Goal: Task Accomplishment & Management: Manage account settings

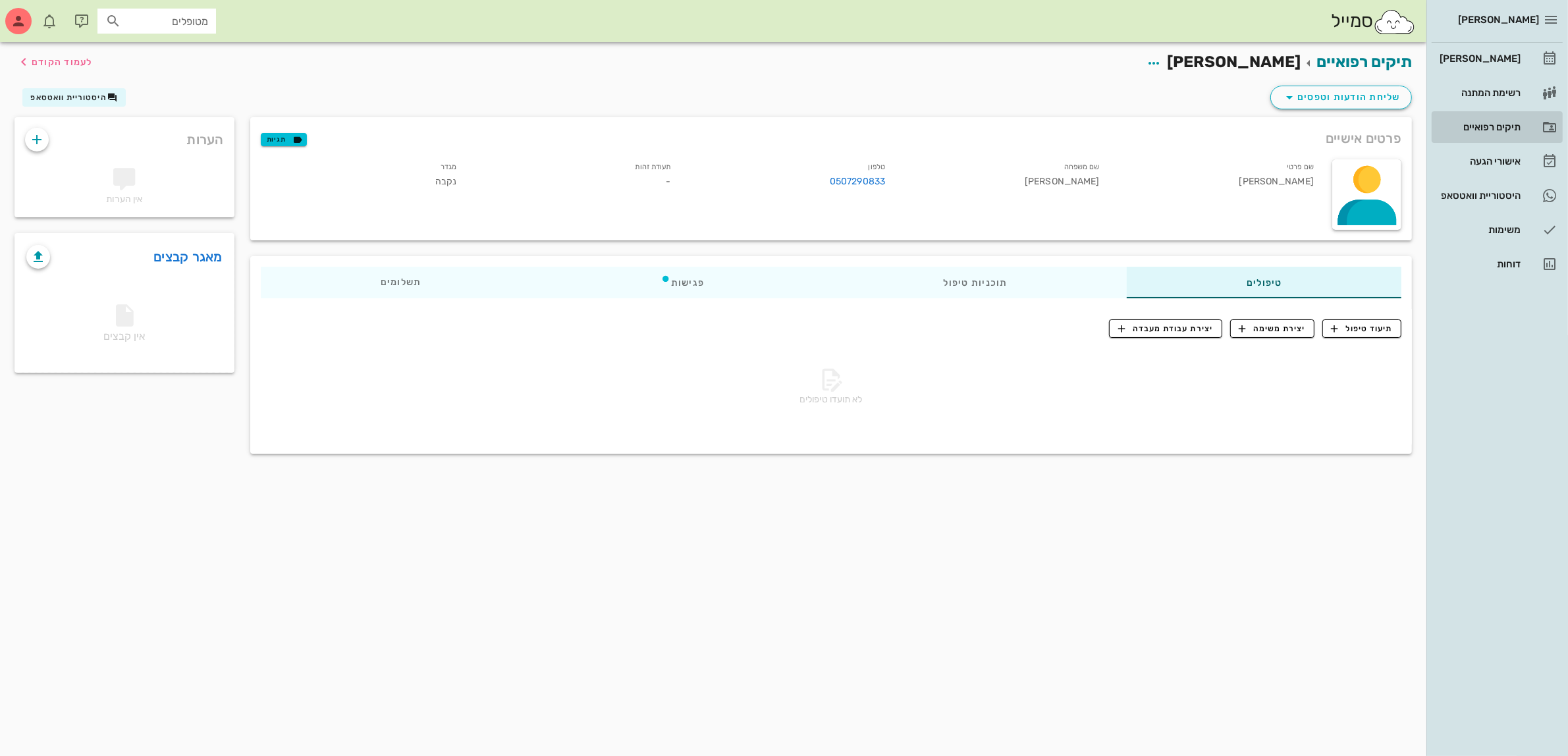
click at [1482, 120] on div "תיקים רפואיים" at bounding box center [1478, 127] width 83 height 21
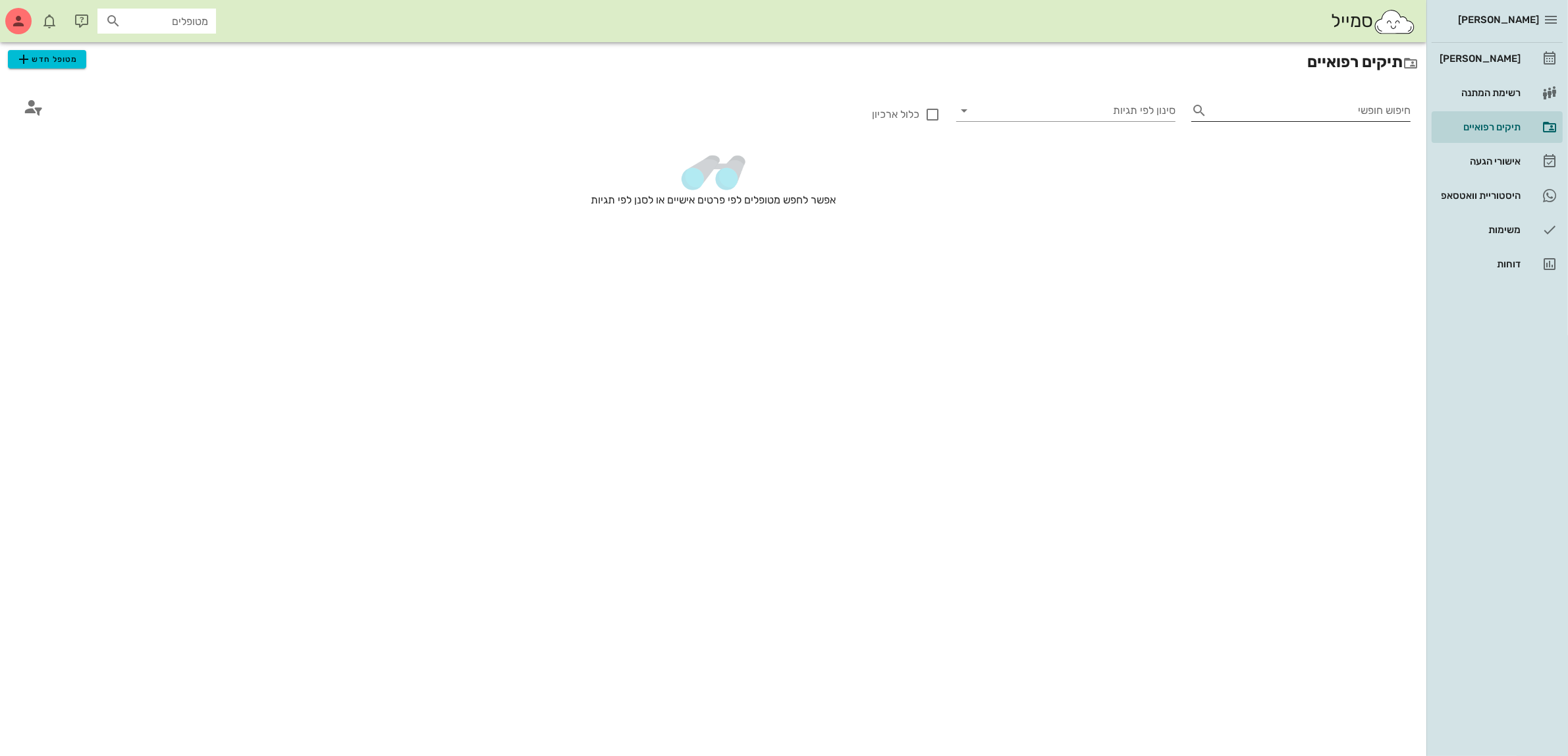
click at [1347, 106] on input "חיפוש חופשי" at bounding box center [1311, 110] width 198 height 21
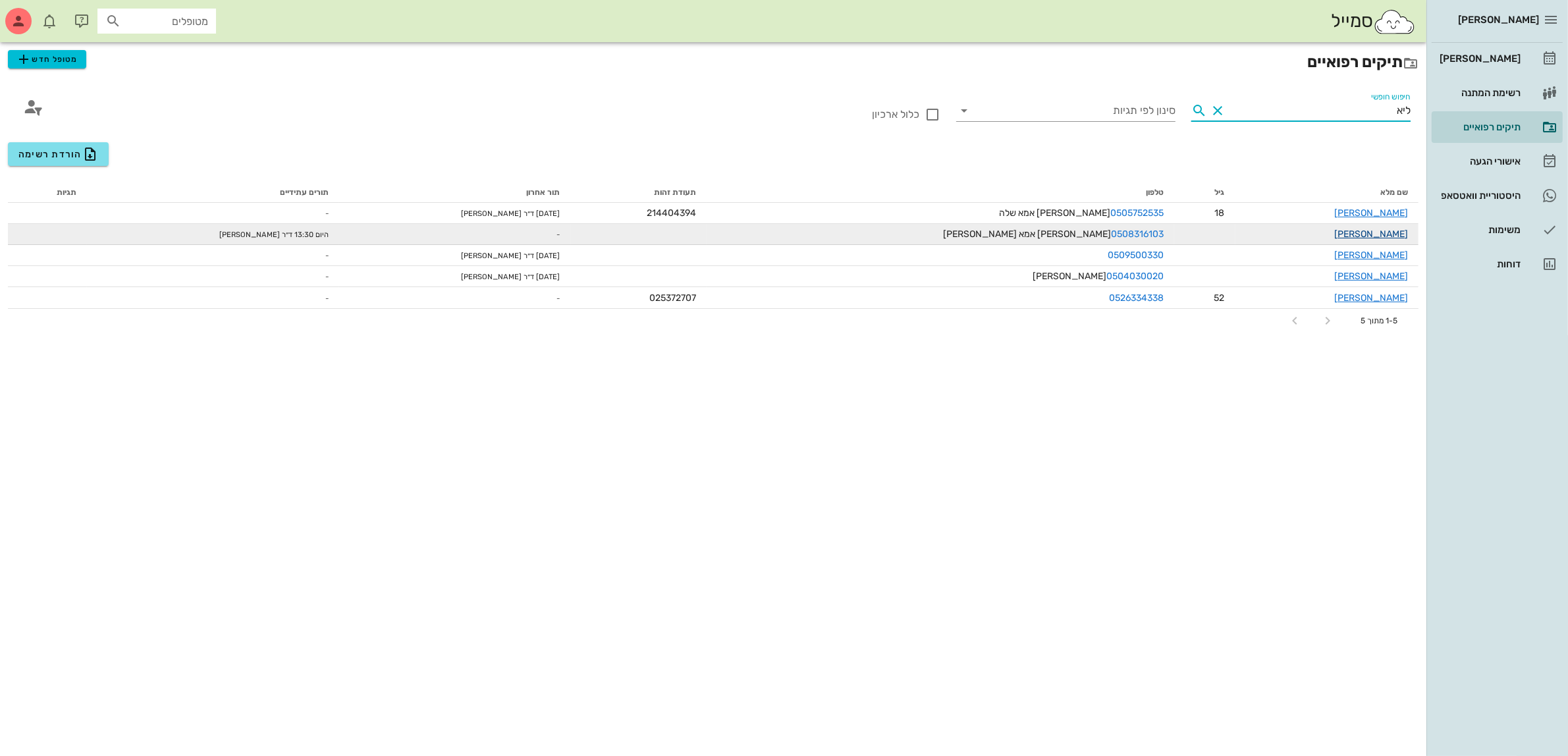
type input "ליא"
click at [1377, 231] on link "[PERSON_NAME]" at bounding box center [1371, 233] width 74 height 11
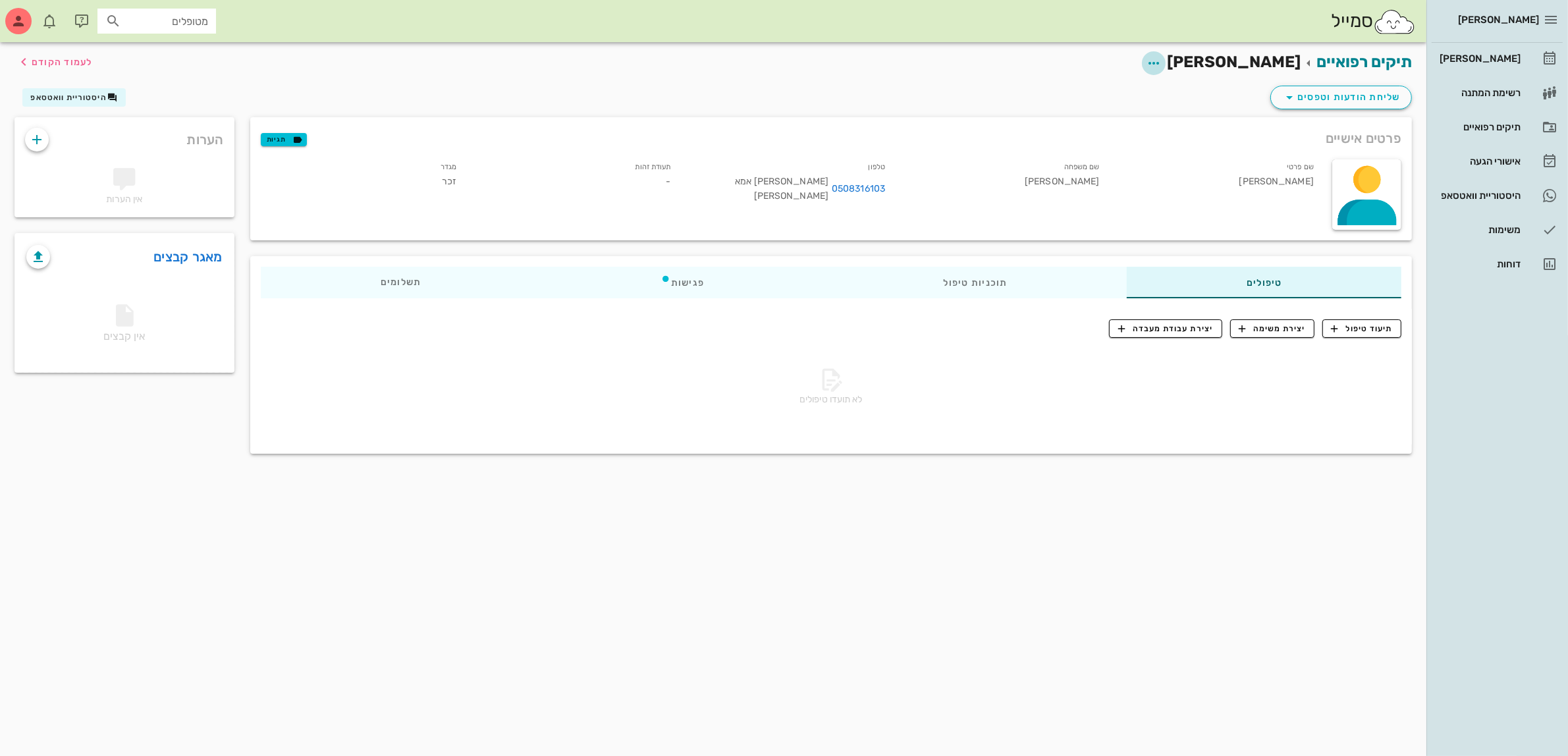
click at [1162, 62] on icon "button" at bounding box center [1153, 63] width 16 height 16
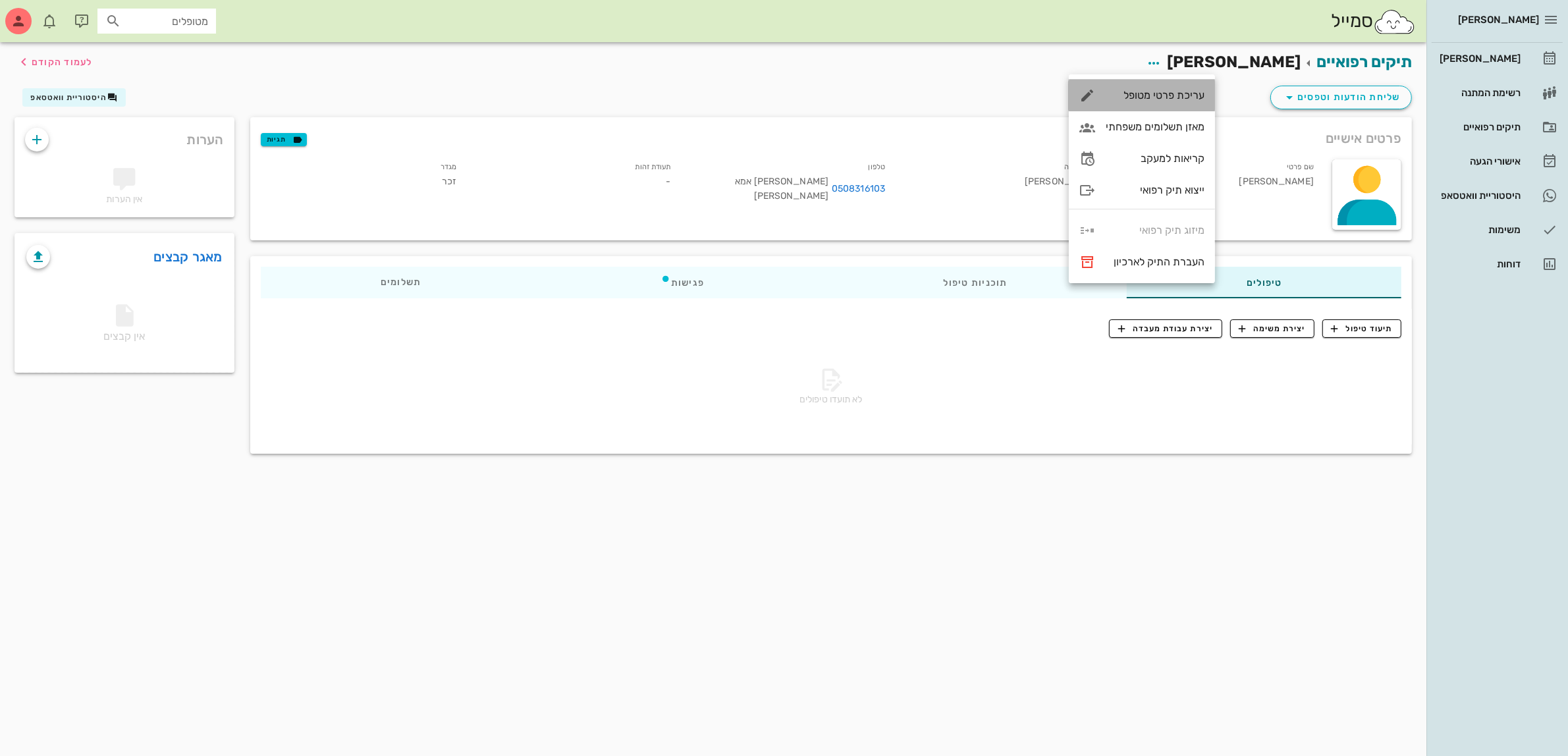
click at [1153, 92] on div "עריכת פרטי מטופל" at bounding box center [1155, 95] width 99 height 13
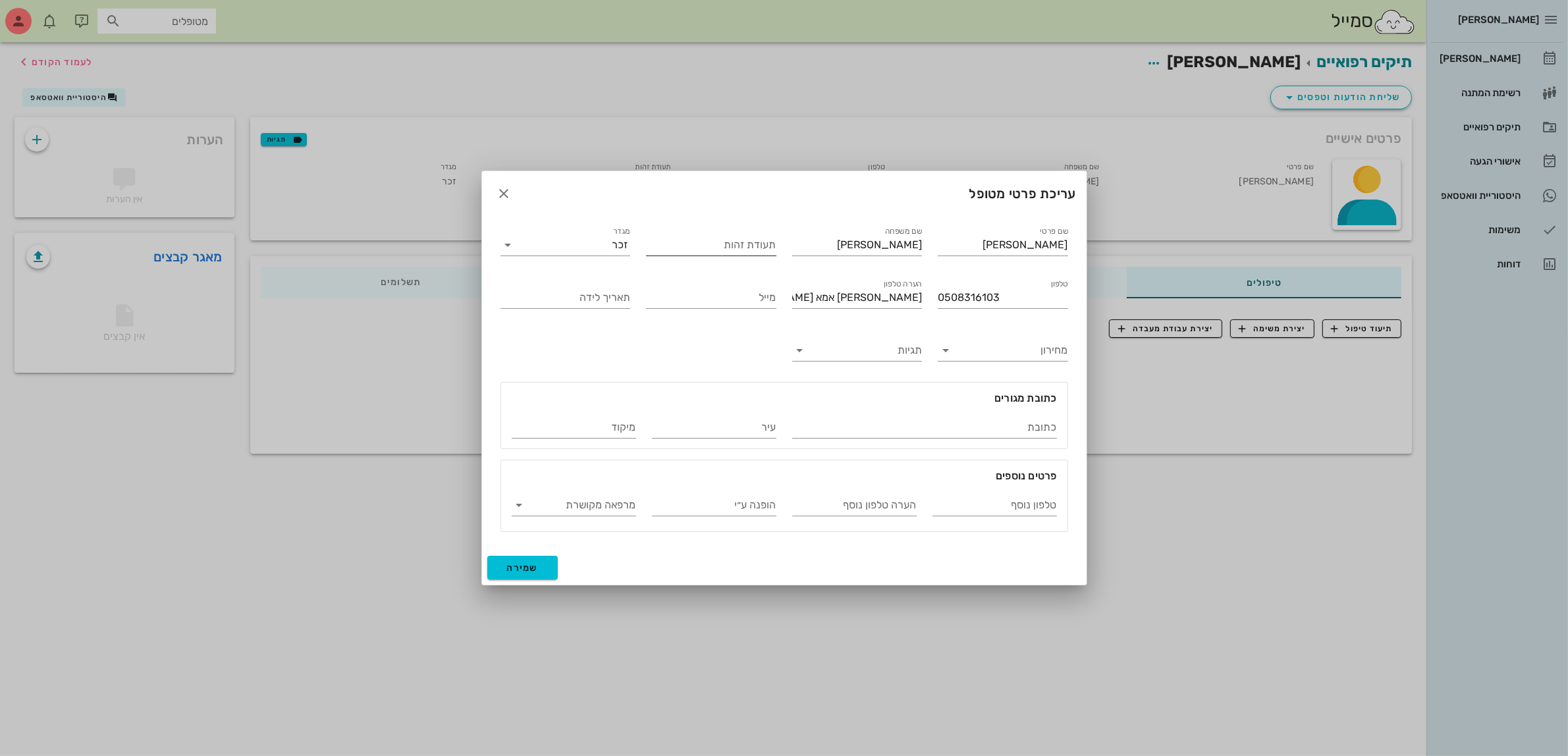
click at [752, 248] on input "תעודת זהות" at bounding box center [711, 245] width 131 height 21
click at [738, 242] on input "תעודת זהות" at bounding box center [711, 245] width 131 height 21
type input "218510154"
click at [1006, 425] on input "כתובת" at bounding box center [924, 427] width 265 height 21
type input "גאולים 8"
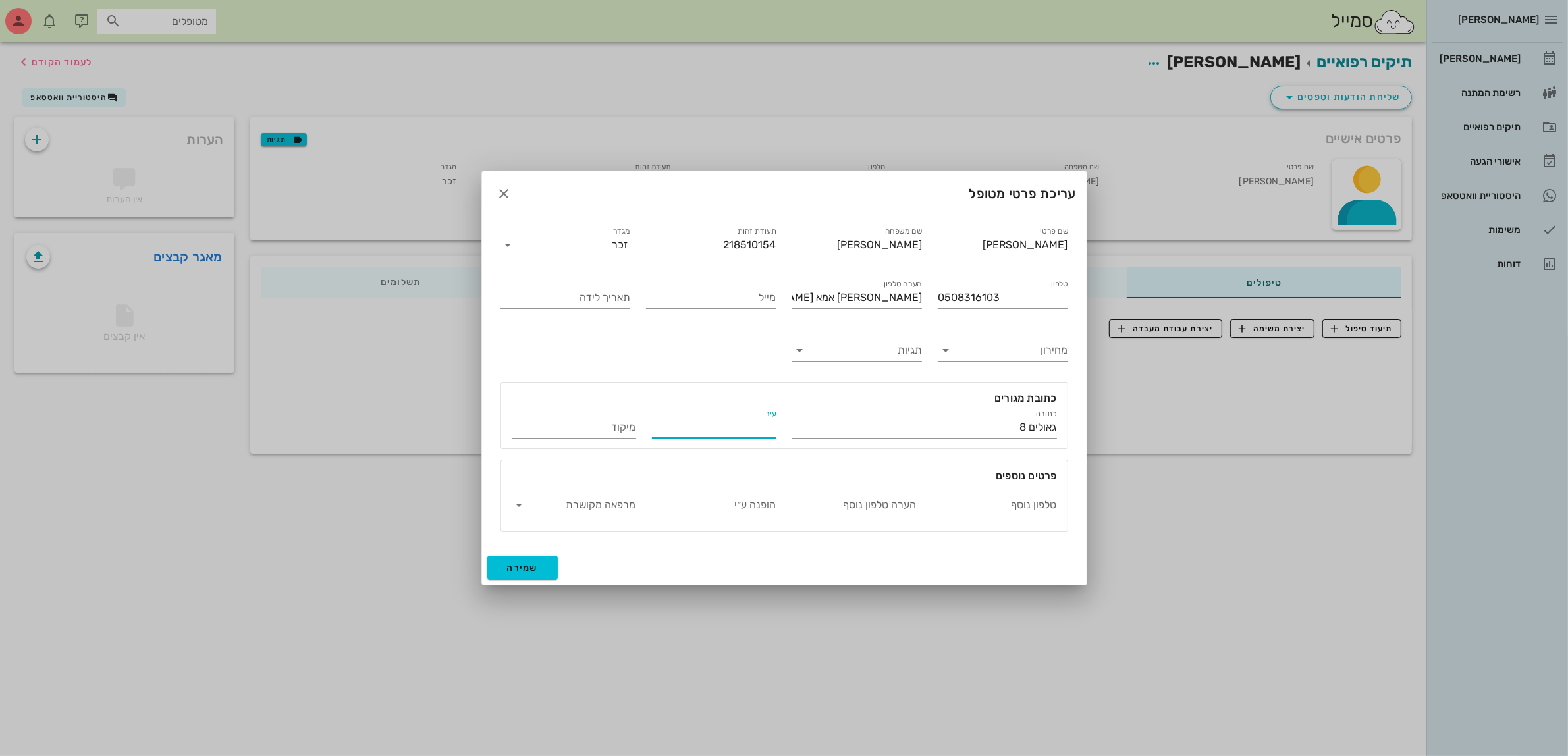
type input "א"
type input "[GEOGRAPHIC_DATA]"
click at [587, 300] on input "תאריך לידה" at bounding box center [565, 297] width 131 height 21
click at [487, 556] on button "שמירה" at bounding box center [523, 568] width 71 height 24
type input "[DATE]"
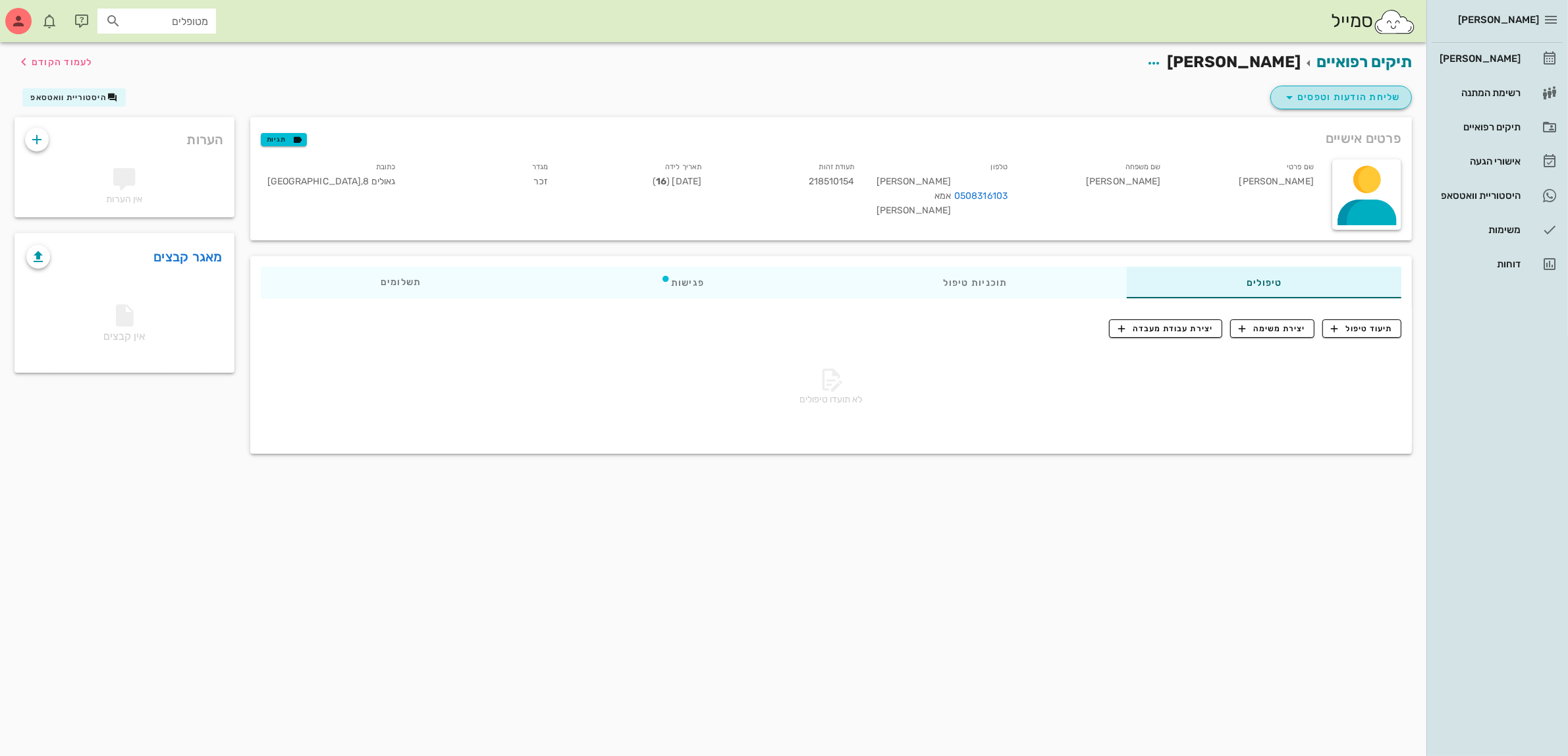
click at [1346, 98] on span "שליחת הודעות וטפסים" at bounding box center [1340, 97] width 119 height 16
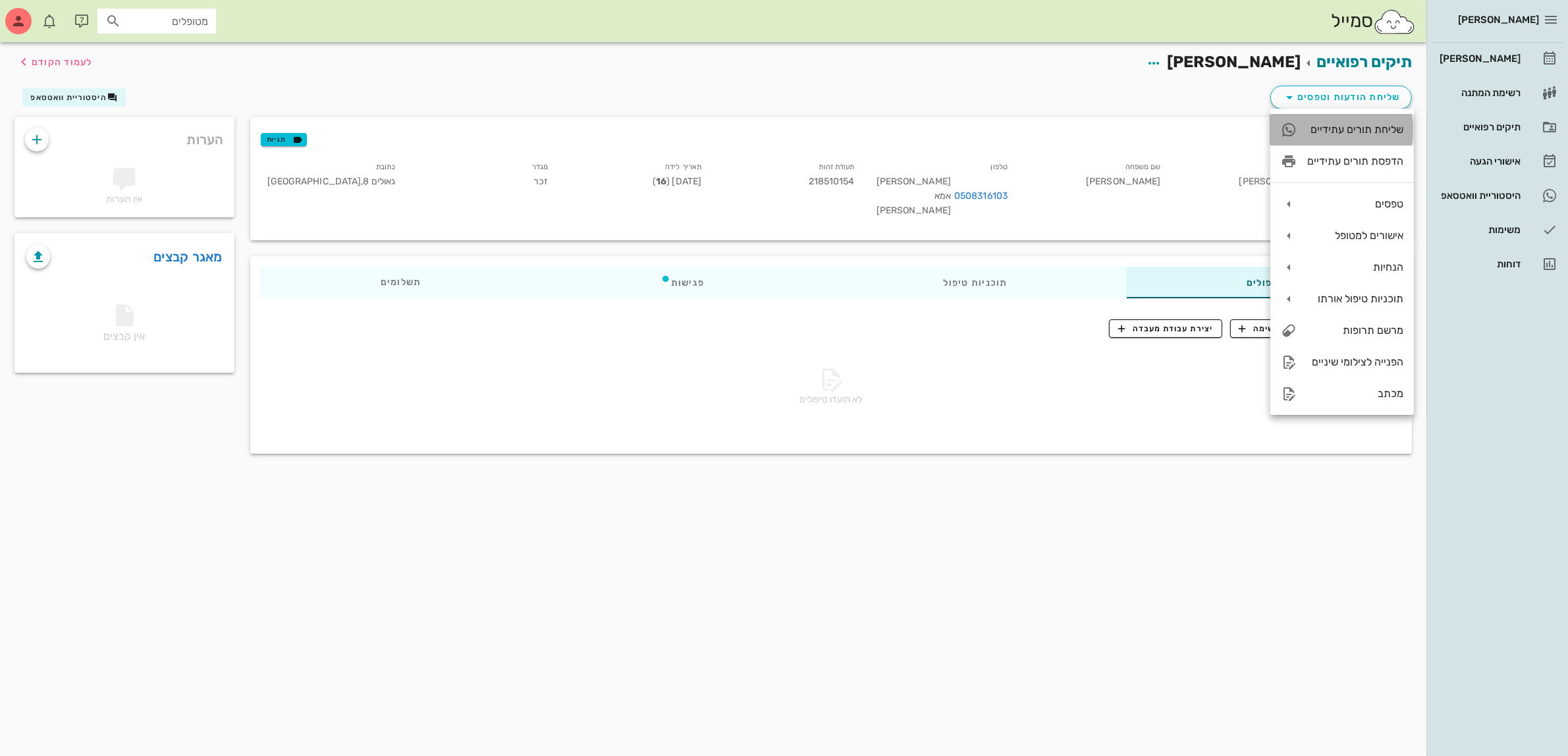
click at [1347, 131] on div "שליחת תורים עתידיים" at bounding box center [1355, 129] width 96 height 13
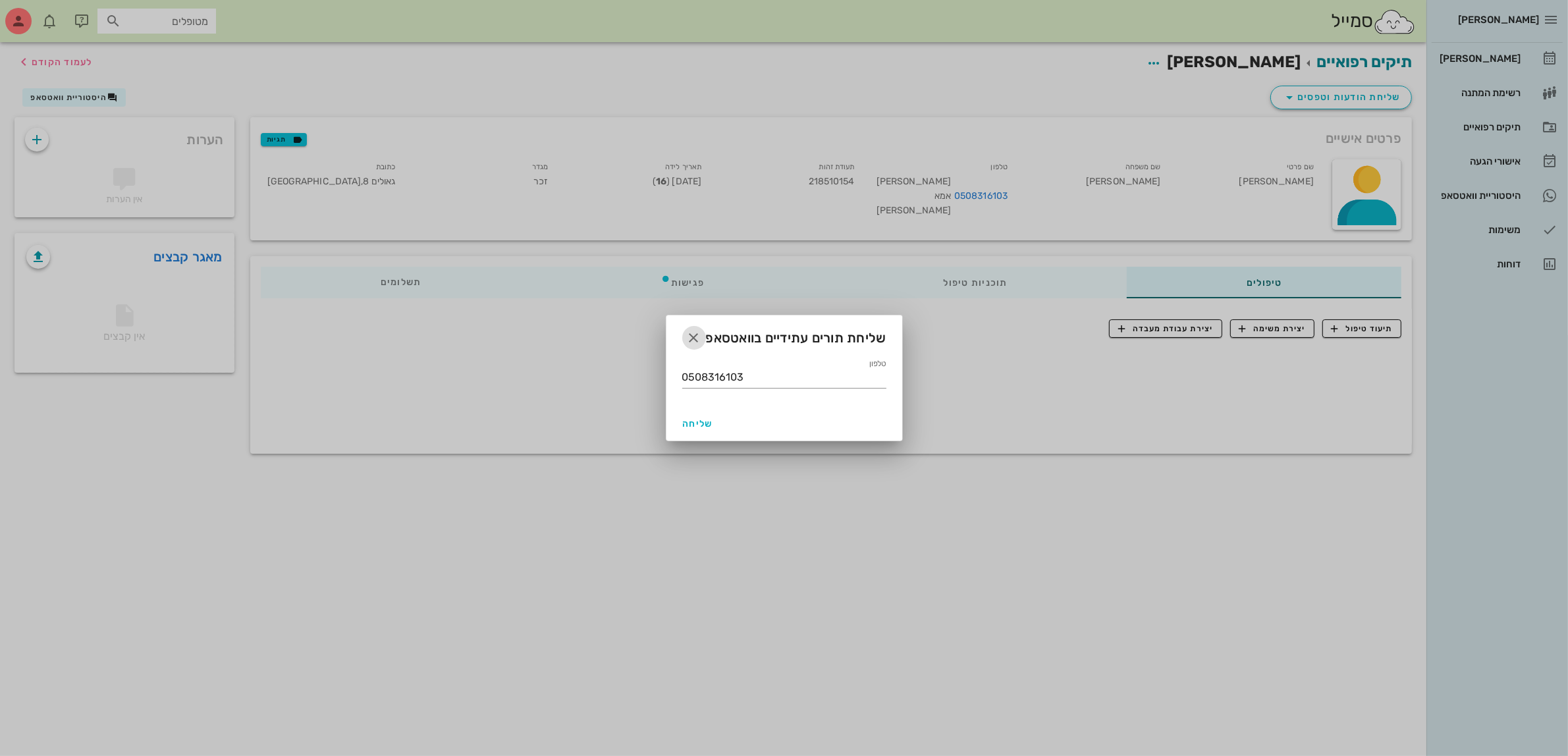
click at [689, 340] on icon "button" at bounding box center [694, 337] width 16 height 16
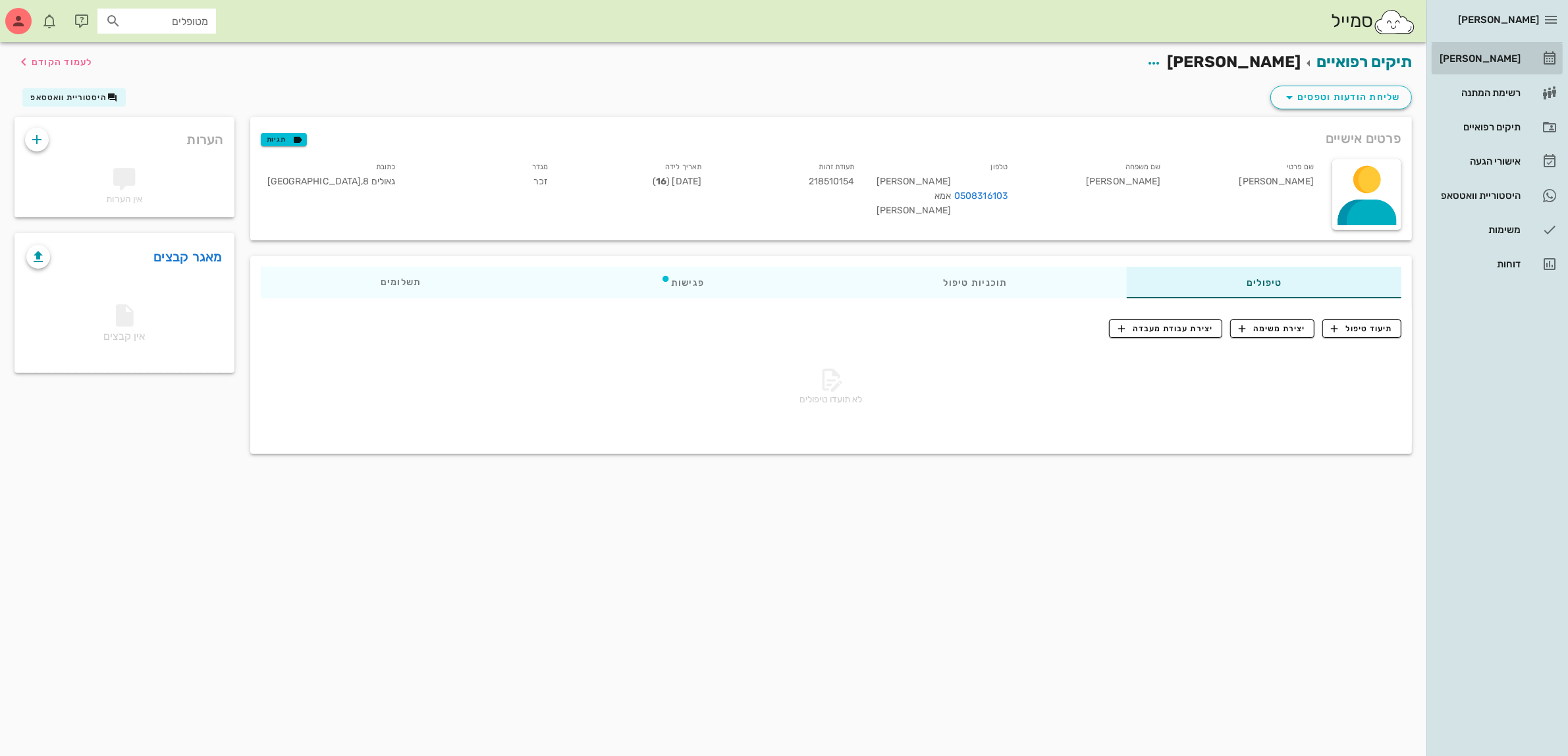
click at [1485, 60] on div "[PERSON_NAME]" at bounding box center [1478, 59] width 83 height 11
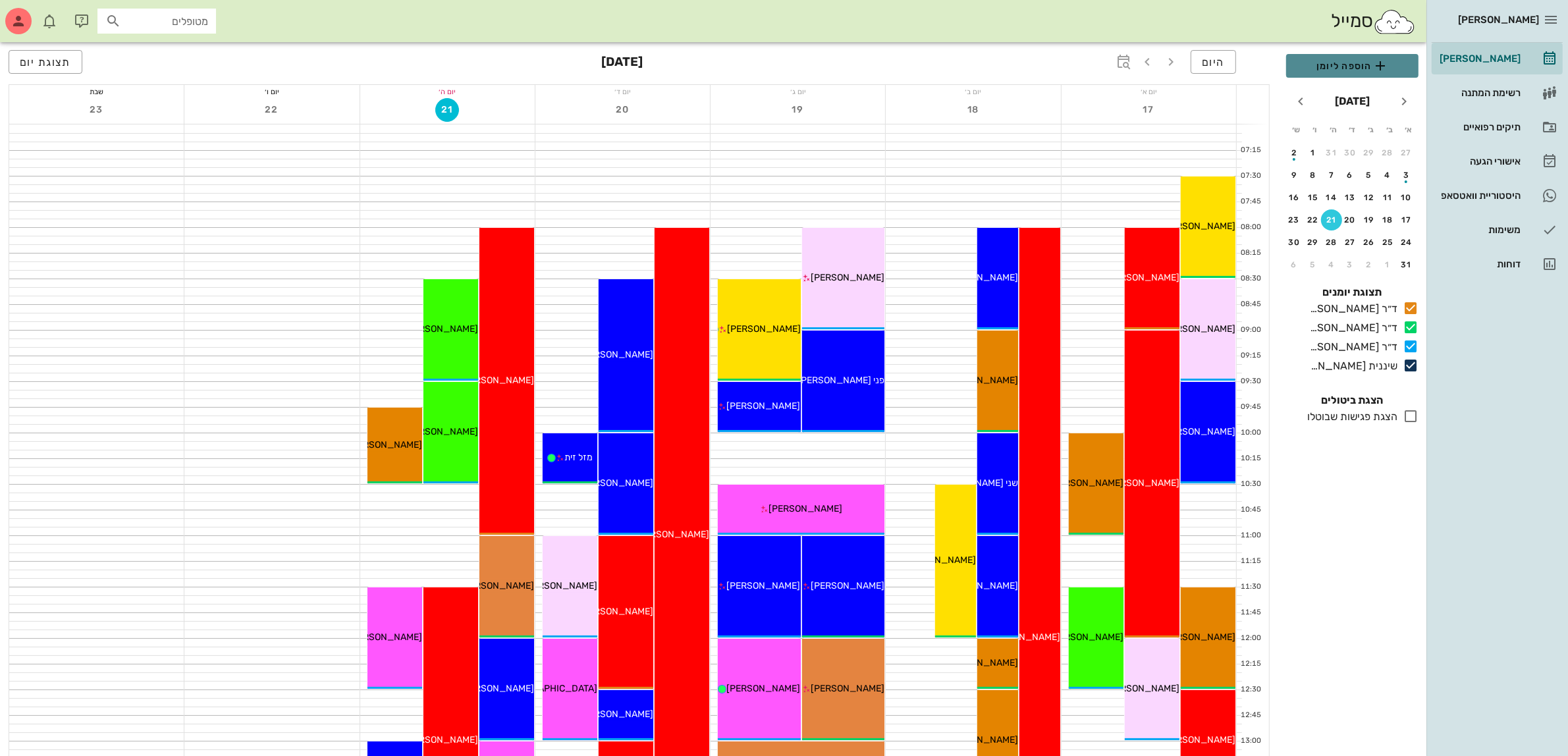
click at [1367, 63] on span "הוספה ליומן" at bounding box center [1352, 65] width 111 height 16
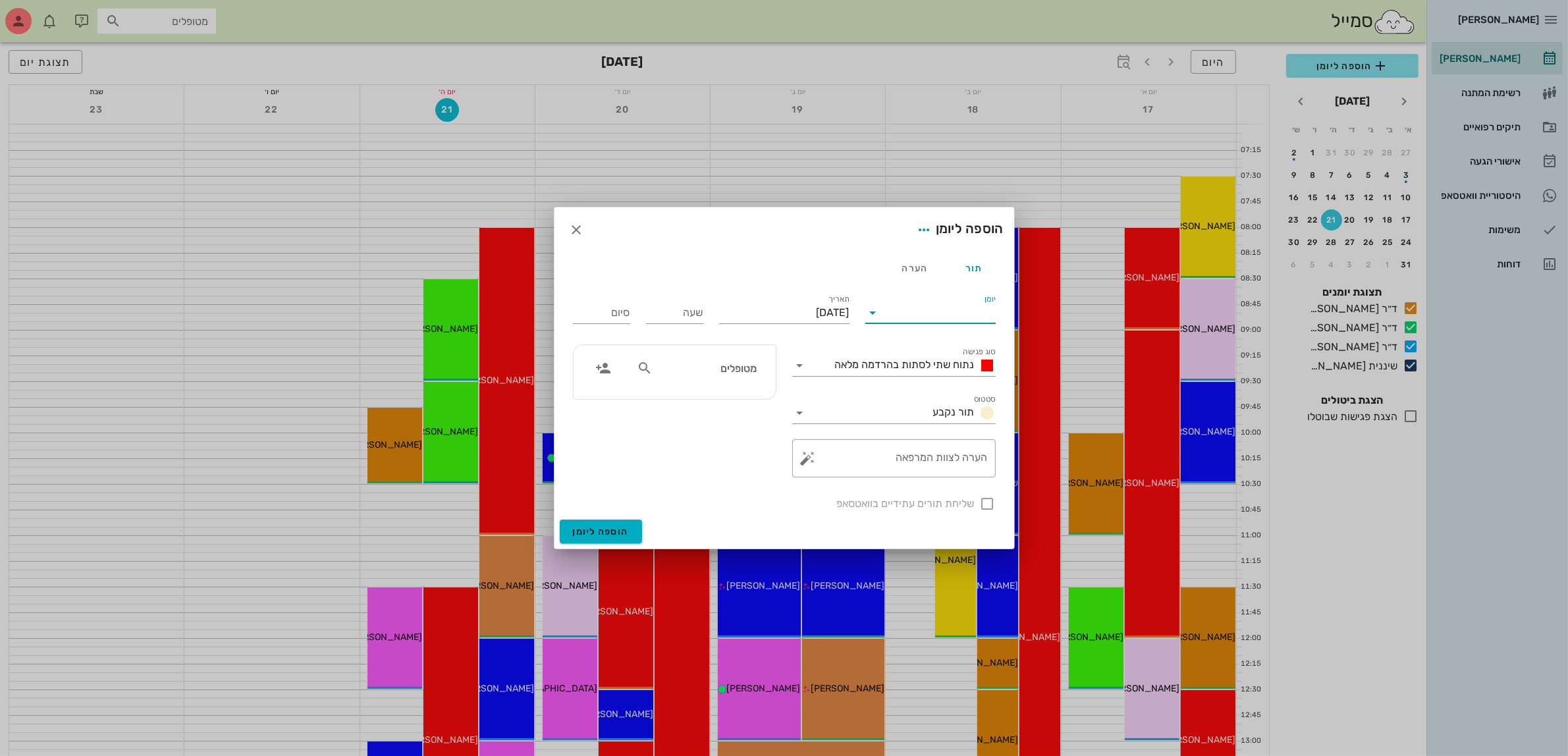
click at [936, 308] on input "יומן" at bounding box center [939, 313] width 112 height 21
click at [943, 348] on div "ד״ר [PERSON_NAME]" at bounding box center [933, 354] width 116 height 13
click at [942, 362] on span "נתוח שתי לסתות בהרדמה מלאה" at bounding box center [905, 364] width 140 height 13
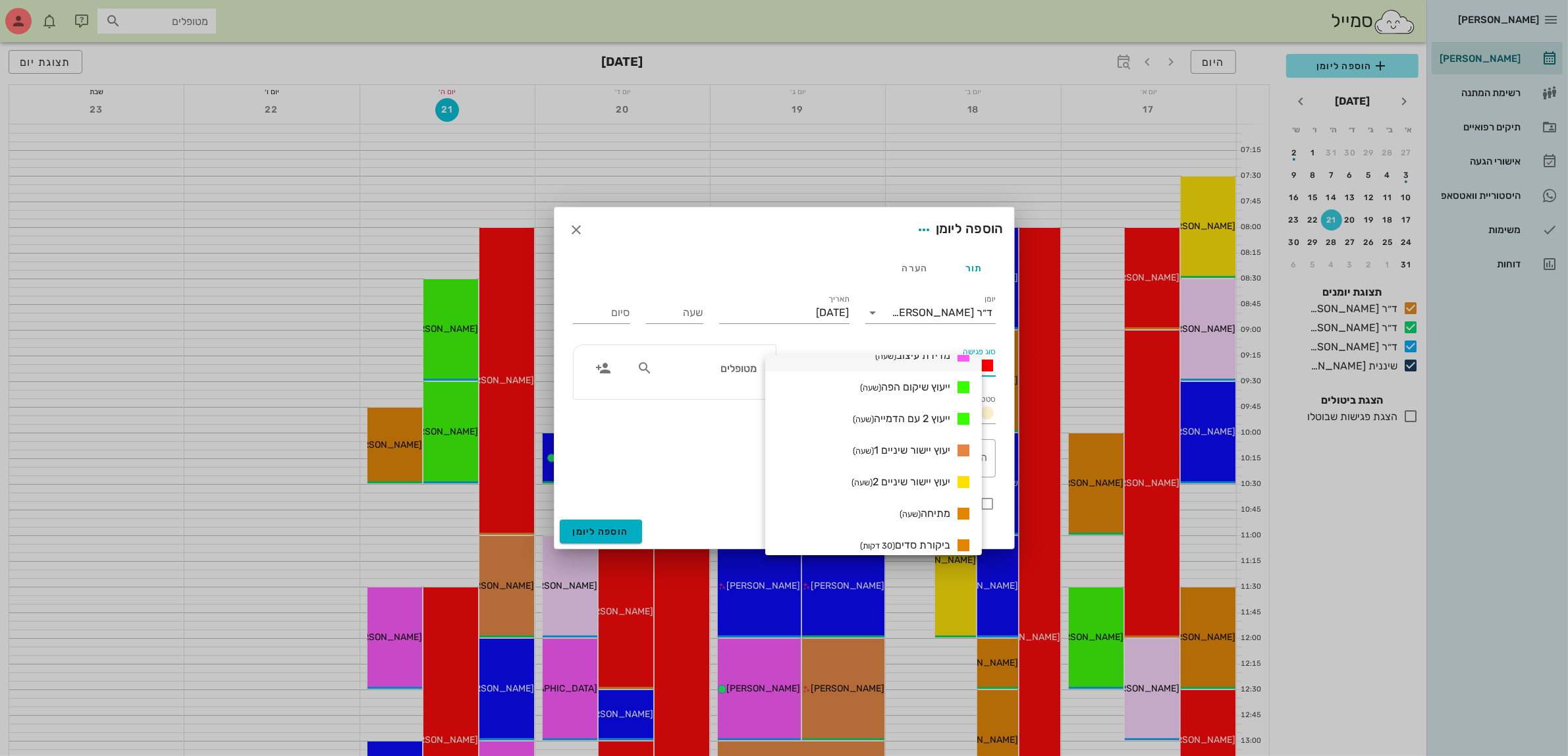
scroll to position [823, 0]
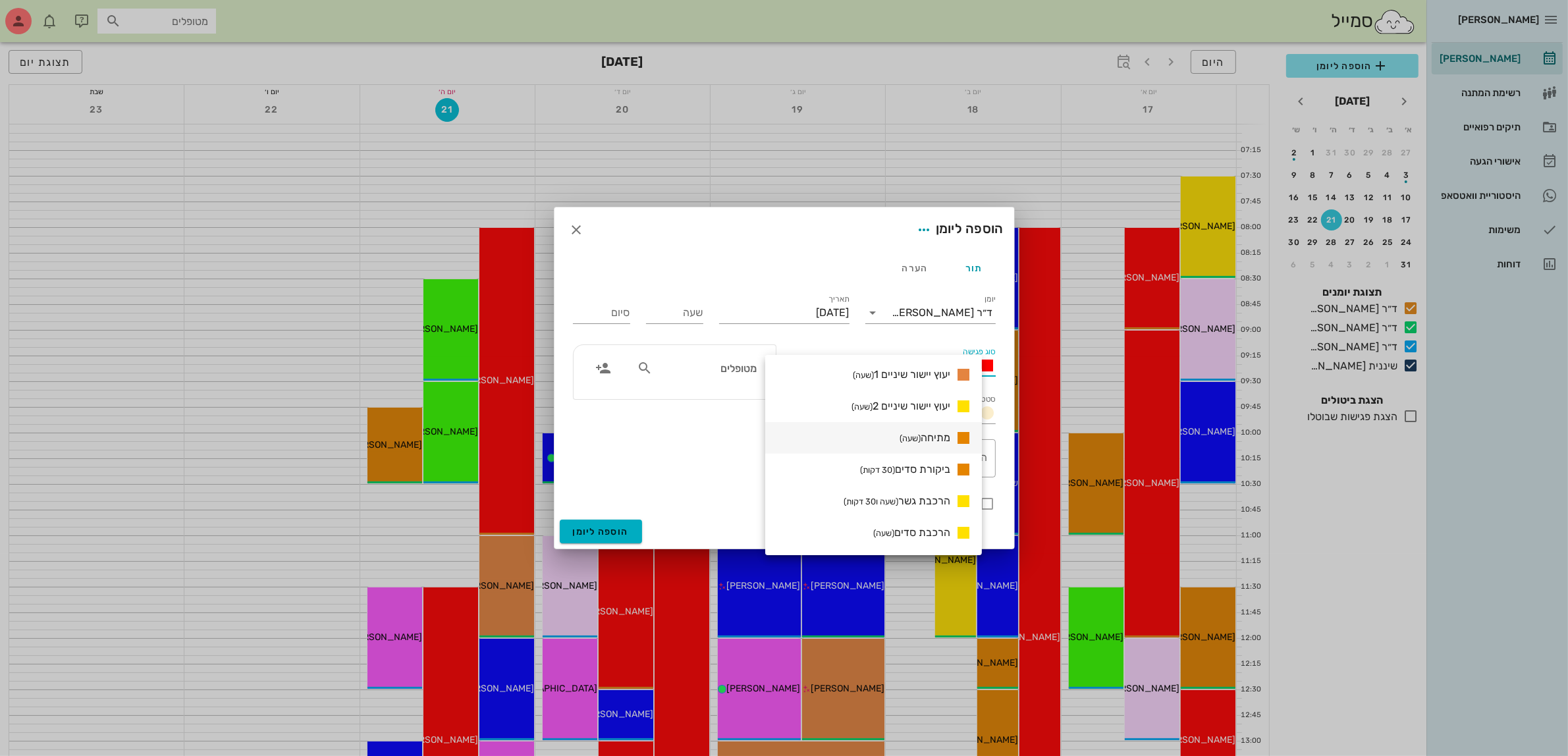
click at [950, 436] on span "מתיחה (שעה)" at bounding box center [925, 437] width 51 height 13
type input "01:00"
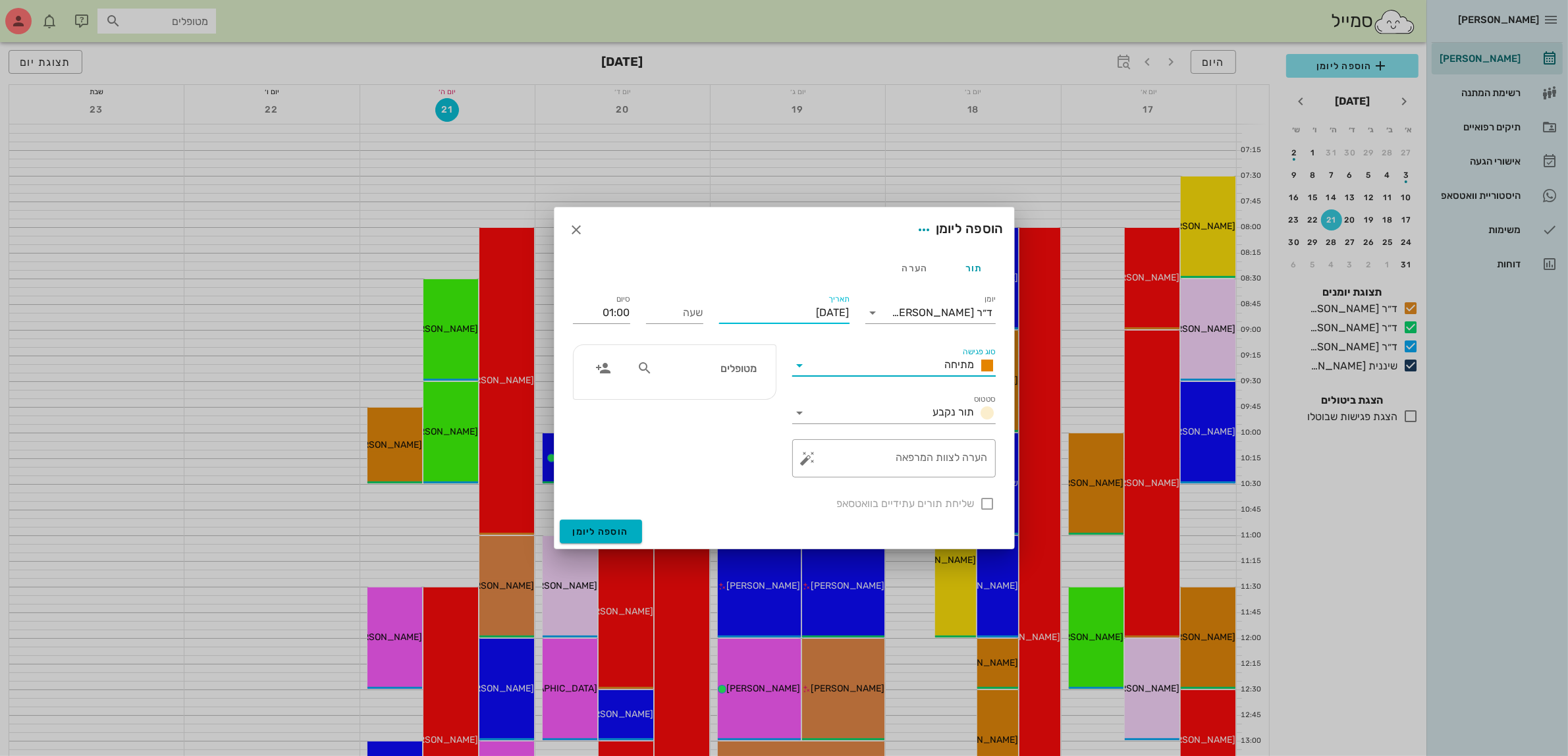
click at [816, 318] on input "[DATE]" at bounding box center [785, 313] width 131 height 21
click at [709, 344] on icon "חודש הבא" at bounding box center [707, 344] width 16 height 16
click at [830, 438] on div "15" at bounding box center [830, 441] width 21 height 9
type input "[DATE]"
click at [680, 315] on input "שעה" at bounding box center [674, 313] width 57 height 21
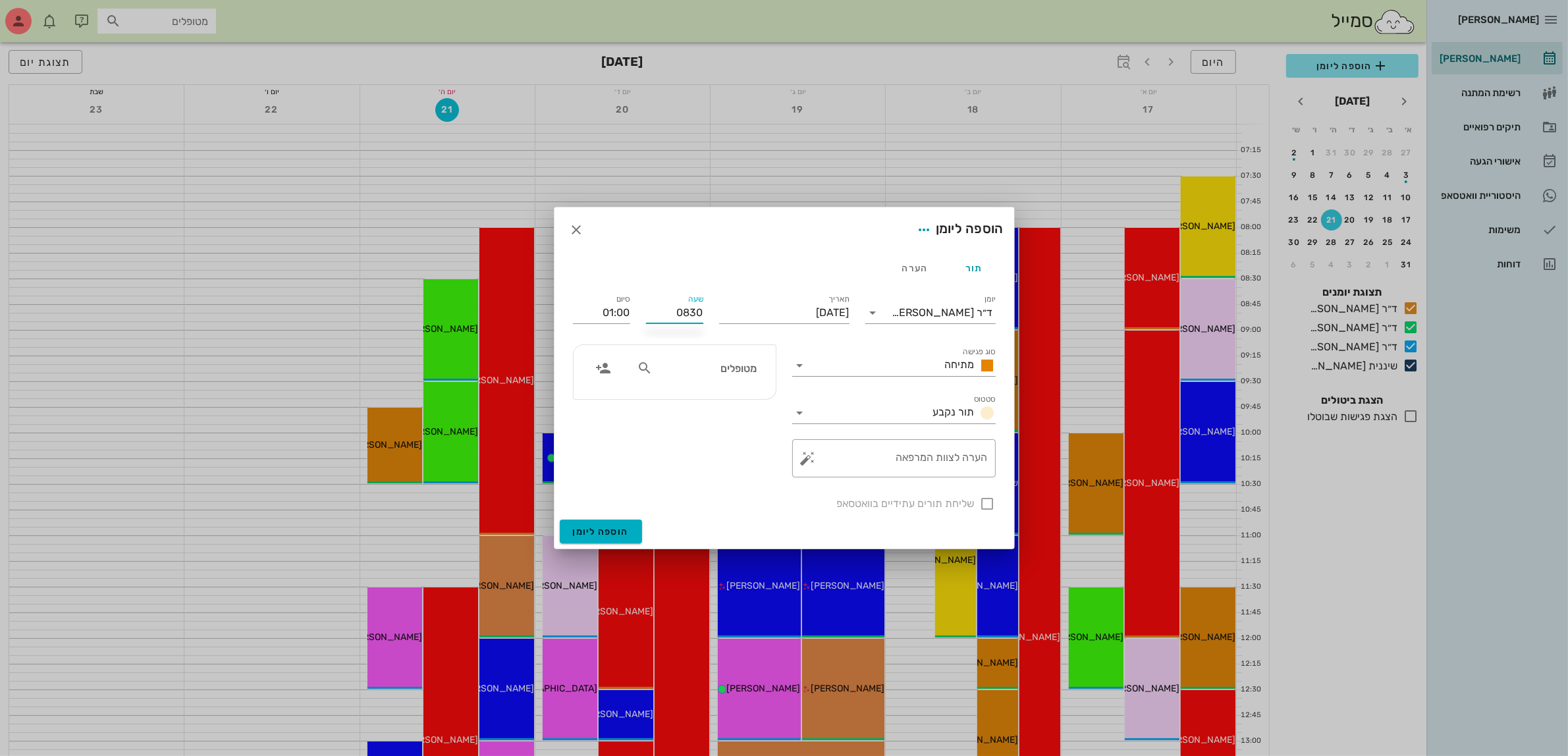
type input "0830"
type input "09:30"
type input "08:30"
drag, startPoint x: 767, startPoint y: 448, endPoint x: 725, endPoint y: 393, distance: 69.2
click at [766, 447] on div "מטופלים" at bounding box center [674, 411] width 219 height 149
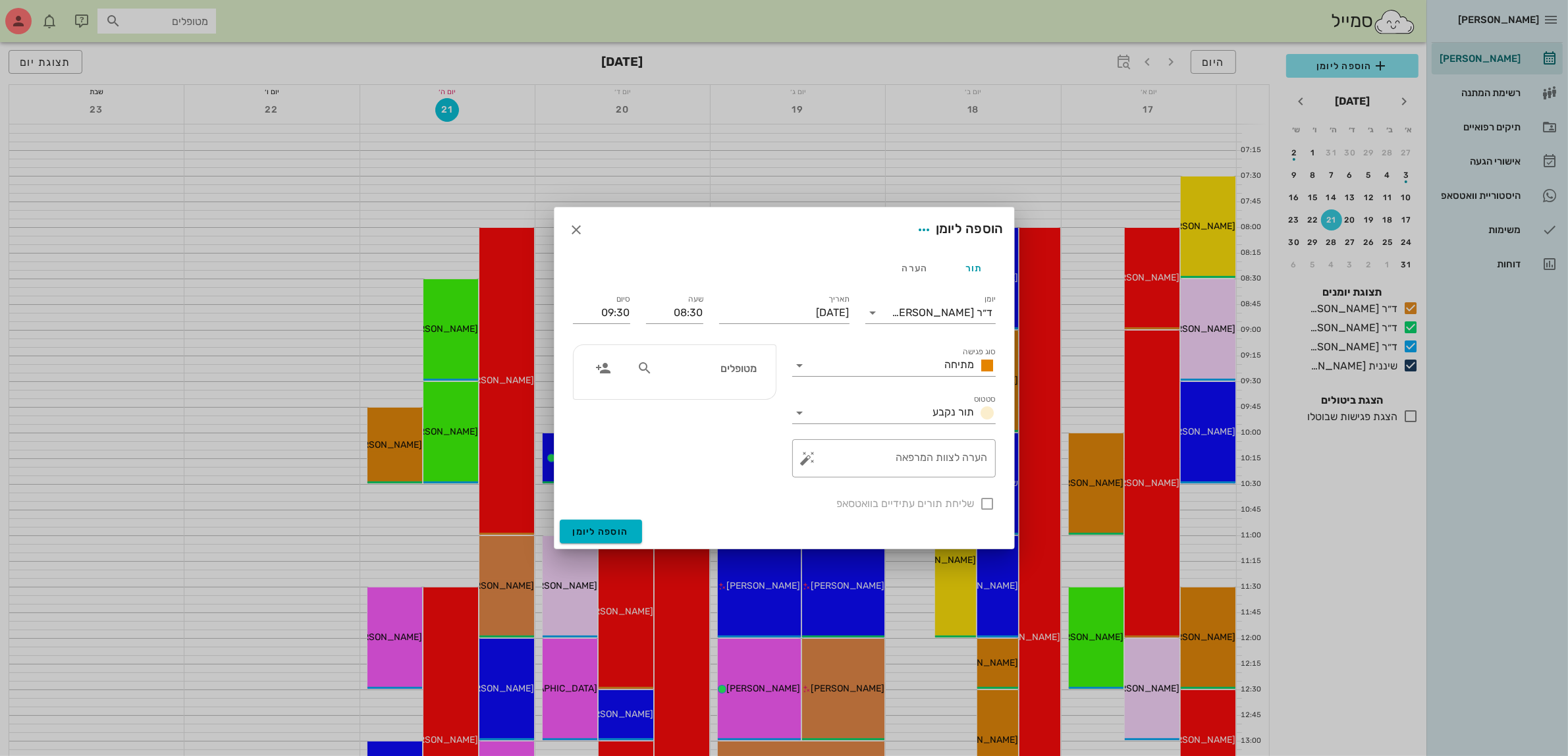
click at [731, 374] on input "מטופלים" at bounding box center [706, 368] width 101 height 17
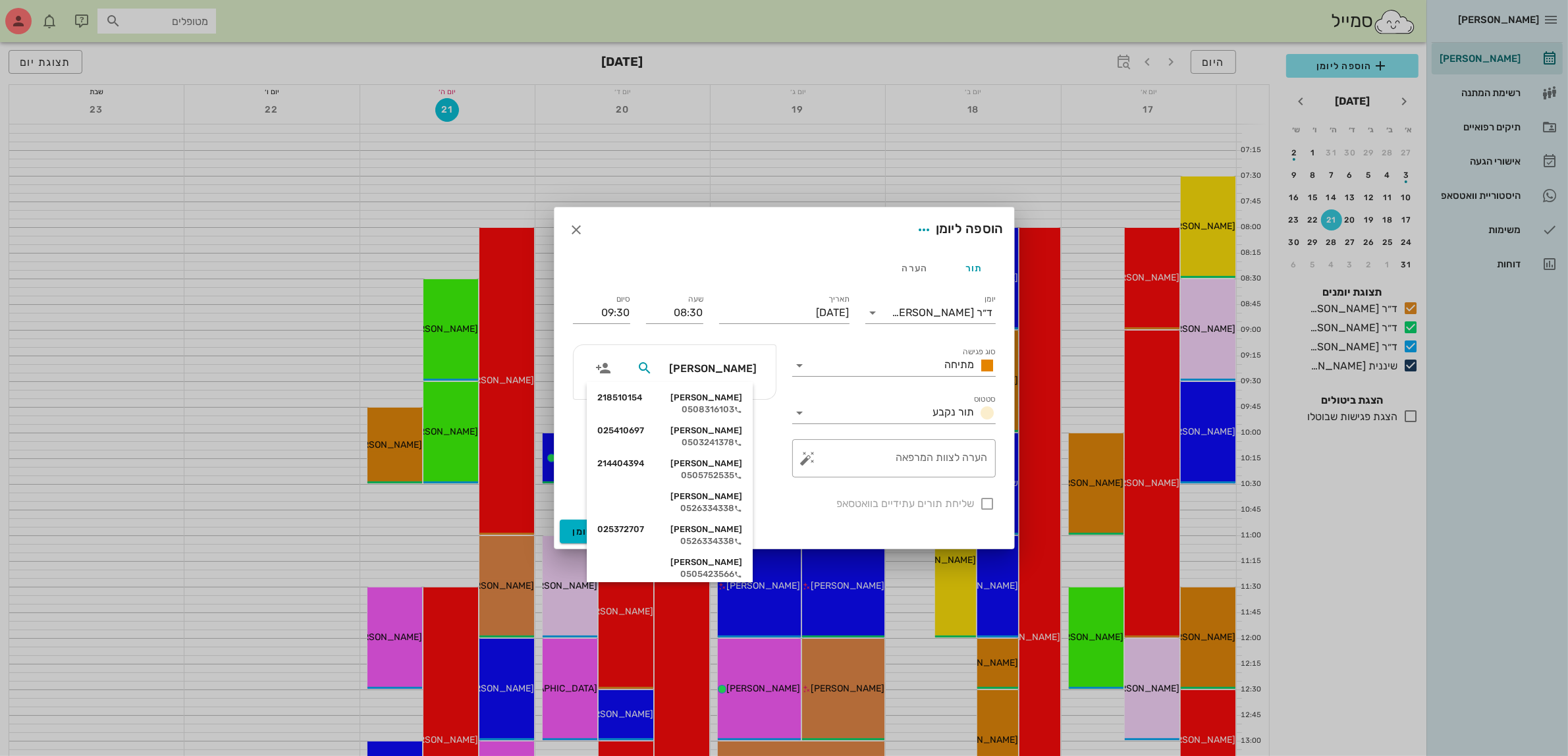
type input "ליא"
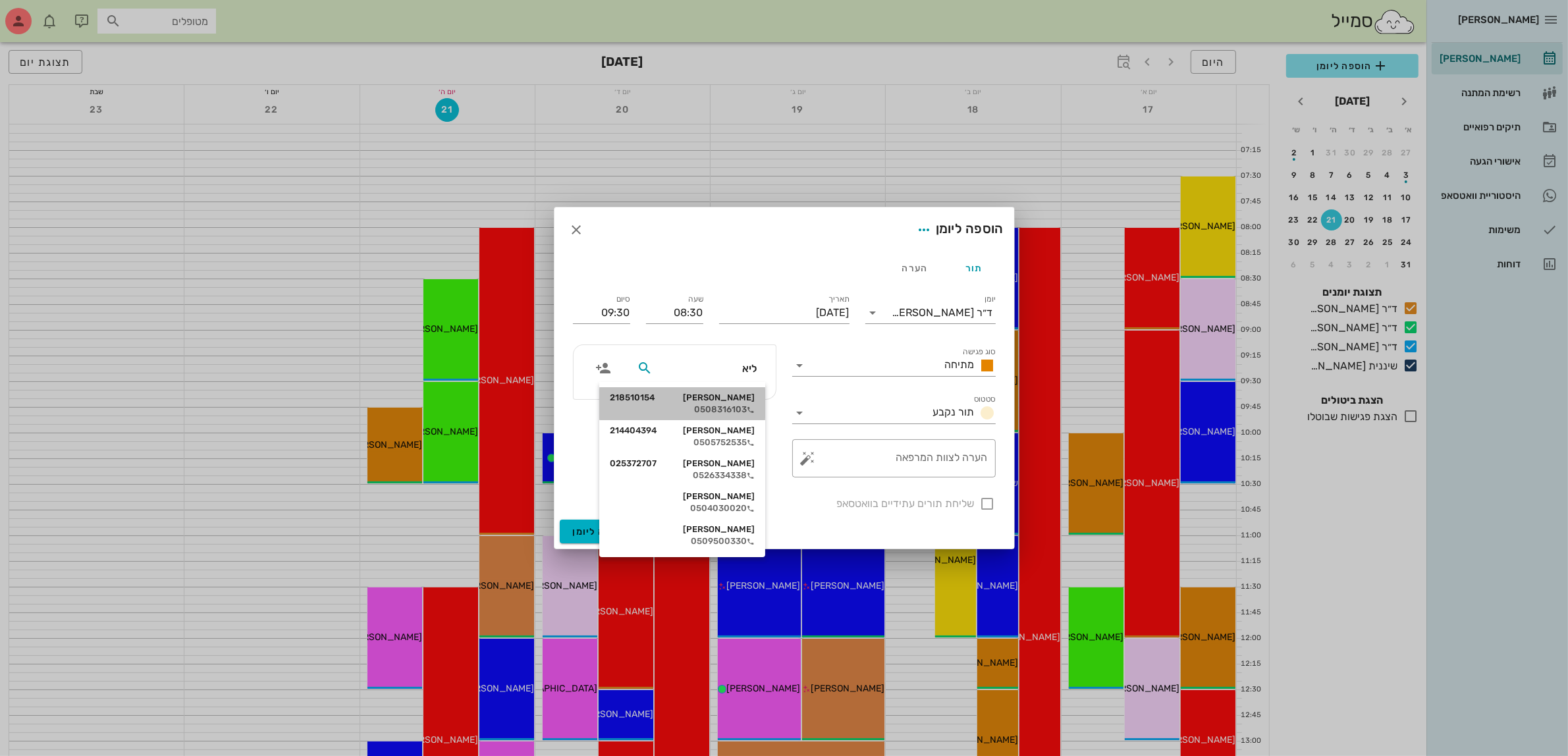
click at [730, 404] on div "0508316103" at bounding box center [682, 409] width 145 height 11
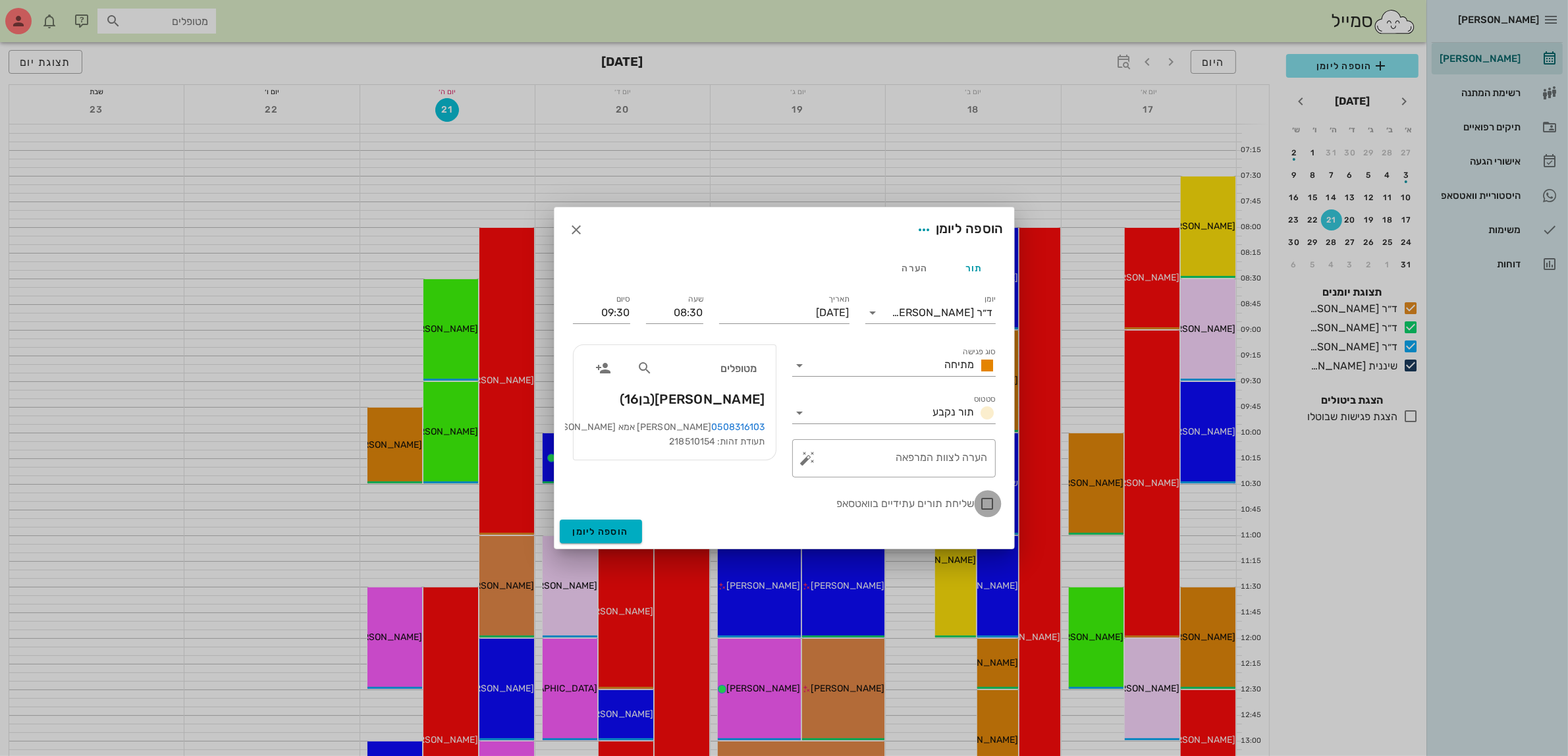
click at [985, 502] on div at bounding box center [988, 504] width 23 height 23
checkbox input "true"
click at [597, 527] on span "הוספה ליומן" at bounding box center [601, 532] width 56 height 11
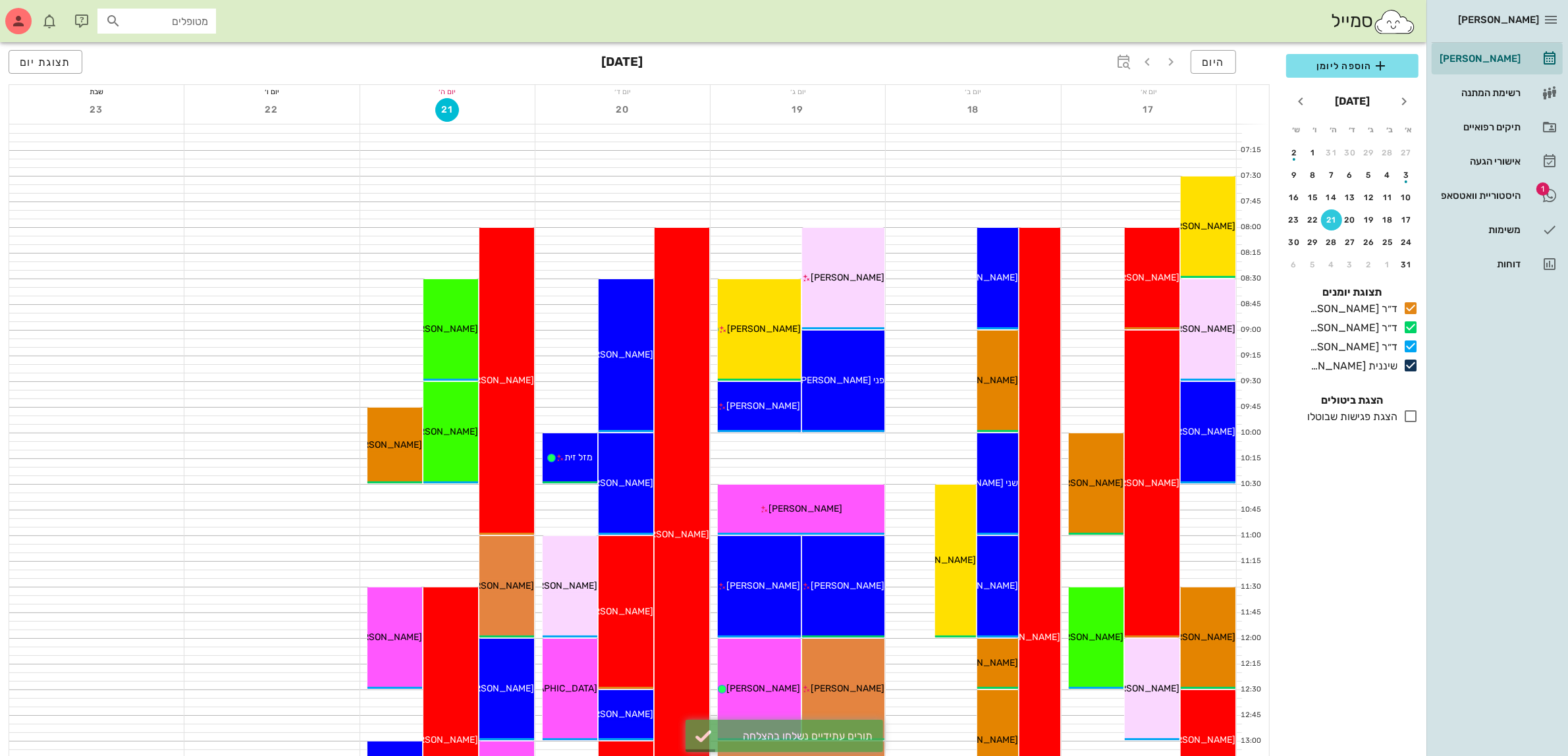
click at [160, 17] on input "מטופלים" at bounding box center [166, 21] width 84 height 17
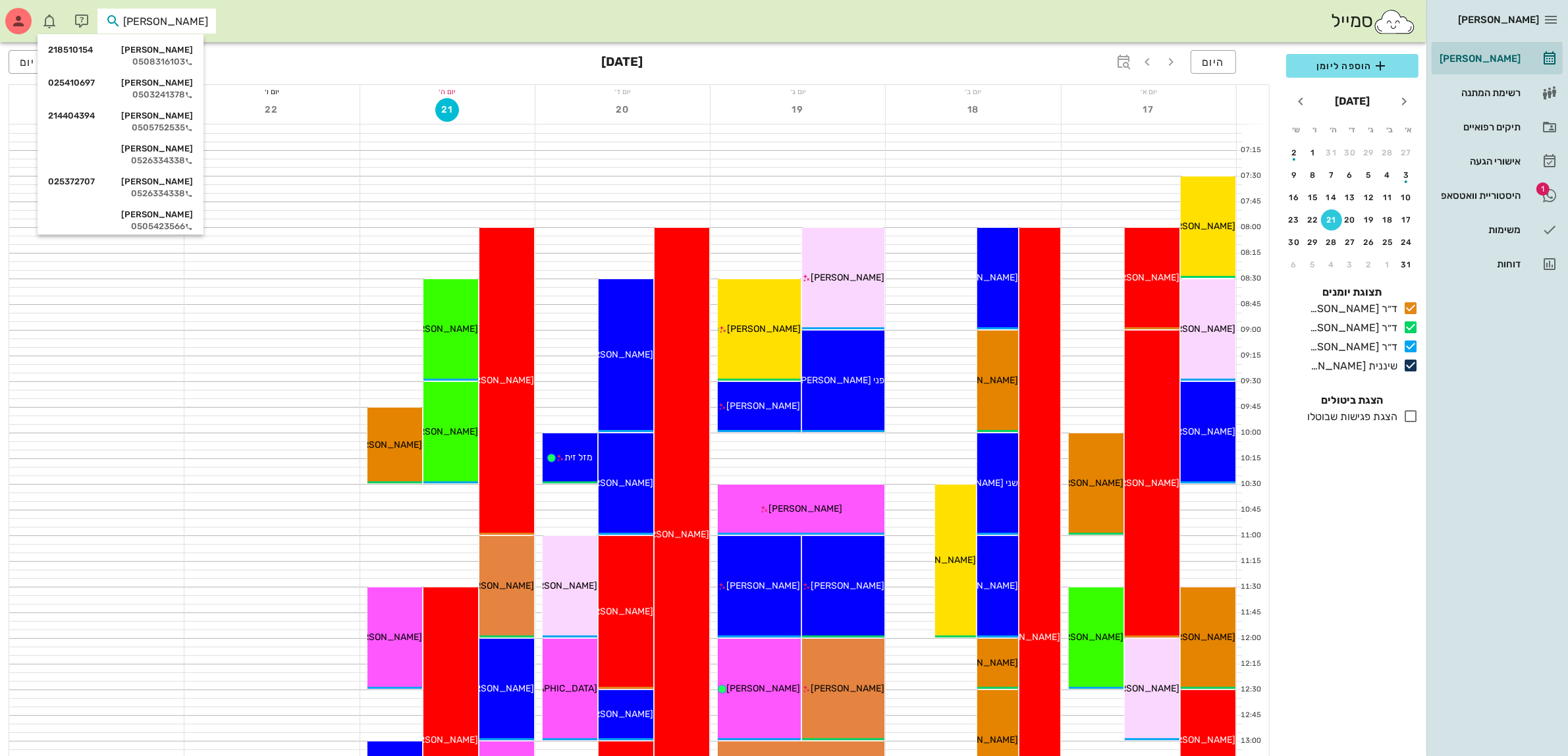
type input "ליא"
click at [168, 53] on div "[PERSON_NAME] 218510154" at bounding box center [133, 50] width 145 height 11
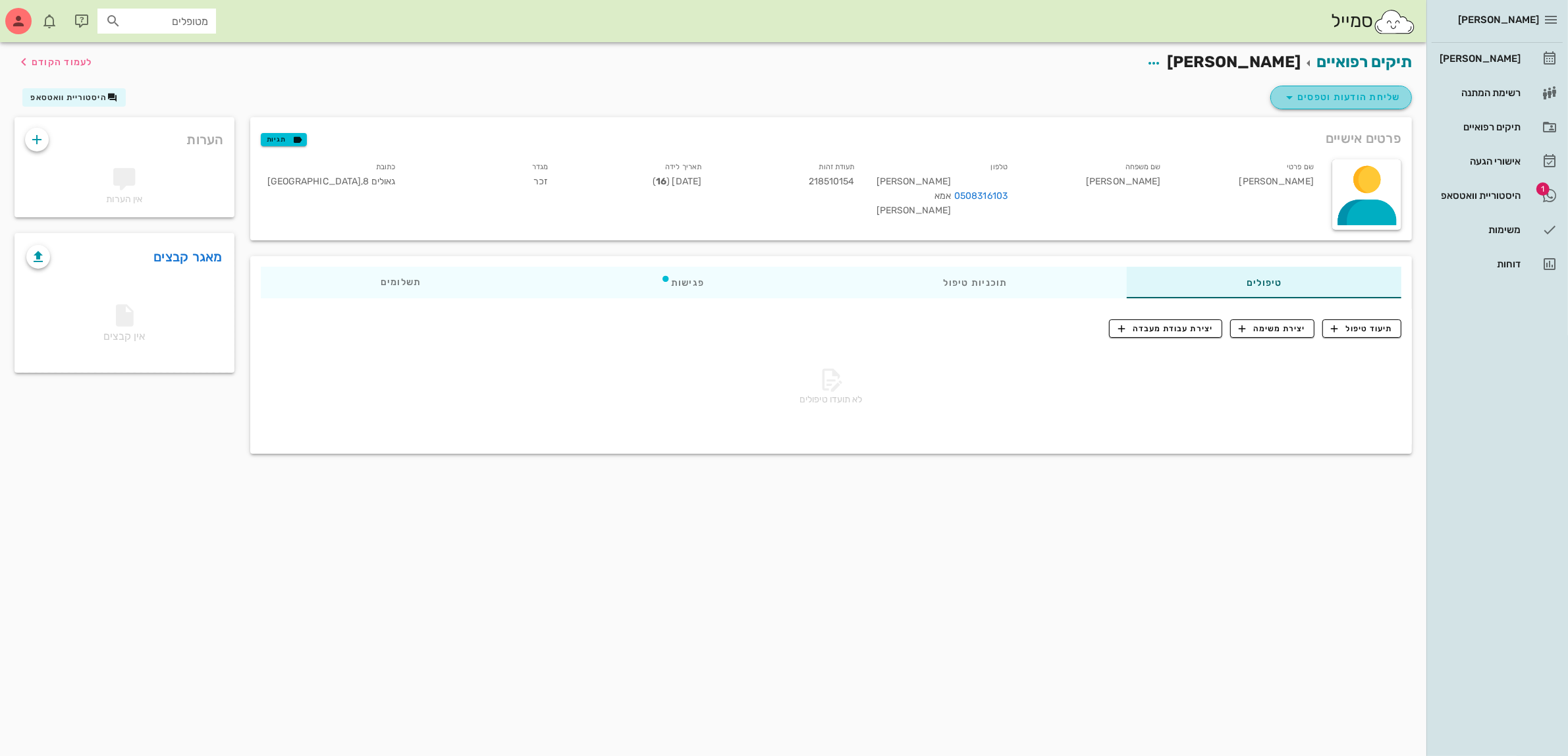
click at [1346, 100] on span "שליחת הודעות וטפסים" at bounding box center [1340, 97] width 119 height 16
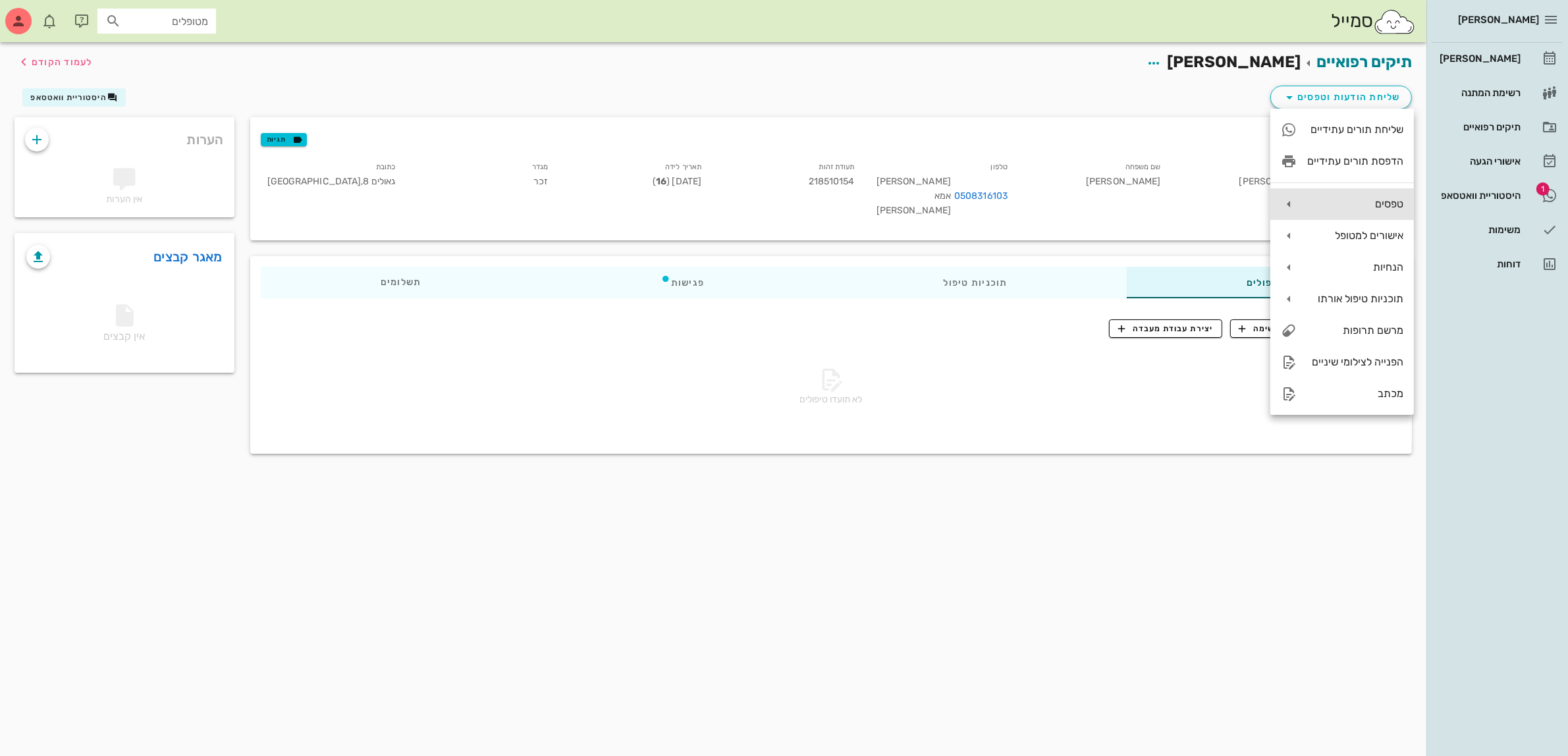
click at [1367, 206] on div "טפסים" at bounding box center [1355, 203] width 96 height 13
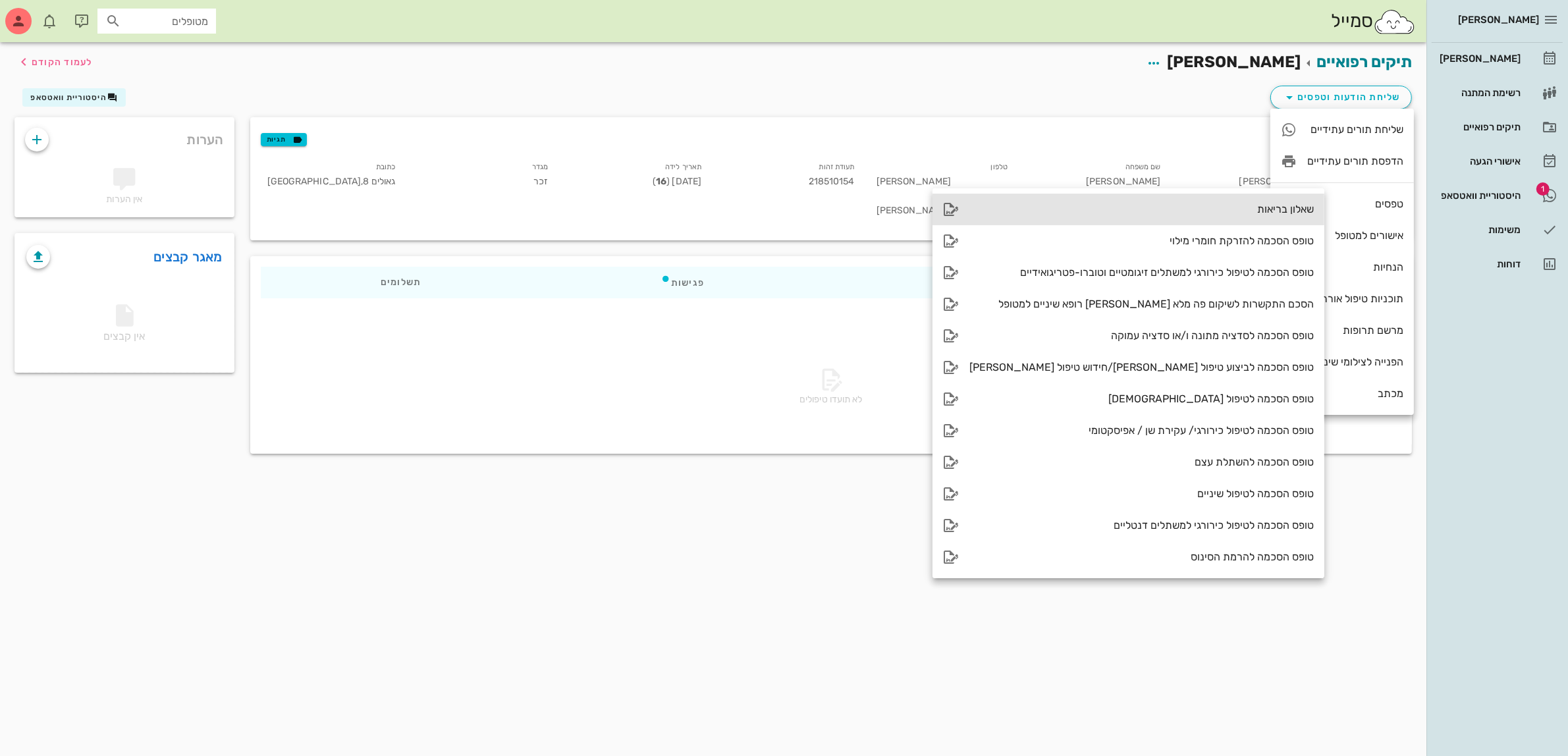
click at [1199, 206] on div "שאלון בריאות" at bounding box center [1141, 209] width 345 height 13
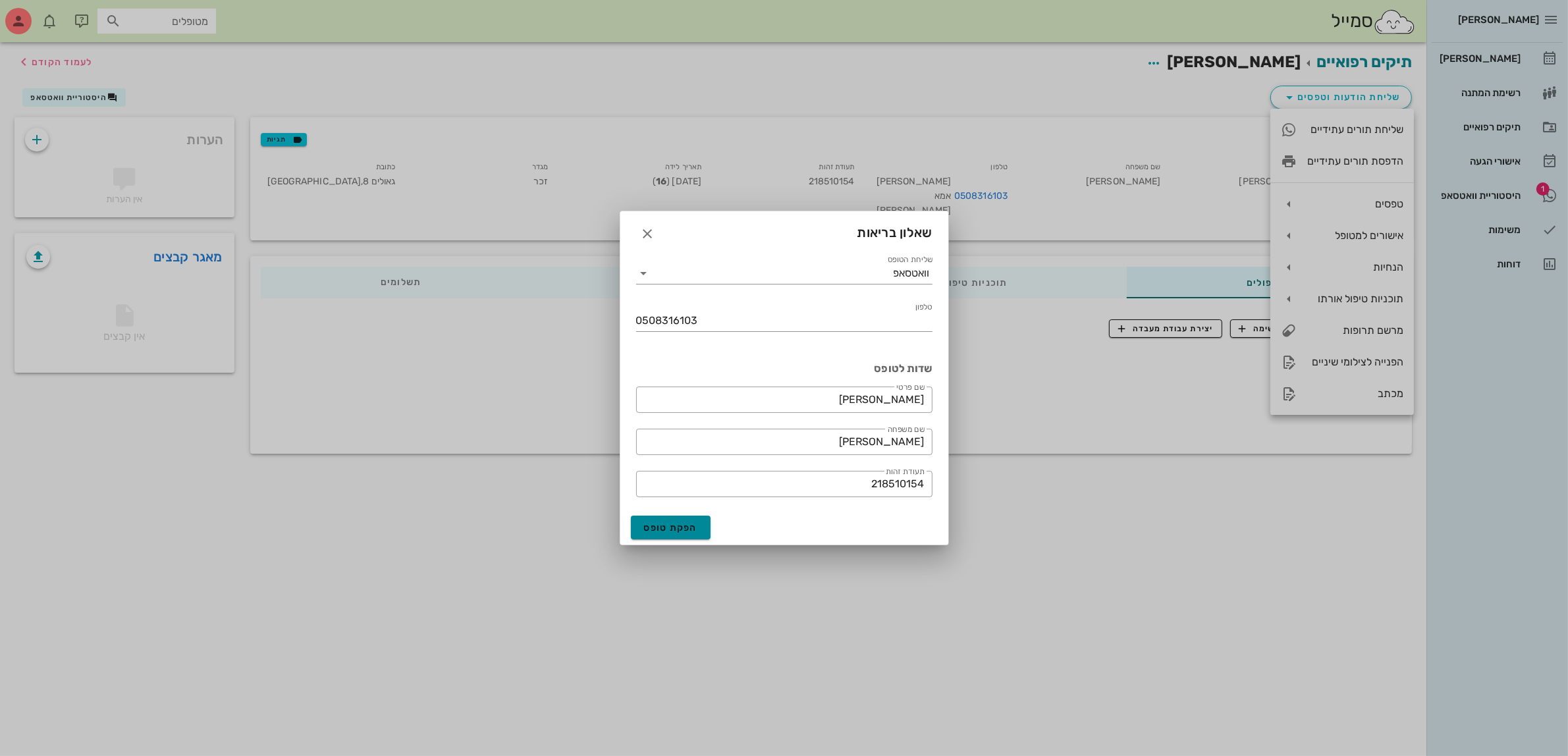
click at [677, 519] on button "הפקת טופס" at bounding box center [671, 528] width 80 height 24
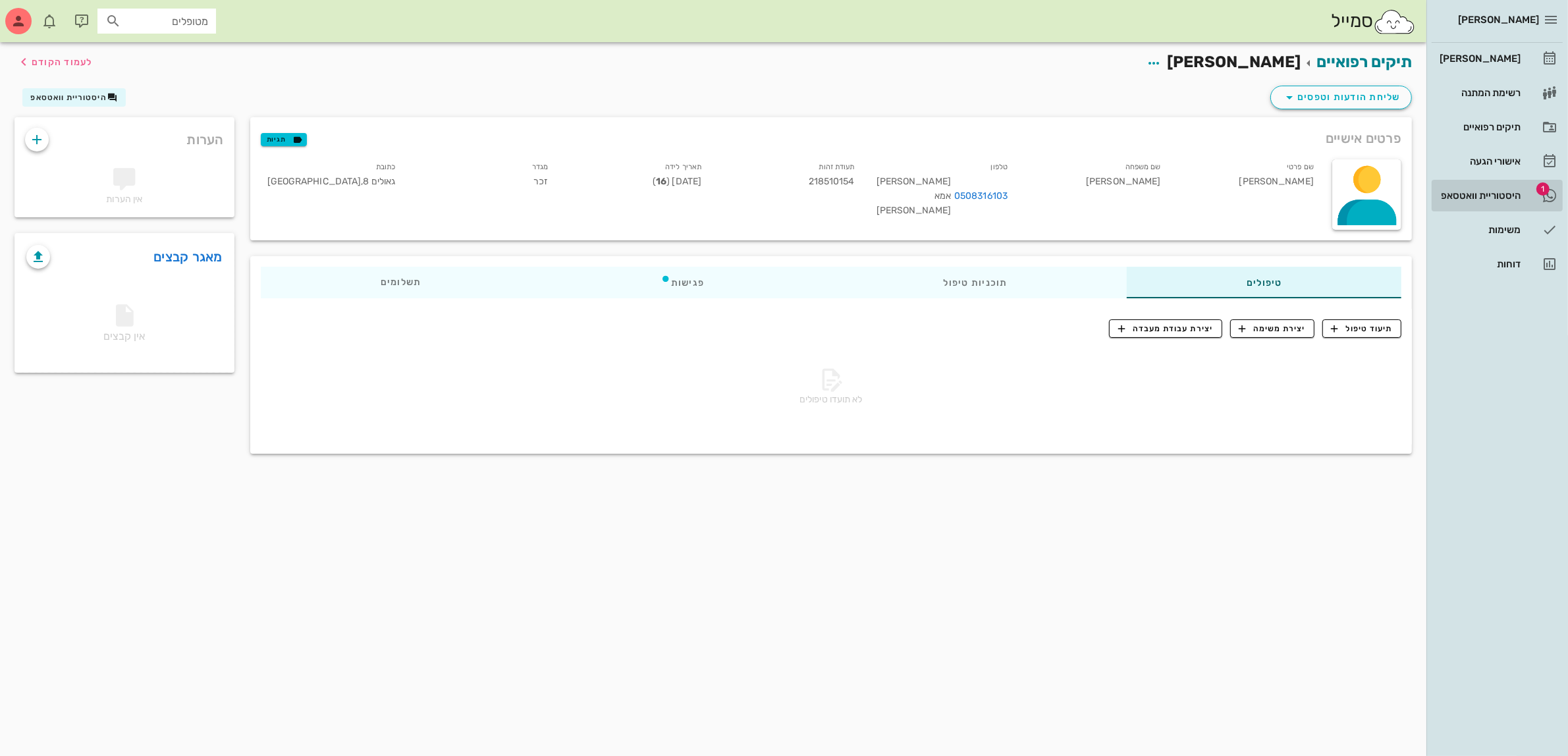
click at [1498, 202] on div "היסטוריית וואטסאפ" at bounding box center [1478, 195] width 83 height 21
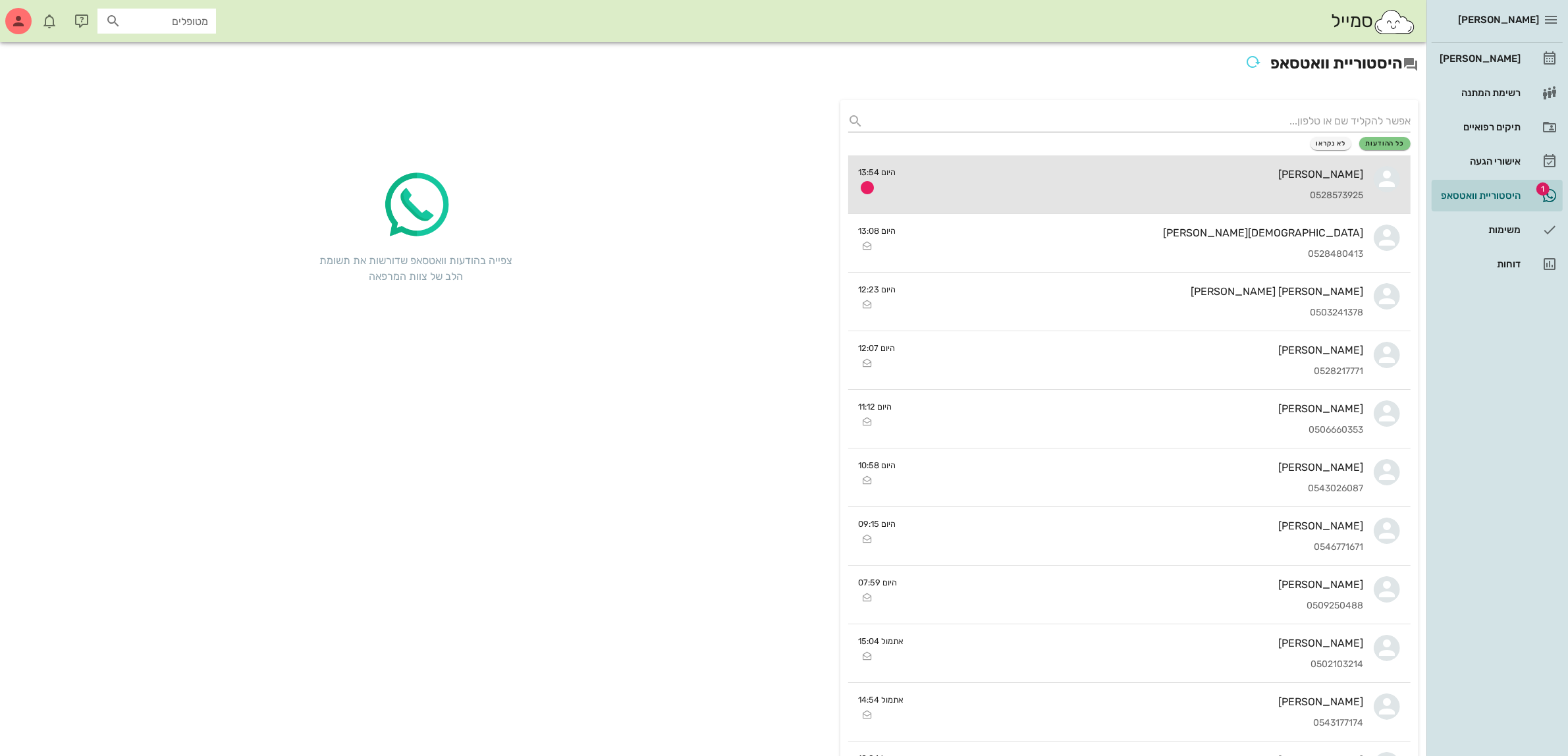
drag, startPoint x: 1268, startPoint y: 179, endPoint x: 1282, endPoint y: 155, distance: 27.8
click at [1266, 179] on div "[PERSON_NAME] 0528573925" at bounding box center [1135, 184] width 457 height 58
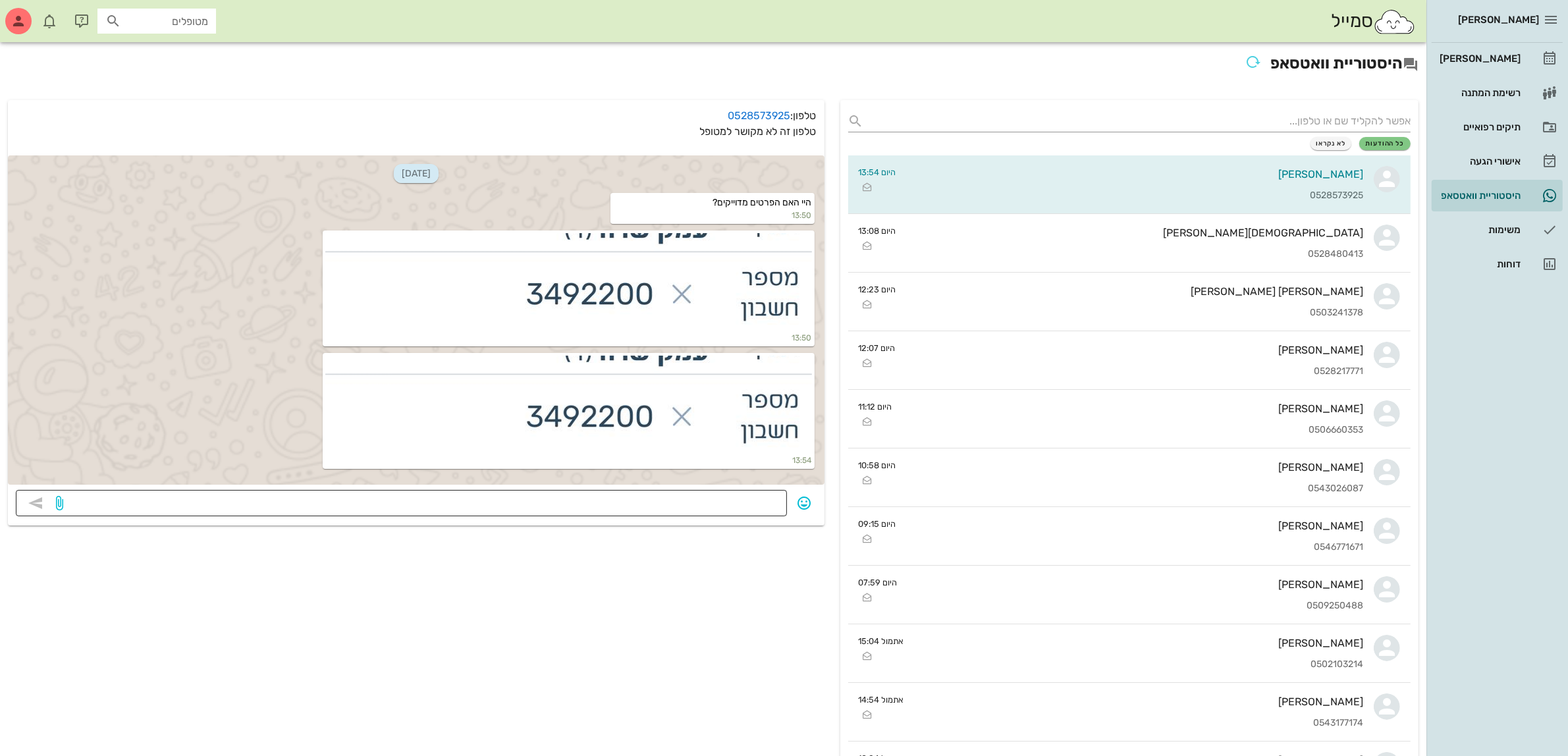
click at [671, 498] on textarea at bounding box center [423, 505] width 713 height 21
click at [1472, 62] on div "[PERSON_NAME]" at bounding box center [1478, 59] width 83 height 11
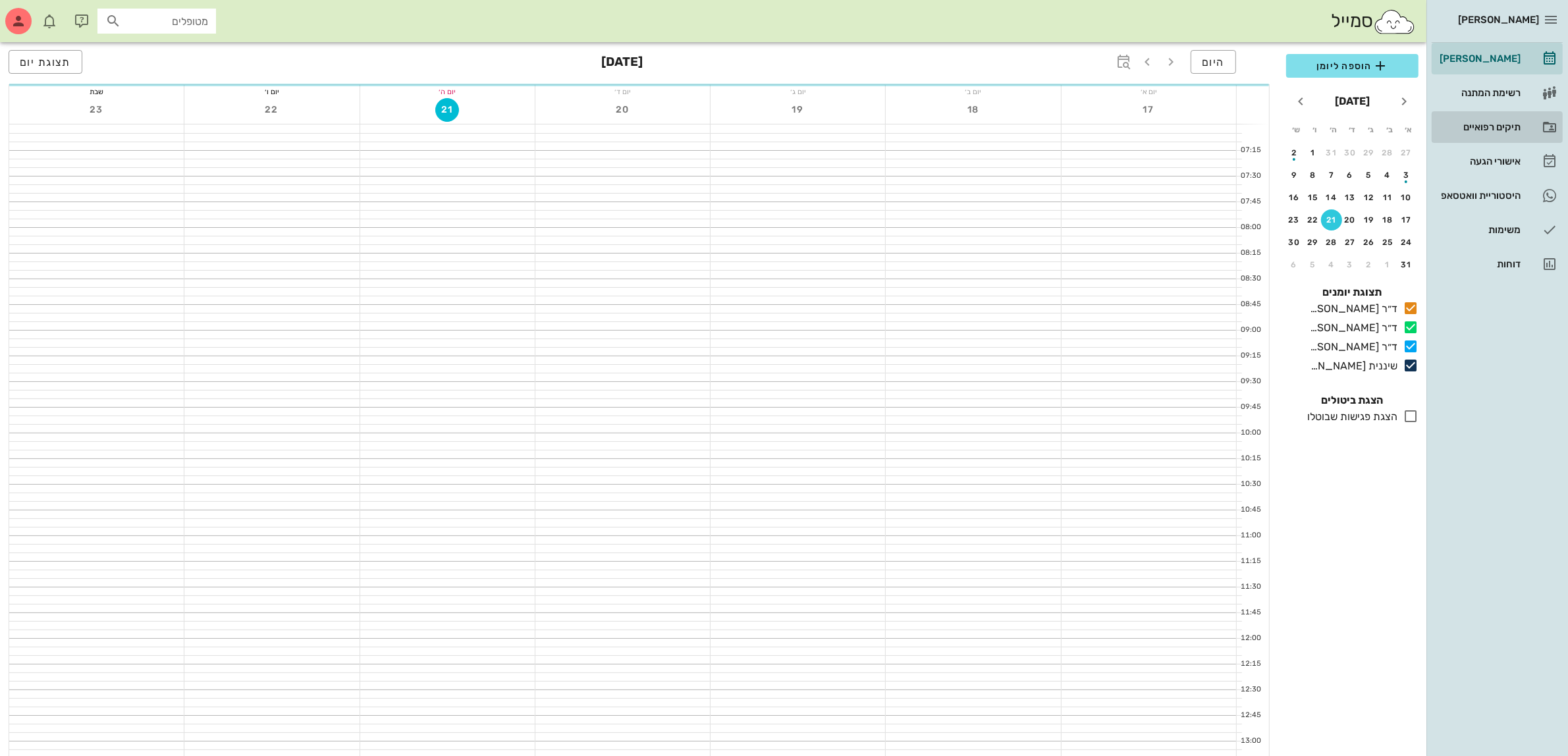
click at [1463, 125] on div "תיקים רפואיים" at bounding box center [1478, 127] width 83 height 11
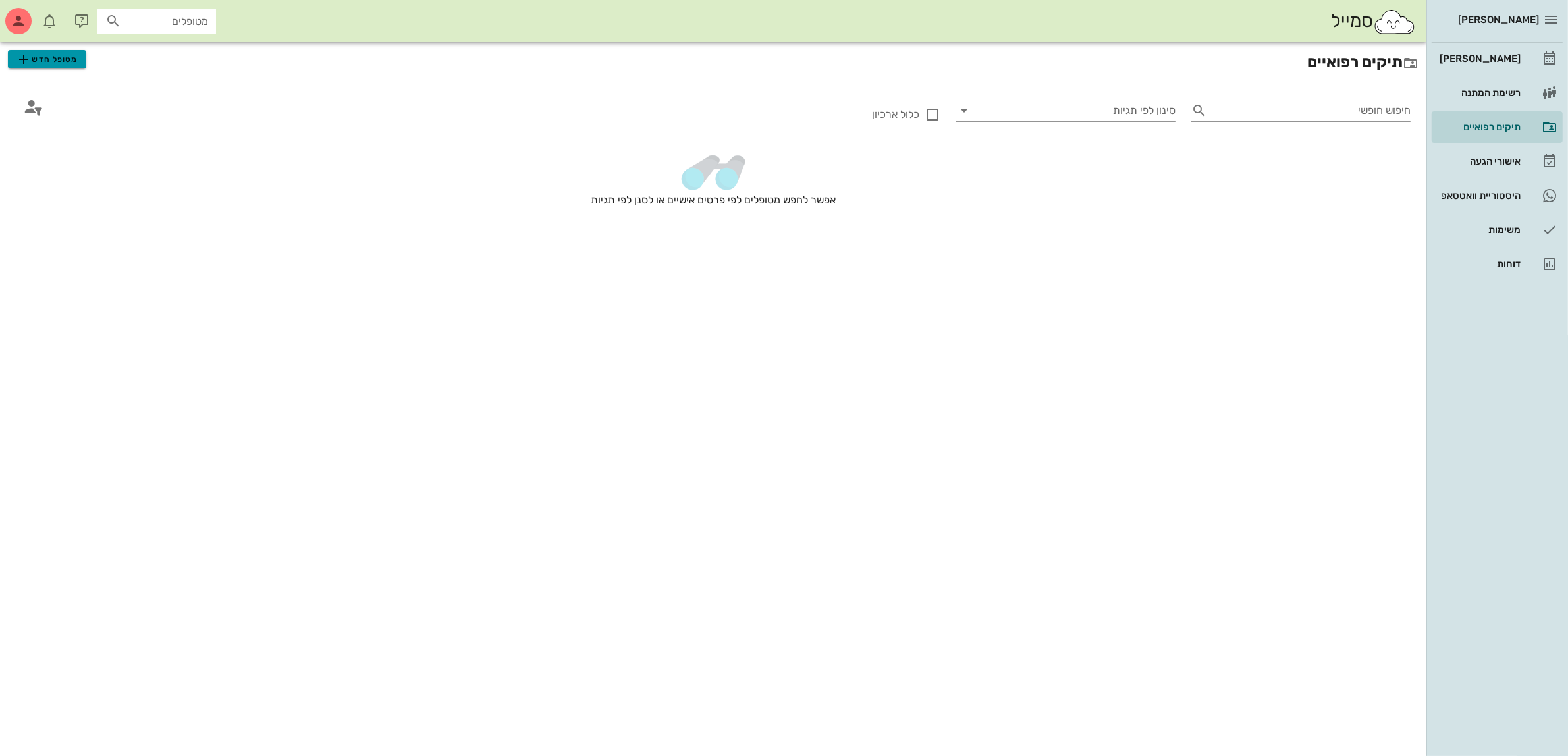
click at [83, 63] on button "מטופל חדש" at bounding box center [47, 59] width 78 height 19
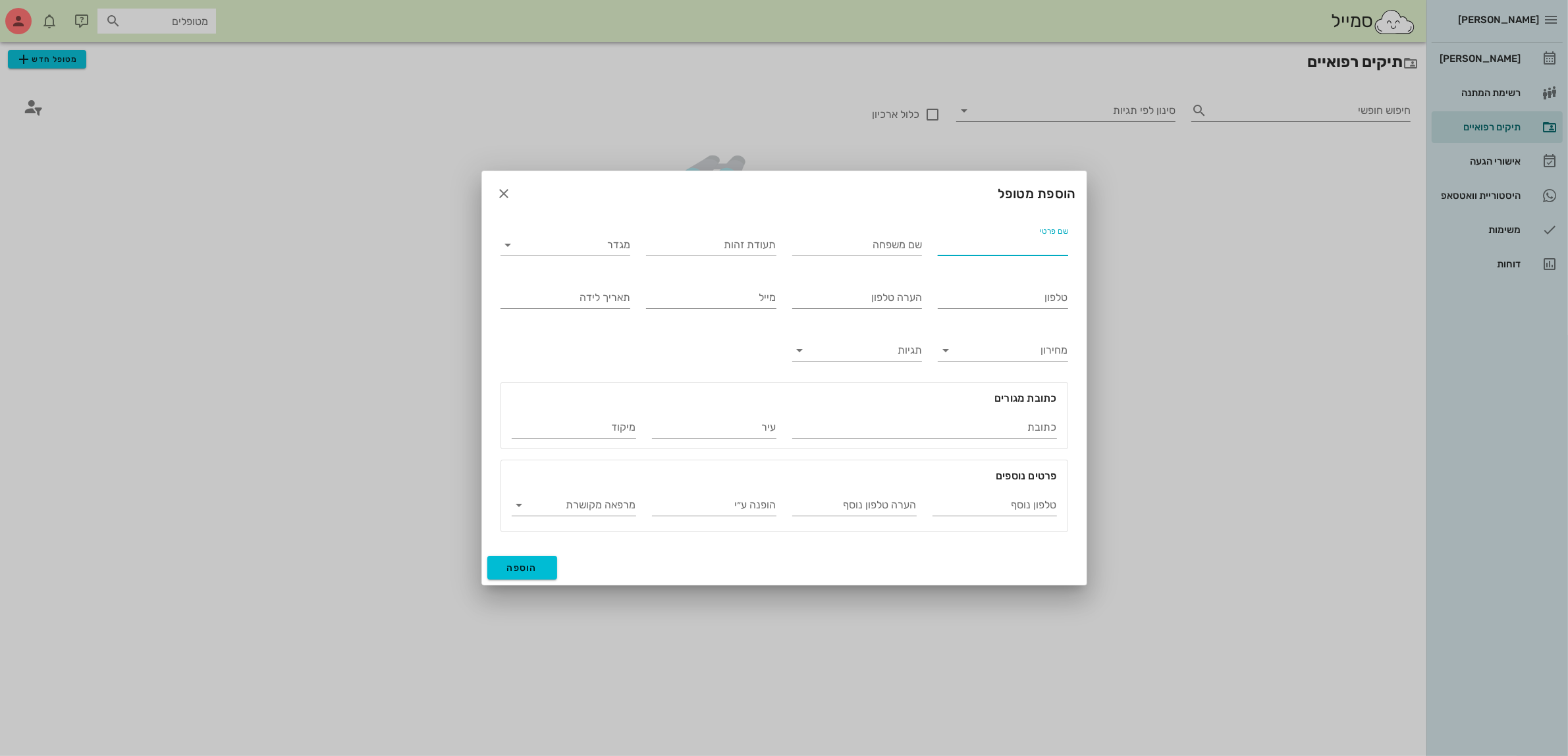
click at [972, 238] on input "שם פרטי" at bounding box center [1003, 245] width 131 height 21
type input "מזל"
type input "[PERSON_NAME]"
click at [597, 254] on div "מגדר" at bounding box center [565, 245] width 131 height 21
click at [608, 288] on div "נקבה" at bounding box center [565, 287] width 109 height 13
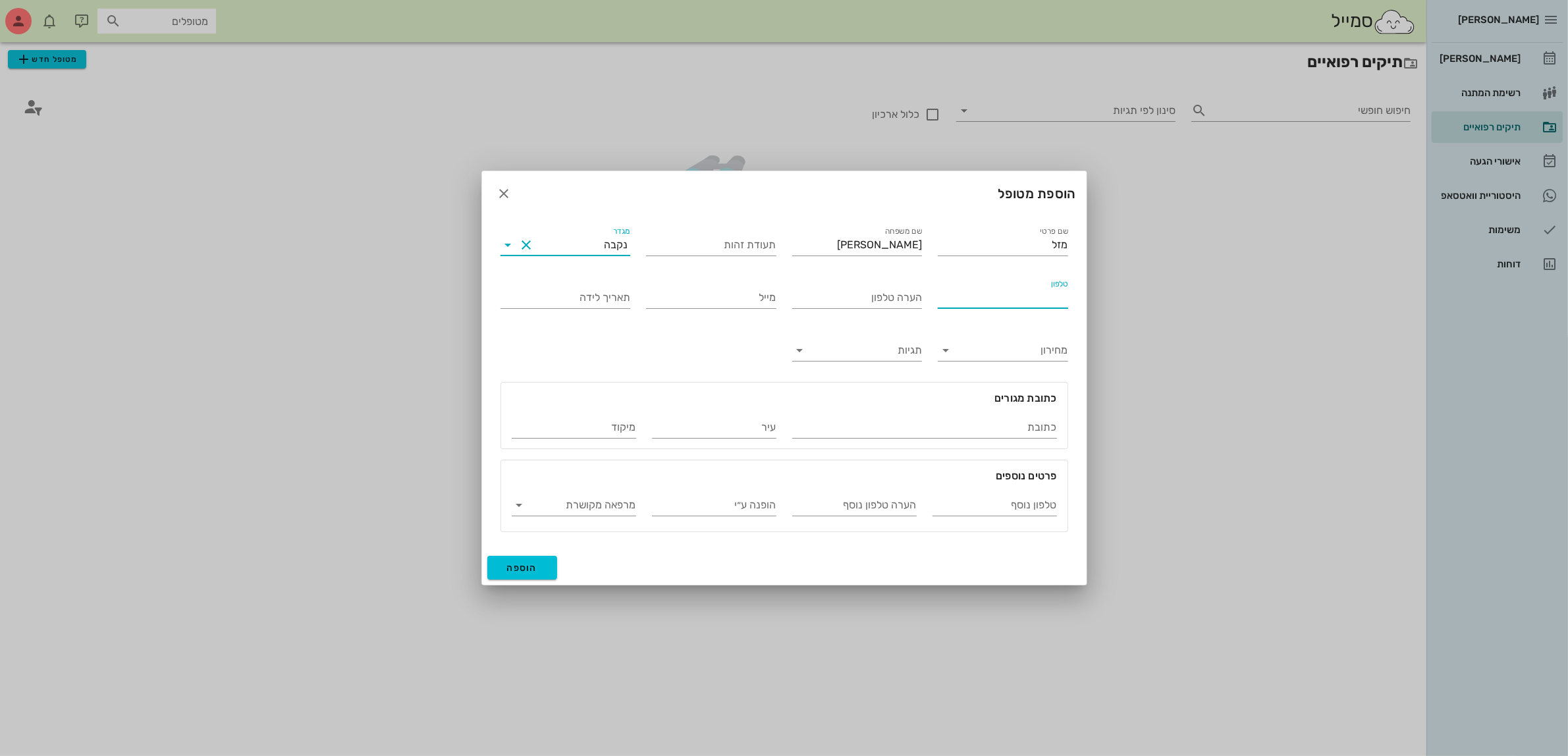
click at [982, 300] on input "טלפון" at bounding box center [1003, 297] width 131 height 21
type input "050-7576884"
click at [531, 570] on span "הוספה" at bounding box center [522, 568] width 31 height 11
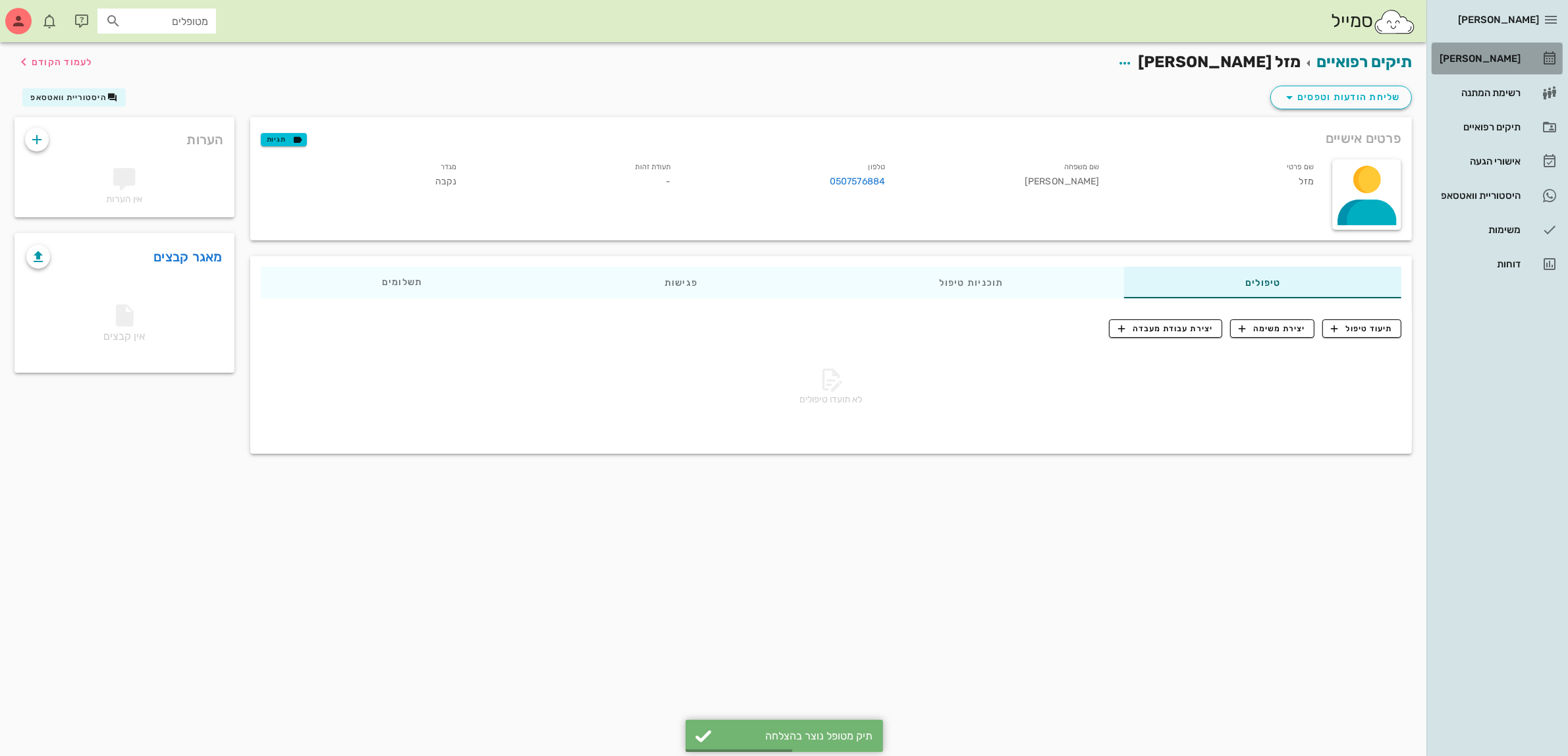
click at [1473, 58] on div "[PERSON_NAME]" at bounding box center [1478, 59] width 83 height 11
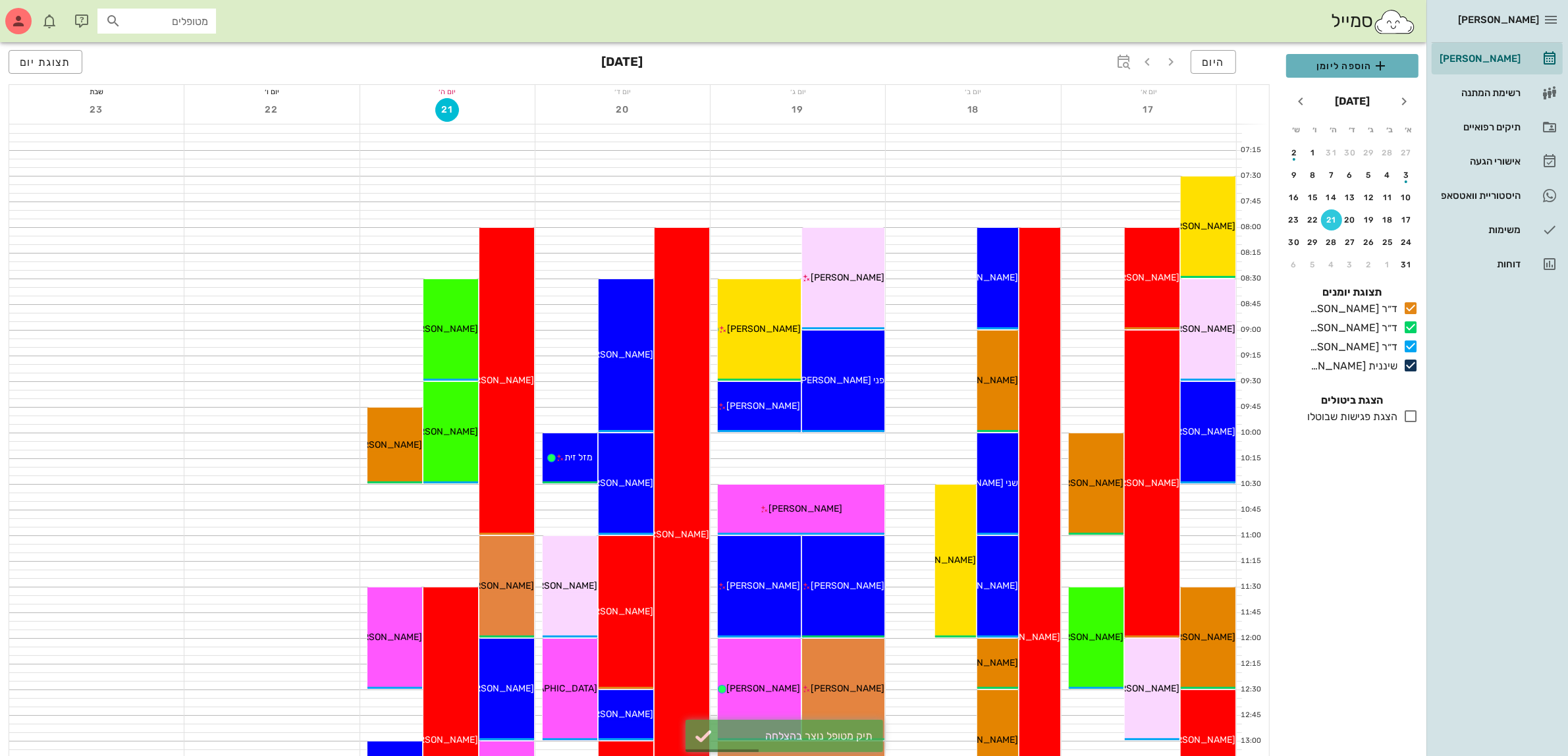
click at [1316, 65] on span "הוספה ליומן" at bounding box center [1352, 65] width 111 height 16
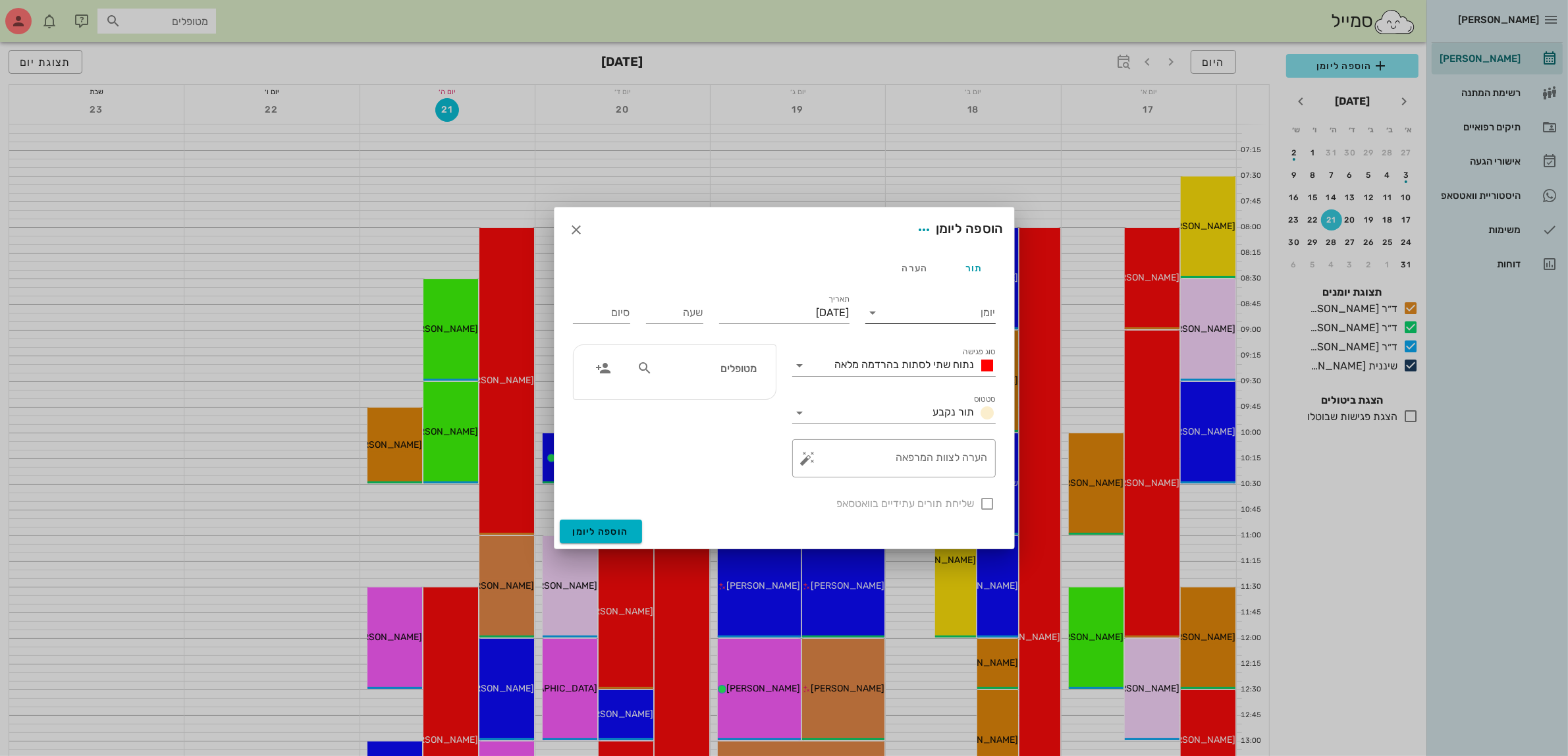
click at [966, 308] on input "יומן" at bounding box center [939, 313] width 112 height 21
click at [953, 326] on div "ד״ר [PERSON_NAME]" at bounding box center [933, 323] width 116 height 13
click at [944, 362] on span "נתוח שתי לסתות בהרדמה מלאה" at bounding box center [905, 364] width 140 height 13
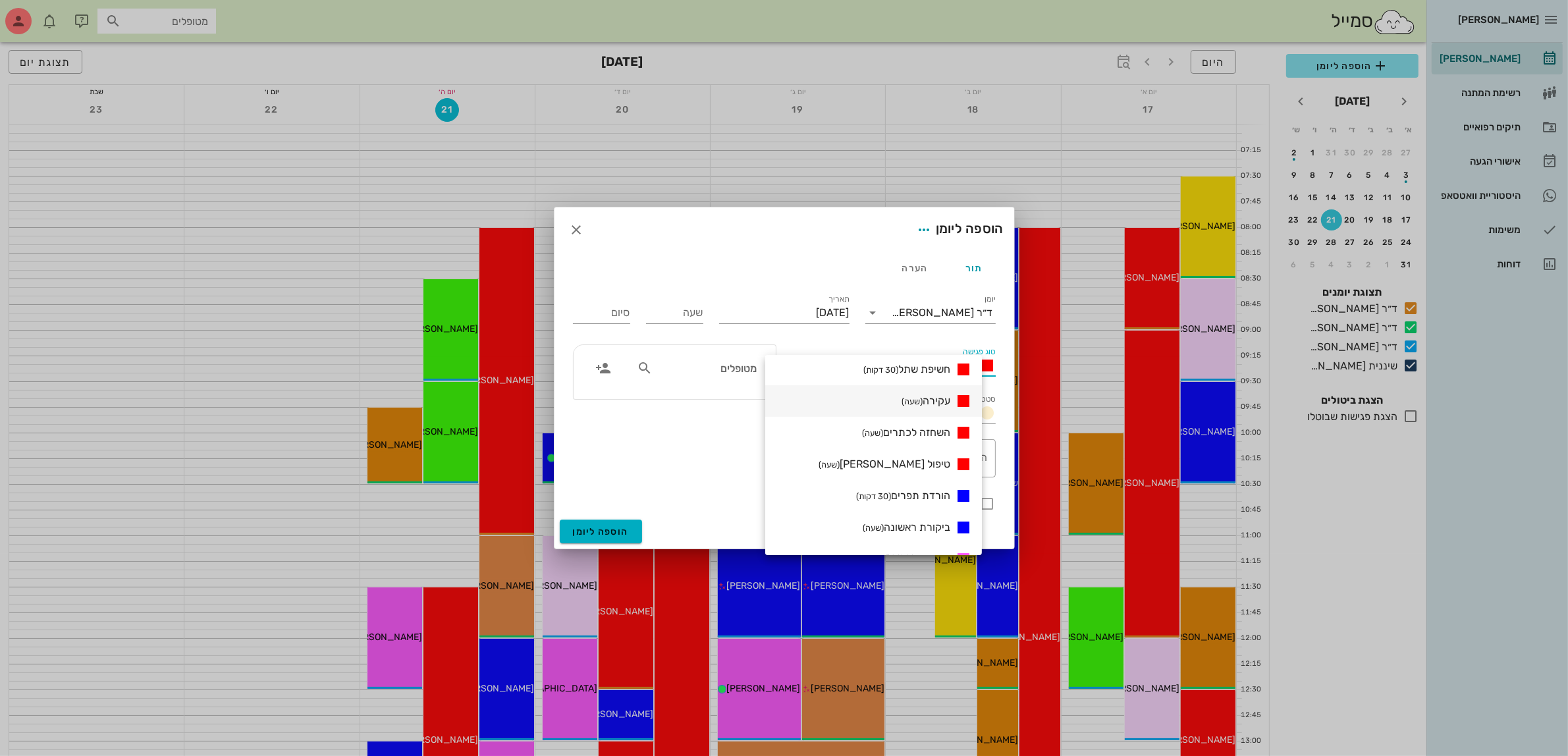
scroll to position [83, 0]
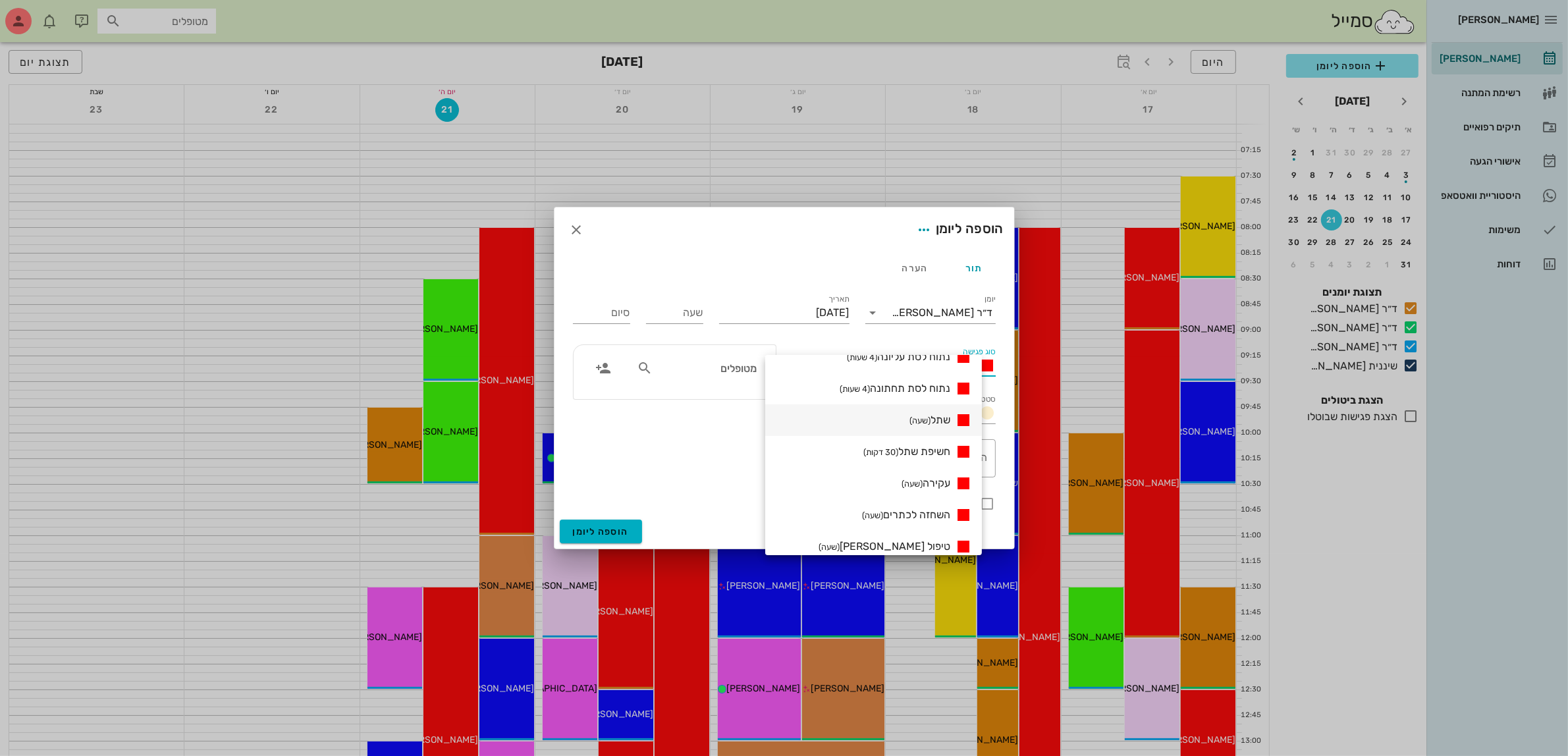
click at [950, 416] on span "שתל (שעה)" at bounding box center [930, 420] width 41 height 13
type input "01:00"
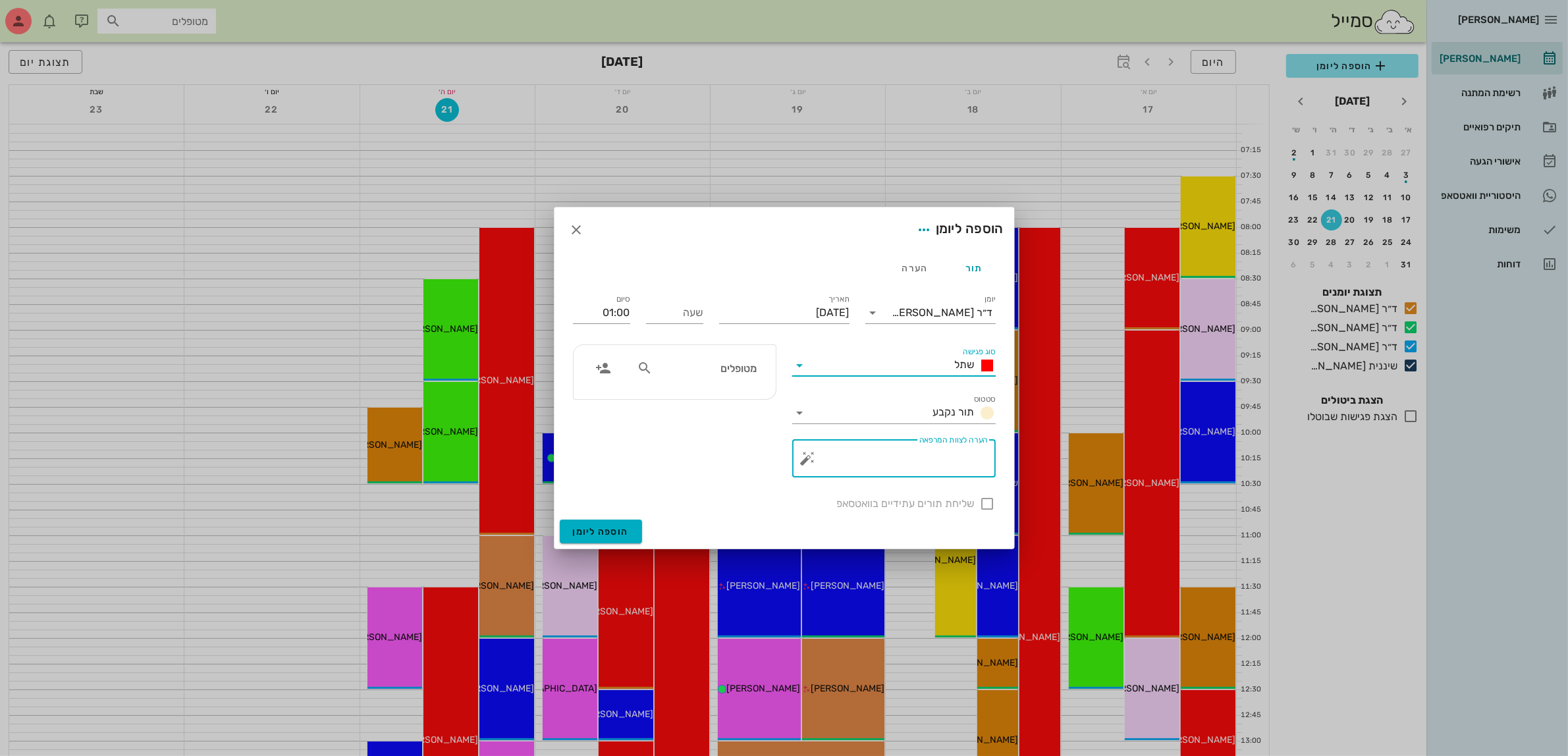
click at [960, 461] on textarea "הערה לצוות המרפאה" at bounding box center [899, 462] width 177 height 32
drag, startPoint x: 888, startPoint y: 457, endPoint x: 722, endPoint y: 456, distance: 166.0
click at [790, 458] on div "​ הערה לצוות המרפאה 2 שתלים וסידור שיקום עליונה" at bounding box center [894, 458] width 219 height 54
type textarea "2 שתלים וסידור שיקום לזרקוניה"
click at [978, 505] on div "שליחת תורים עתידיים בוואטסאפ" at bounding box center [784, 502] width 439 height 35
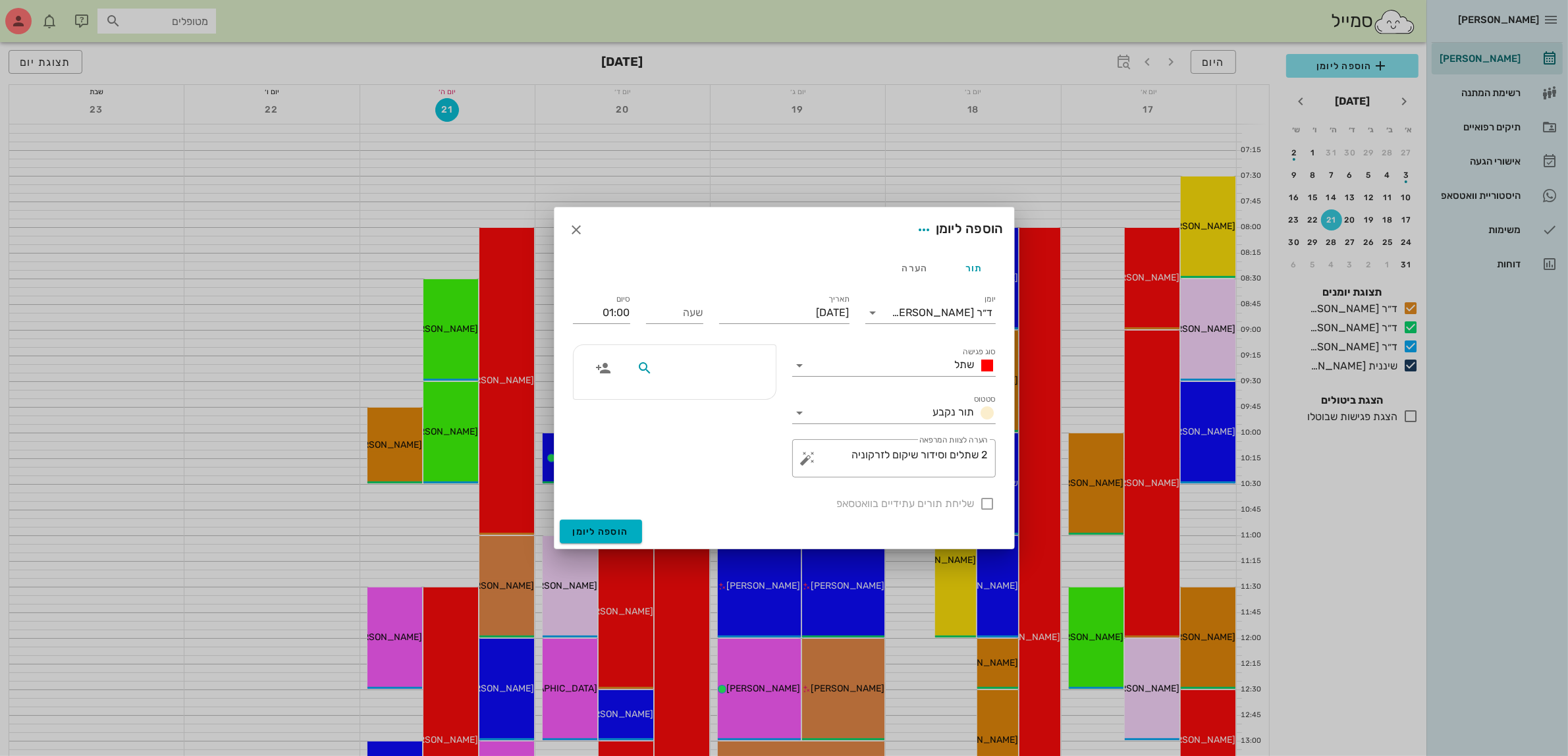
click at [729, 366] on input "text" at bounding box center [706, 368] width 101 height 17
type input "מזל"
click at [725, 399] on div "מזל [PERSON_NAME]" at bounding box center [698, 398] width 145 height 11
click at [677, 310] on input "שעה" at bounding box center [674, 313] width 57 height 21
type input "08:00"
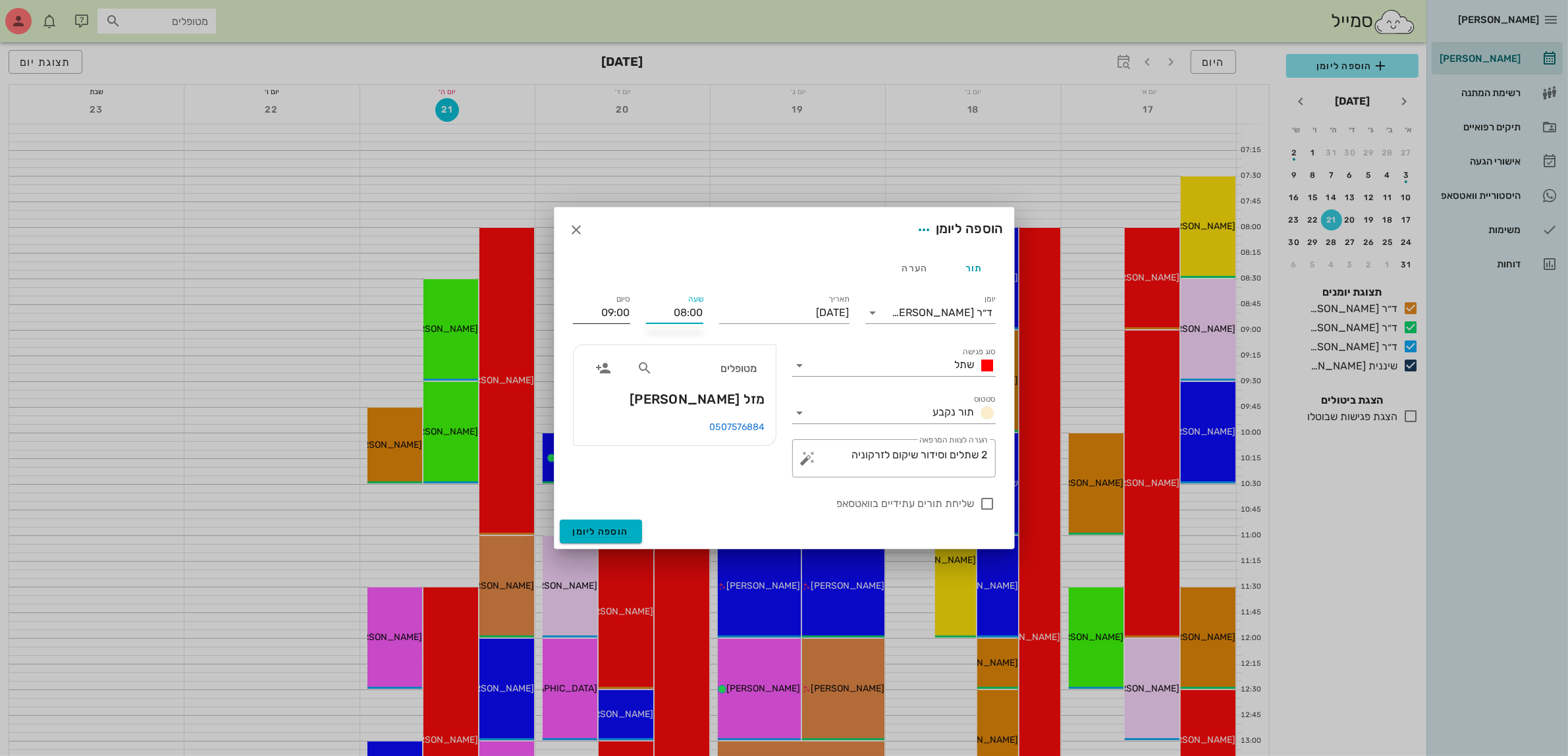
click at [621, 312] on div "סיום 09:00" at bounding box center [601, 310] width 73 height 53
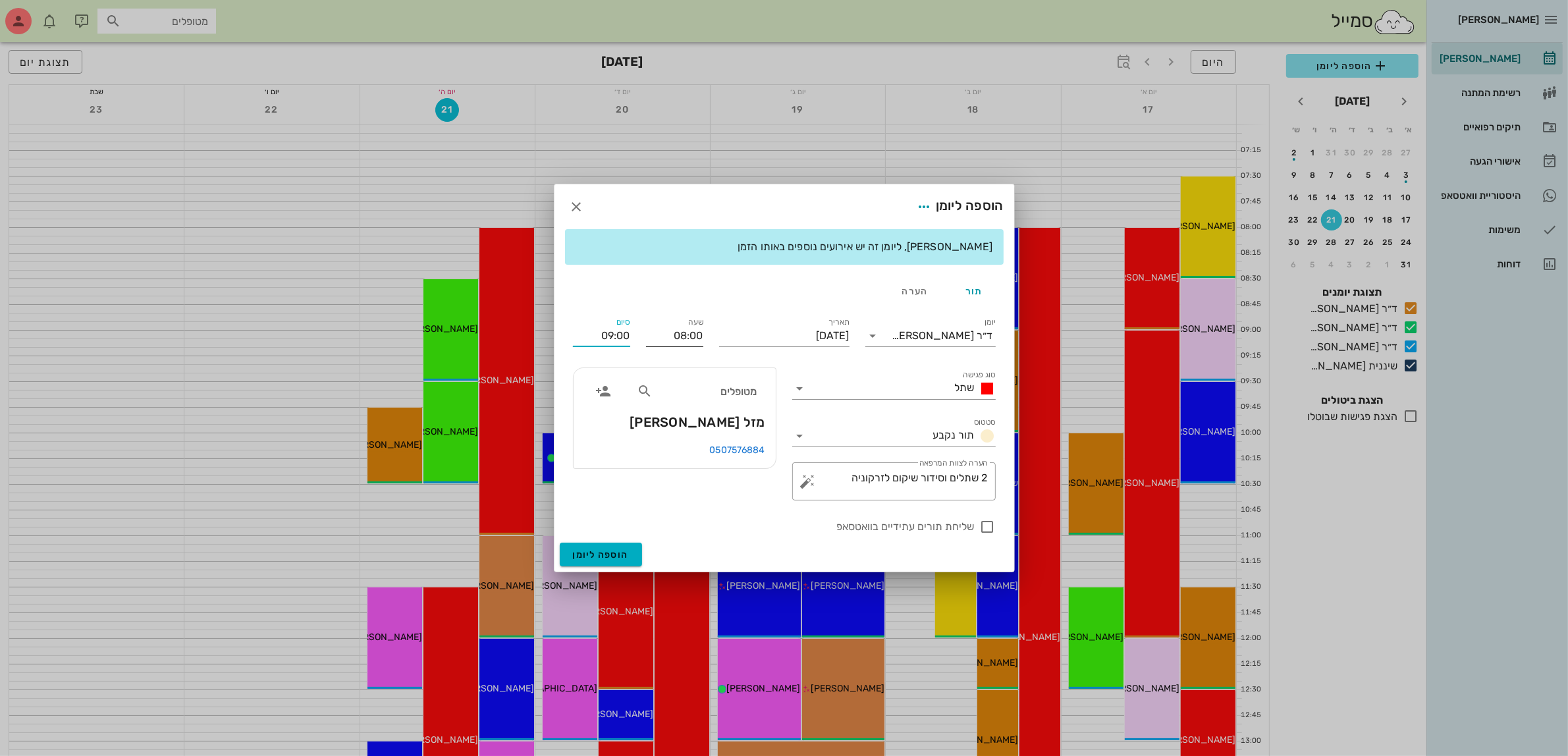
drag, startPoint x: 596, startPoint y: 330, endPoint x: 675, endPoint y: 331, distance: 79.0
click at [675, 331] on div "יומן ד״ר [PERSON_NAME] סוג פגישה שתל סטטוס תור נקבע תאריך [DATE] שעה 08:00 סיום…" at bounding box center [784, 425] width 439 height 236
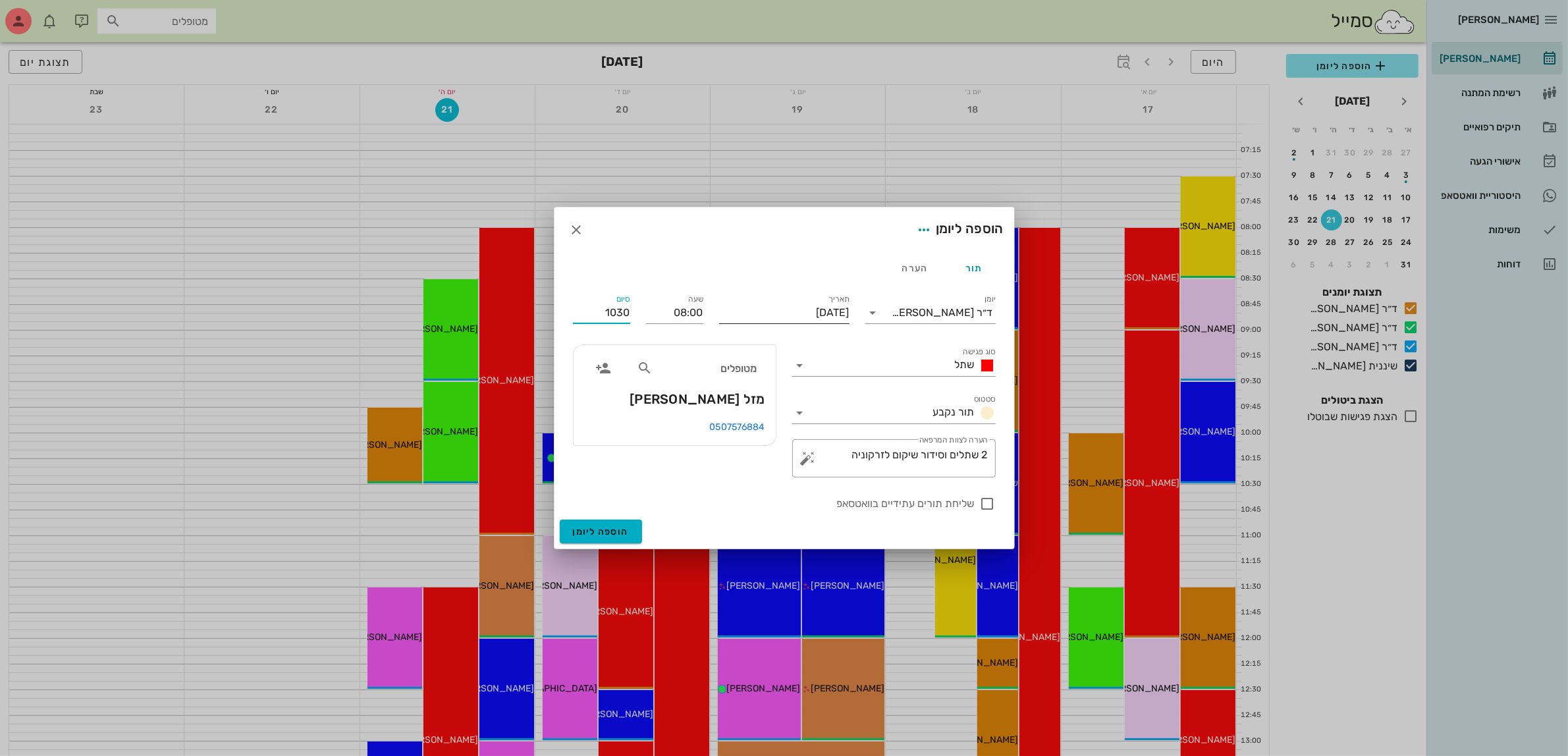
type input "10:30"
click at [810, 304] on div "תור הערה יומן ד״ר [PERSON_NAME] סוג פגישה שתל סטטוס תור נקבע תאריך [DATE] שעה 0…" at bounding box center [784, 386] width 460 height 267
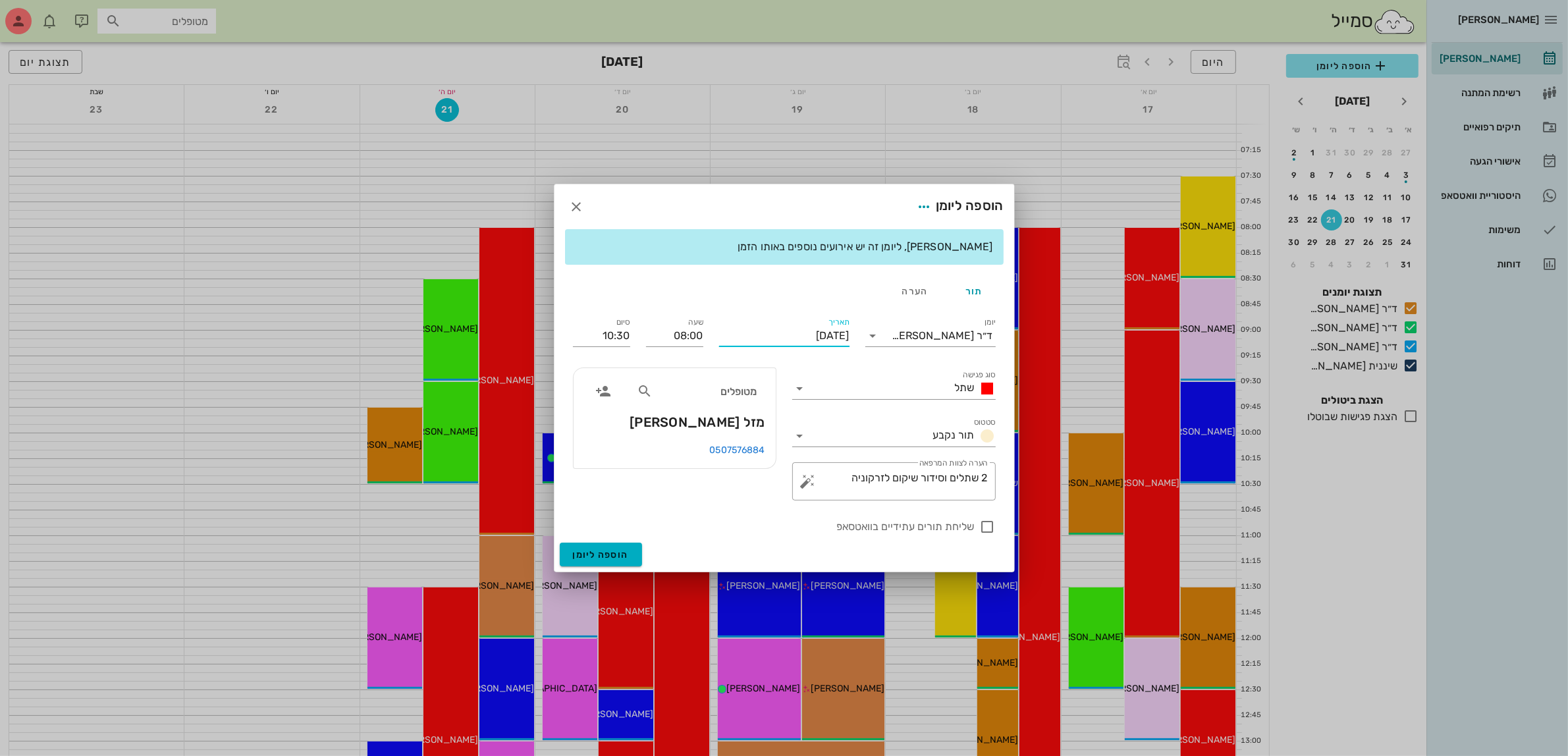
click at [827, 342] on input "[DATE]" at bounding box center [785, 336] width 131 height 21
click at [709, 362] on icon "חודש הבא" at bounding box center [707, 367] width 16 height 16
click at [756, 481] on div "23" at bounding box center [755, 486] width 21 height 9
type input "[DATE]"
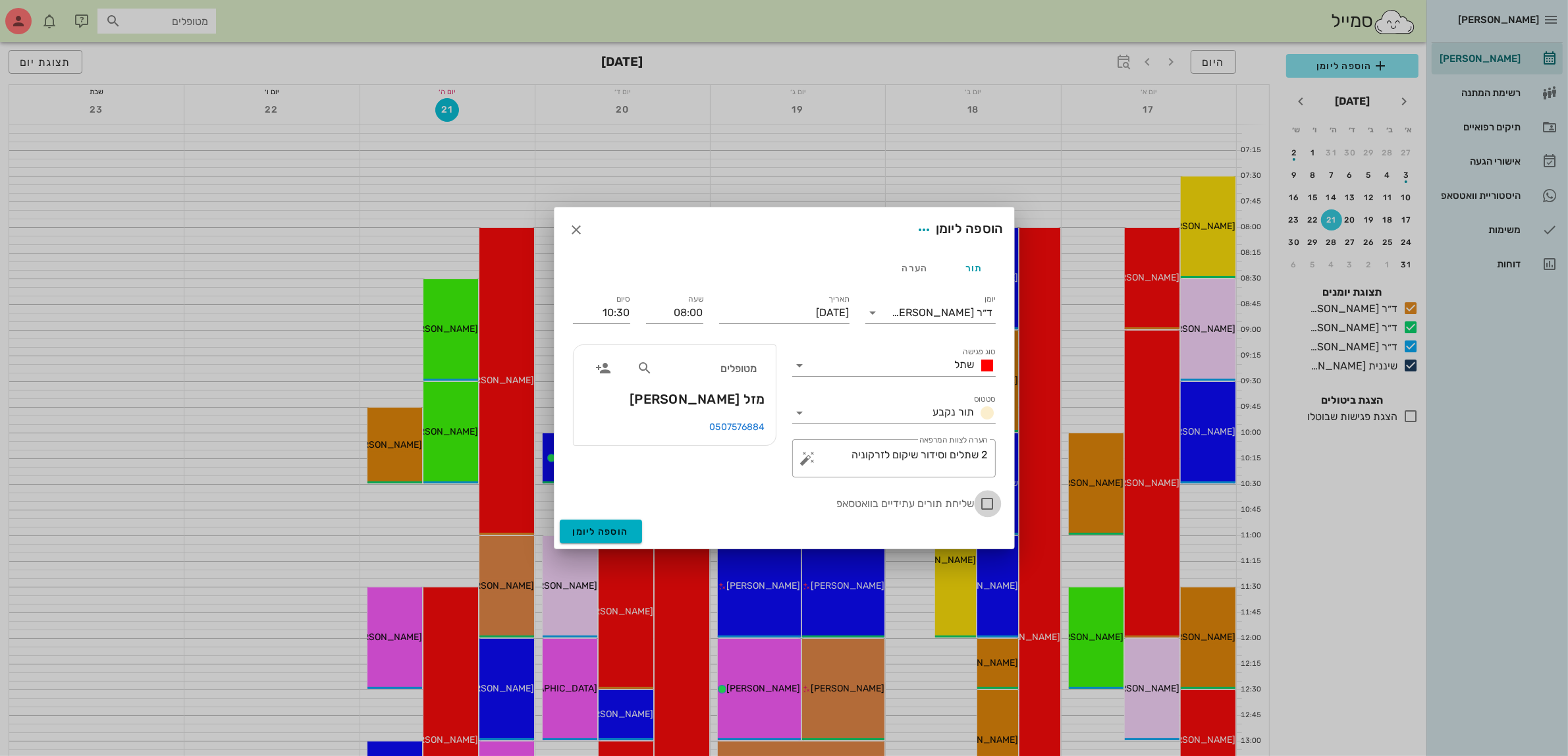
click at [985, 505] on div at bounding box center [988, 504] width 23 height 23
click at [919, 356] on input "סוג פגישה" at bounding box center [879, 366] width 139 height 21
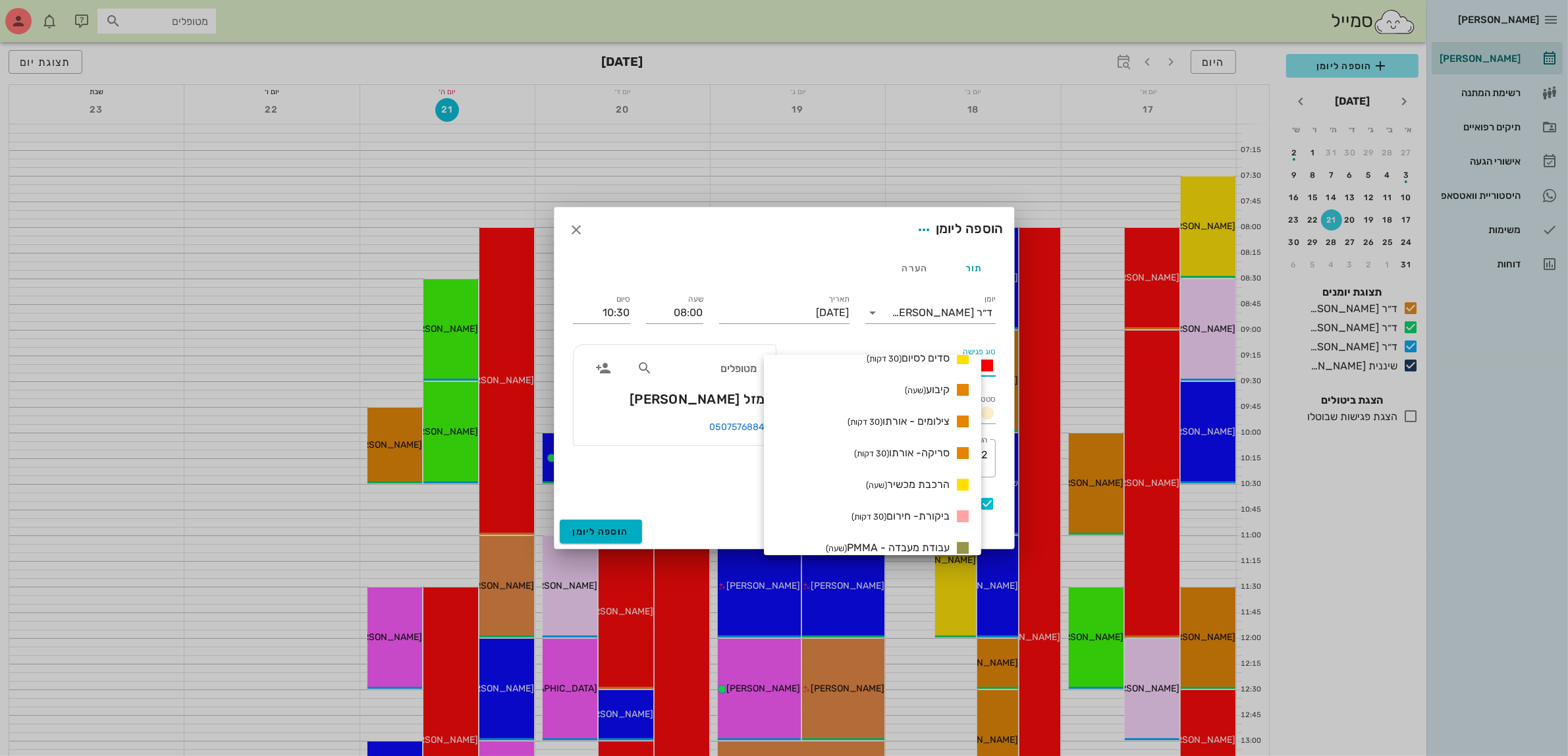
scroll to position [1169, 0]
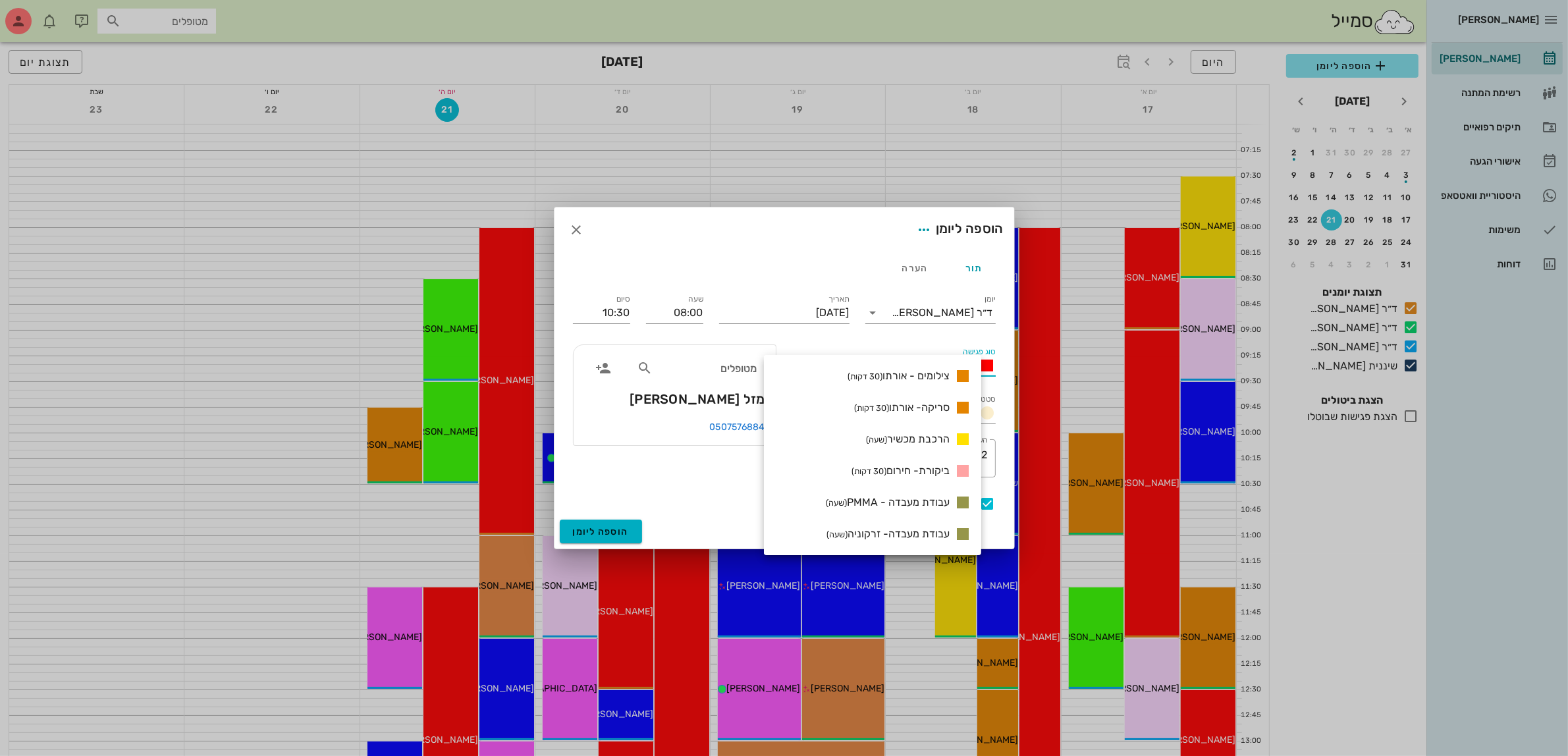
click at [719, 495] on div "שליחת תורים עתידיים בוואטסאפ" at bounding box center [784, 503] width 423 height 16
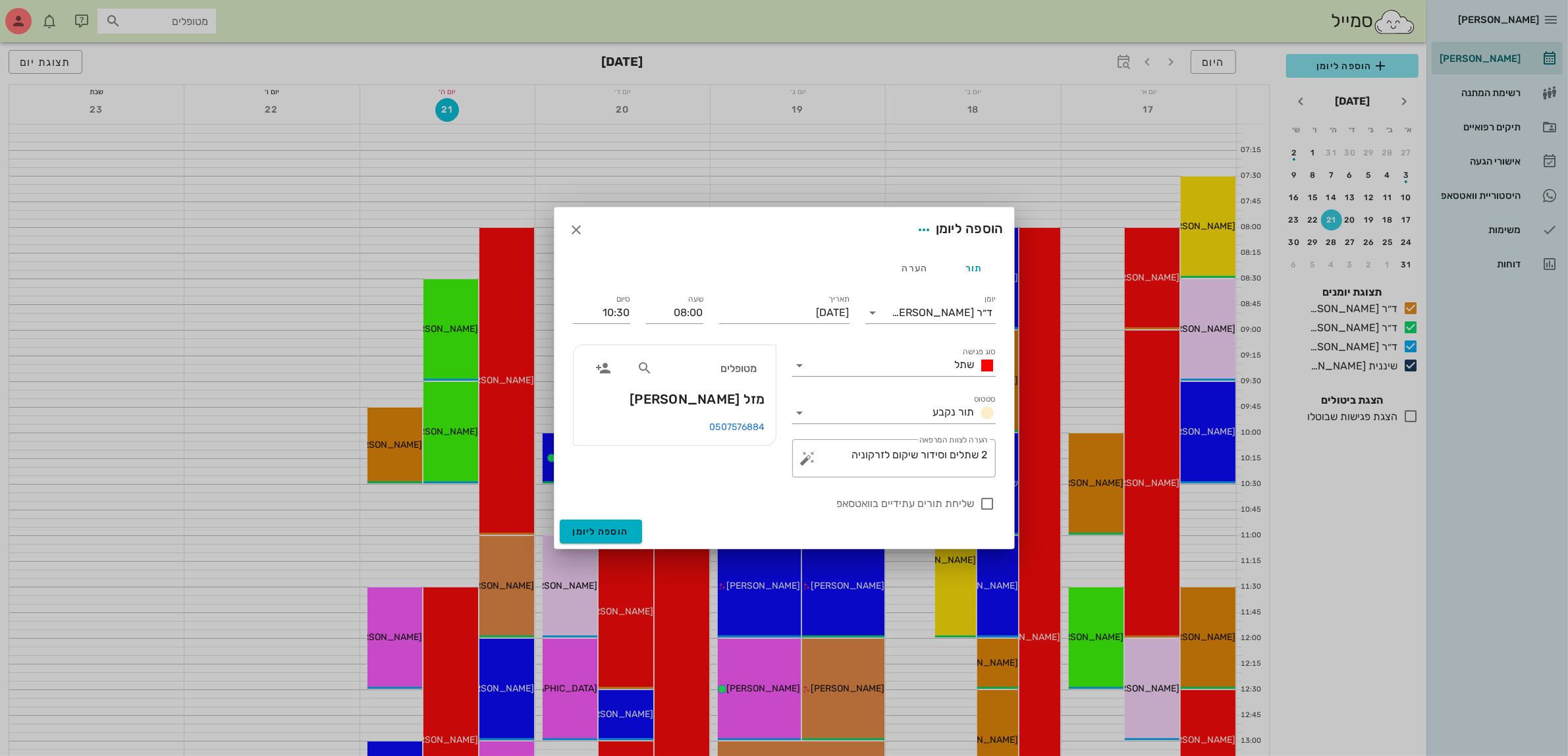
scroll to position [0, 0]
click at [992, 505] on div at bounding box center [988, 504] width 23 height 23
checkbox input "true"
click at [610, 529] on span "הוספה ליומן" at bounding box center [601, 532] width 56 height 11
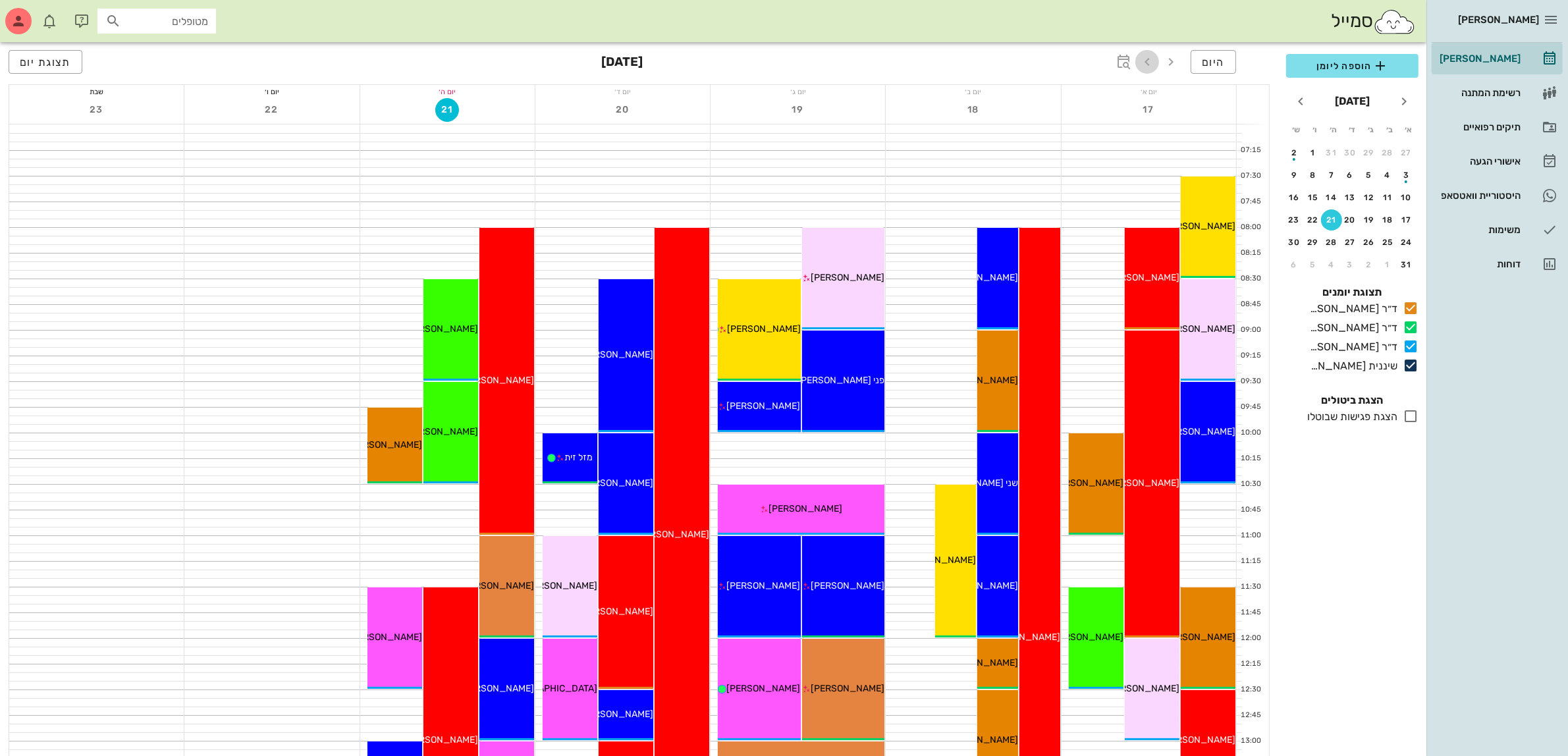
click at [1147, 60] on icon "button" at bounding box center [1147, 62] width 16 height 16
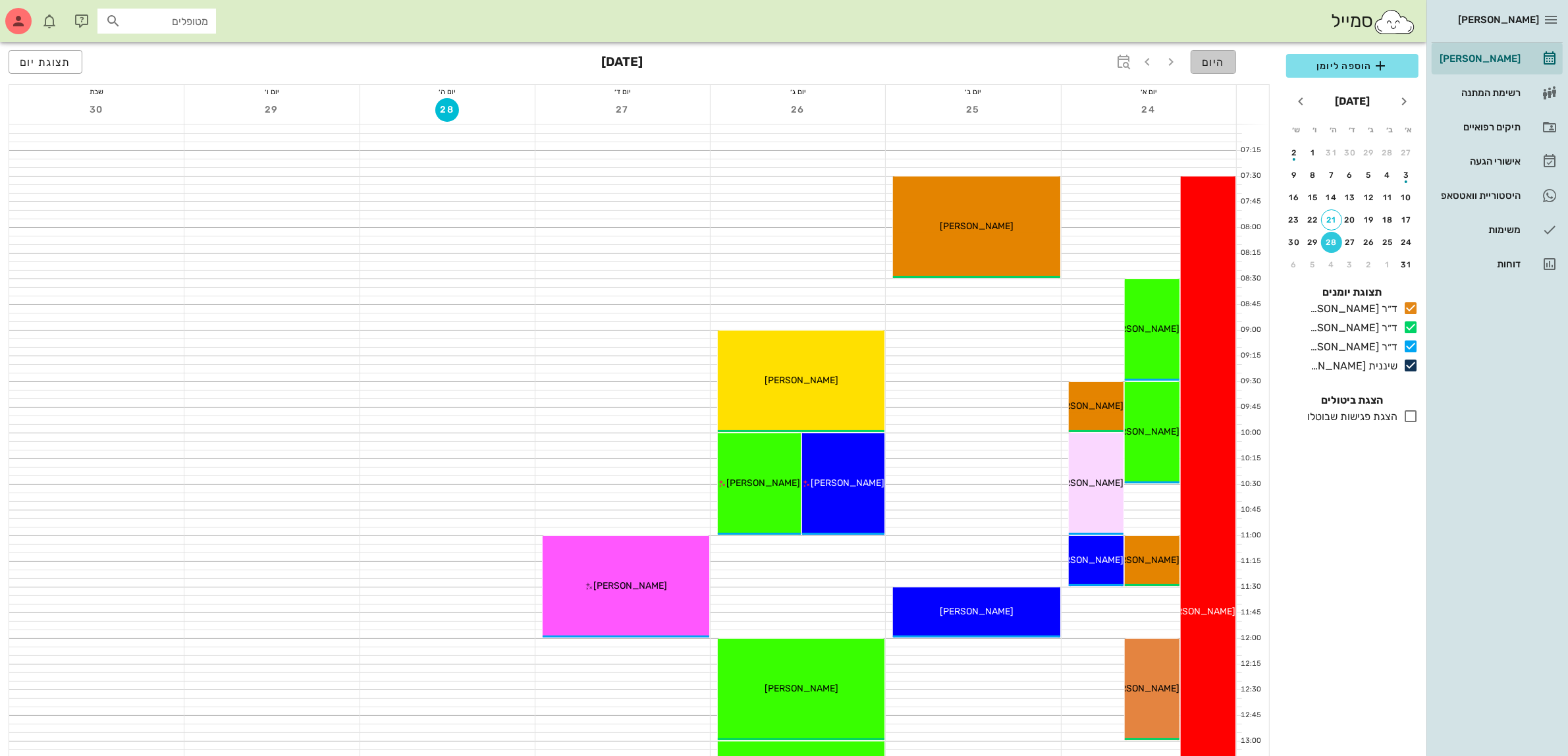
click at [1213, 65] on span "היום" at bounding box center [1213, 62] width 23 height 13
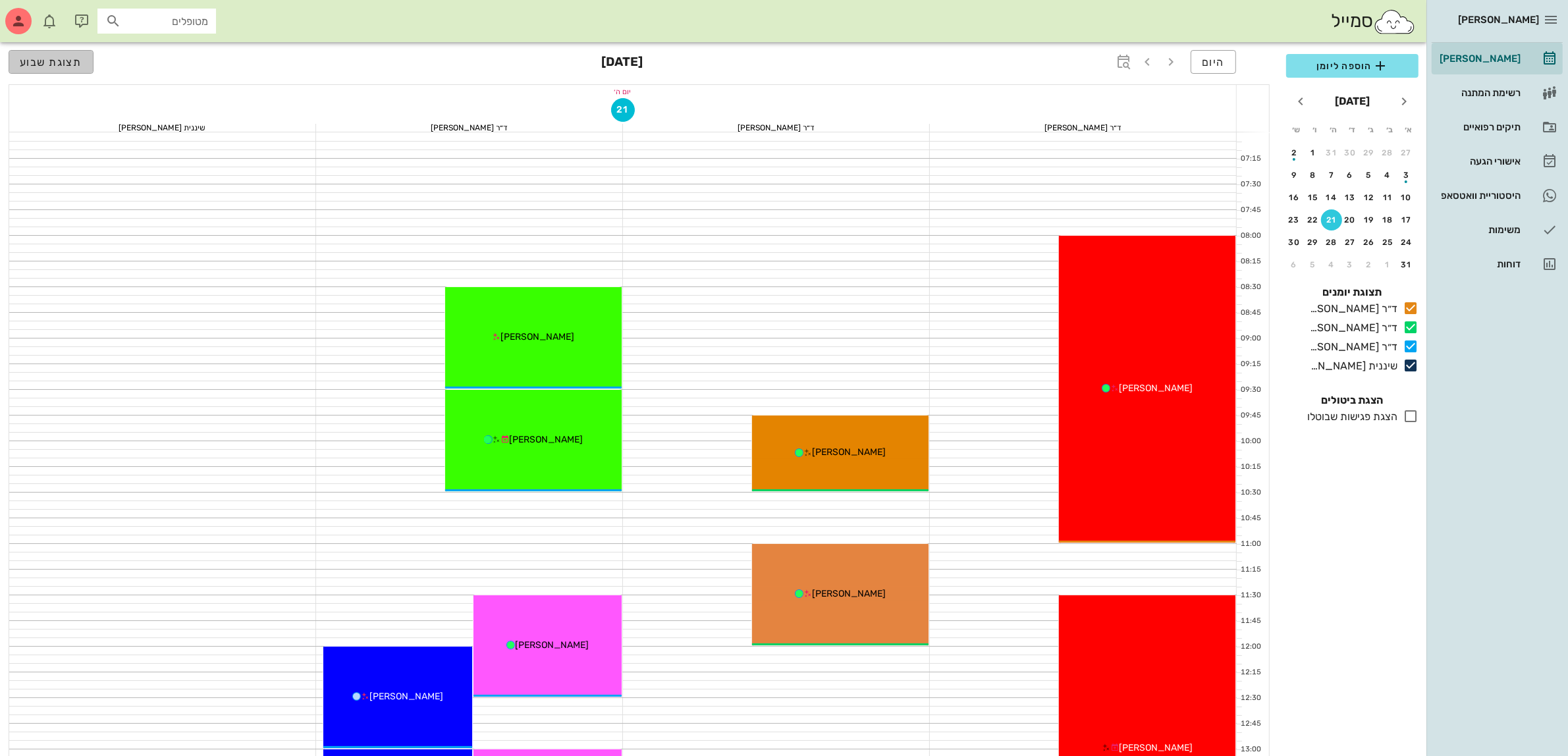
click at [74, 62] on span "תצוגת שבוע" at bounding box center [50, 62] width 62 height 13
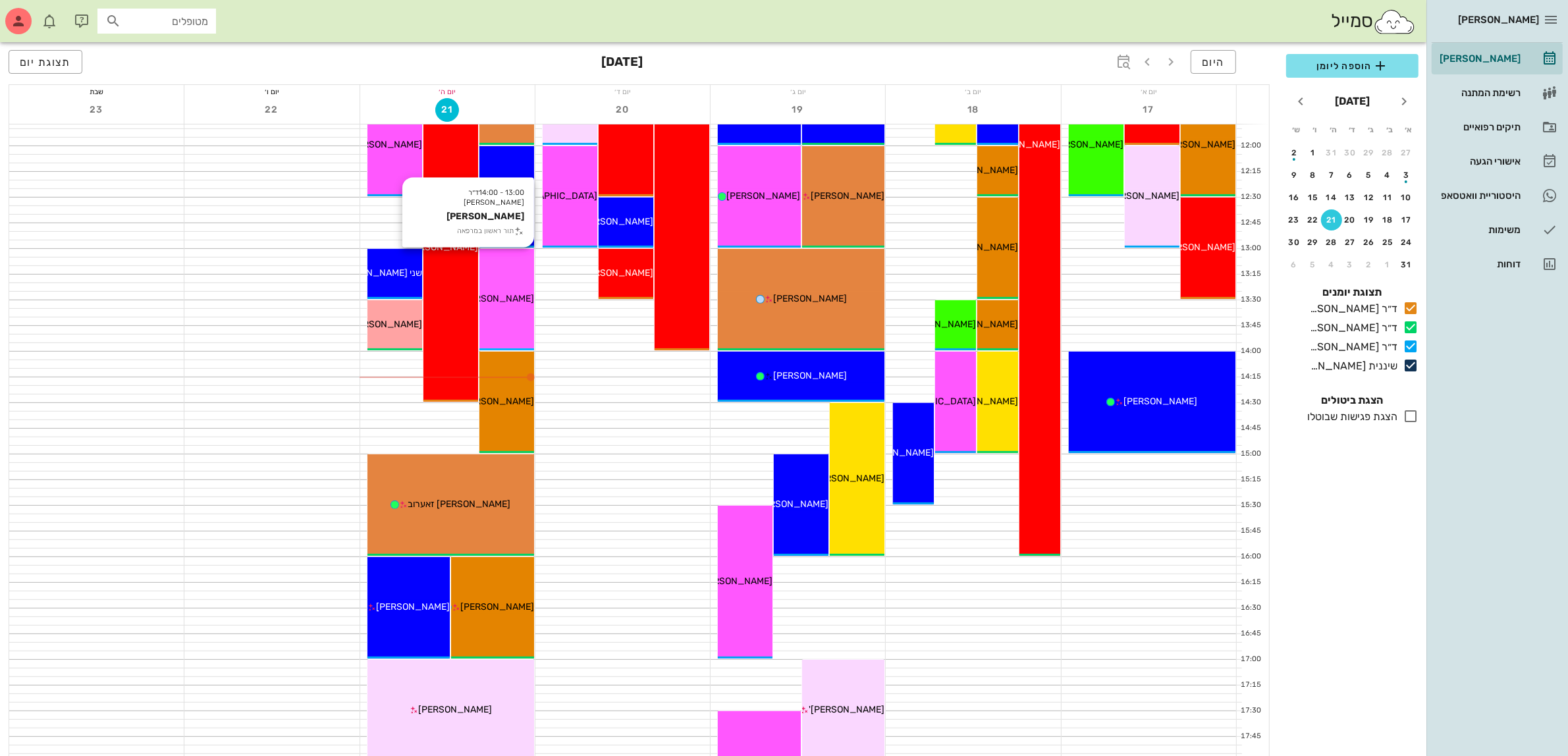
scroll to position [494, 0]
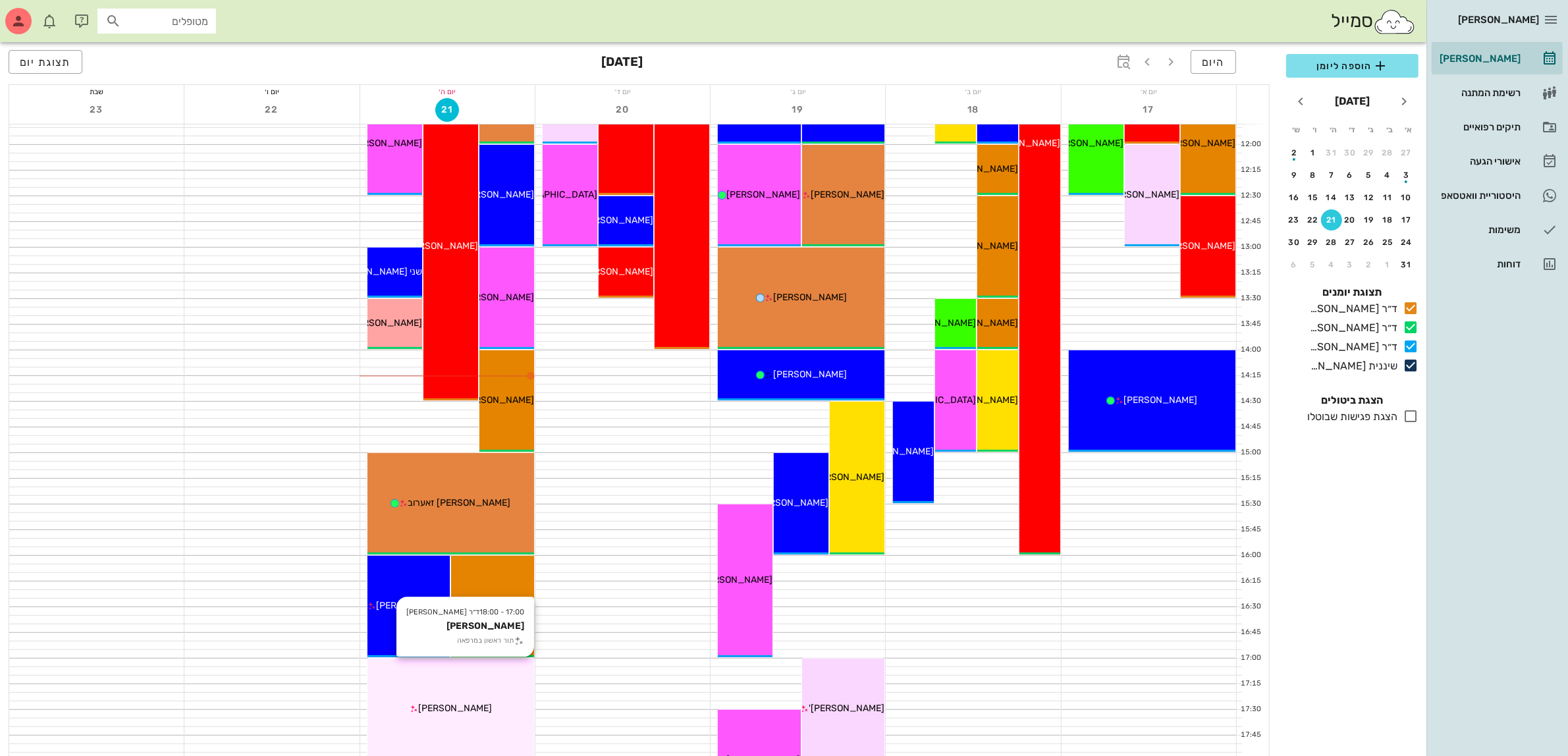
click at [439, 683] on div "17:00 - 18:00 ד״ר [PERSON_NAME] [PERSON_NAME] תור ראשון במרפאה [PERSON_NAME]" at bounding box center [451, 709] width 167 height 101
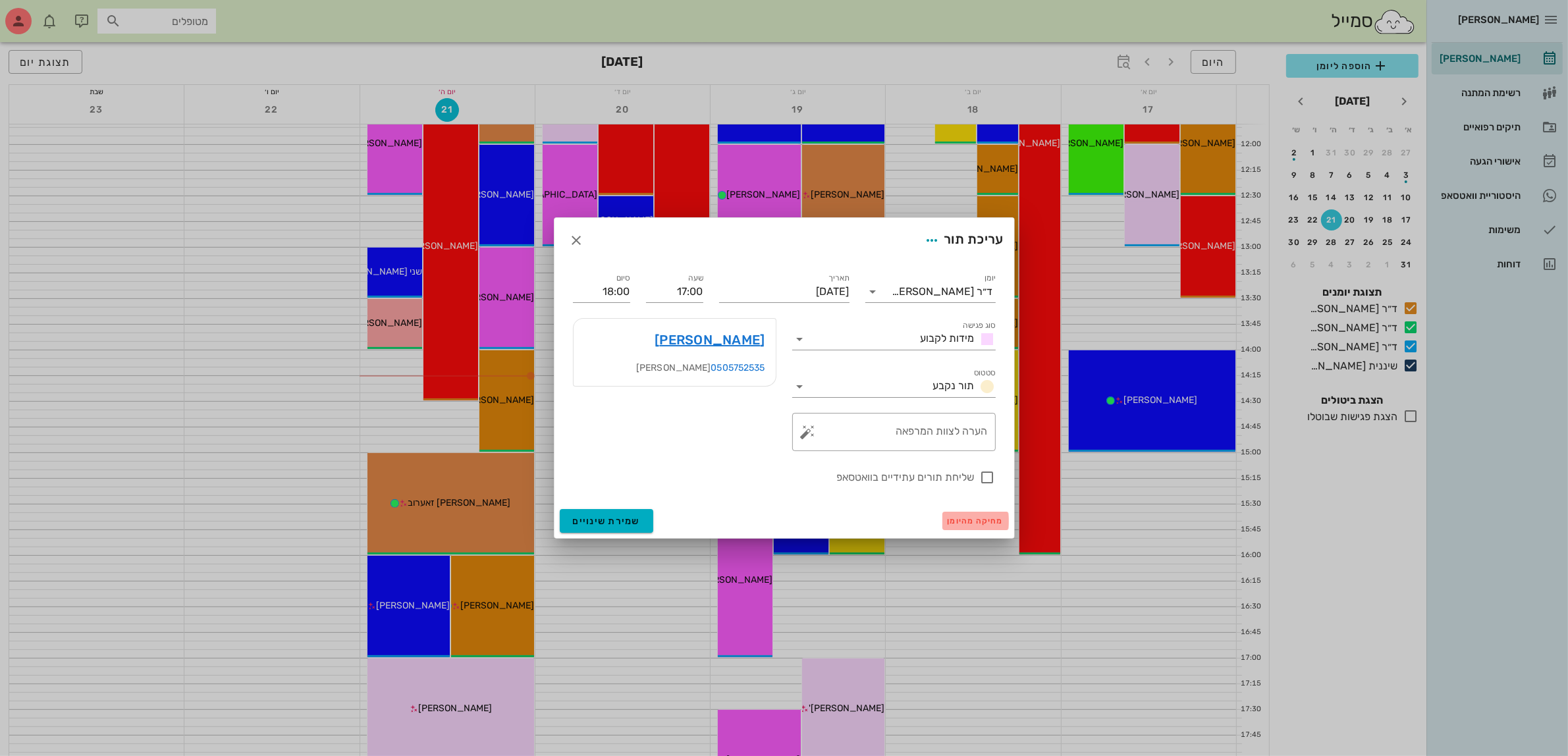
click at [993, 516] on span "מחיקה מהיומן" at bounding box center [975, 520] width 56 height 9
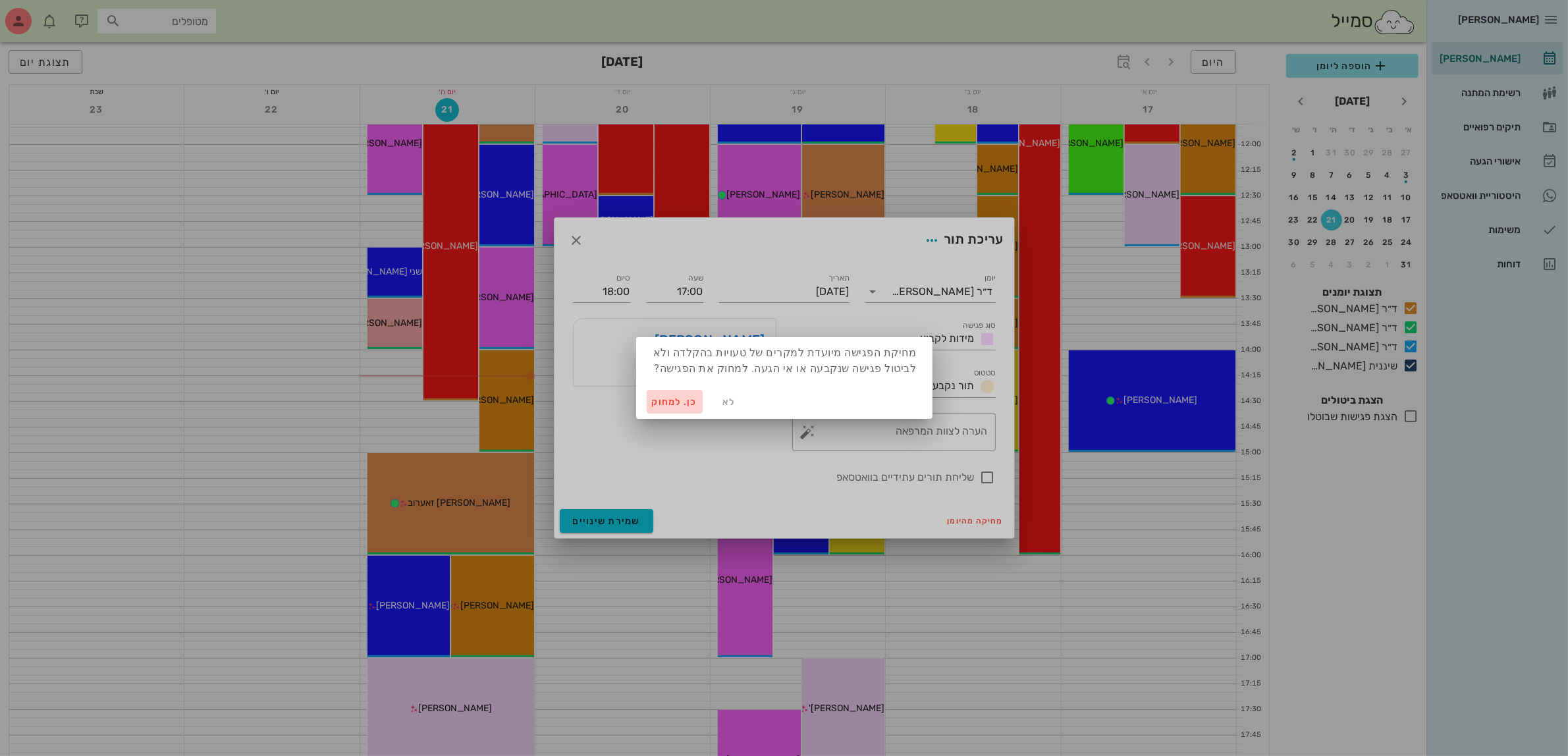
click at [686, 399] on span "כן. למחוק" at bounding box center [674, 402] width 46 height 11
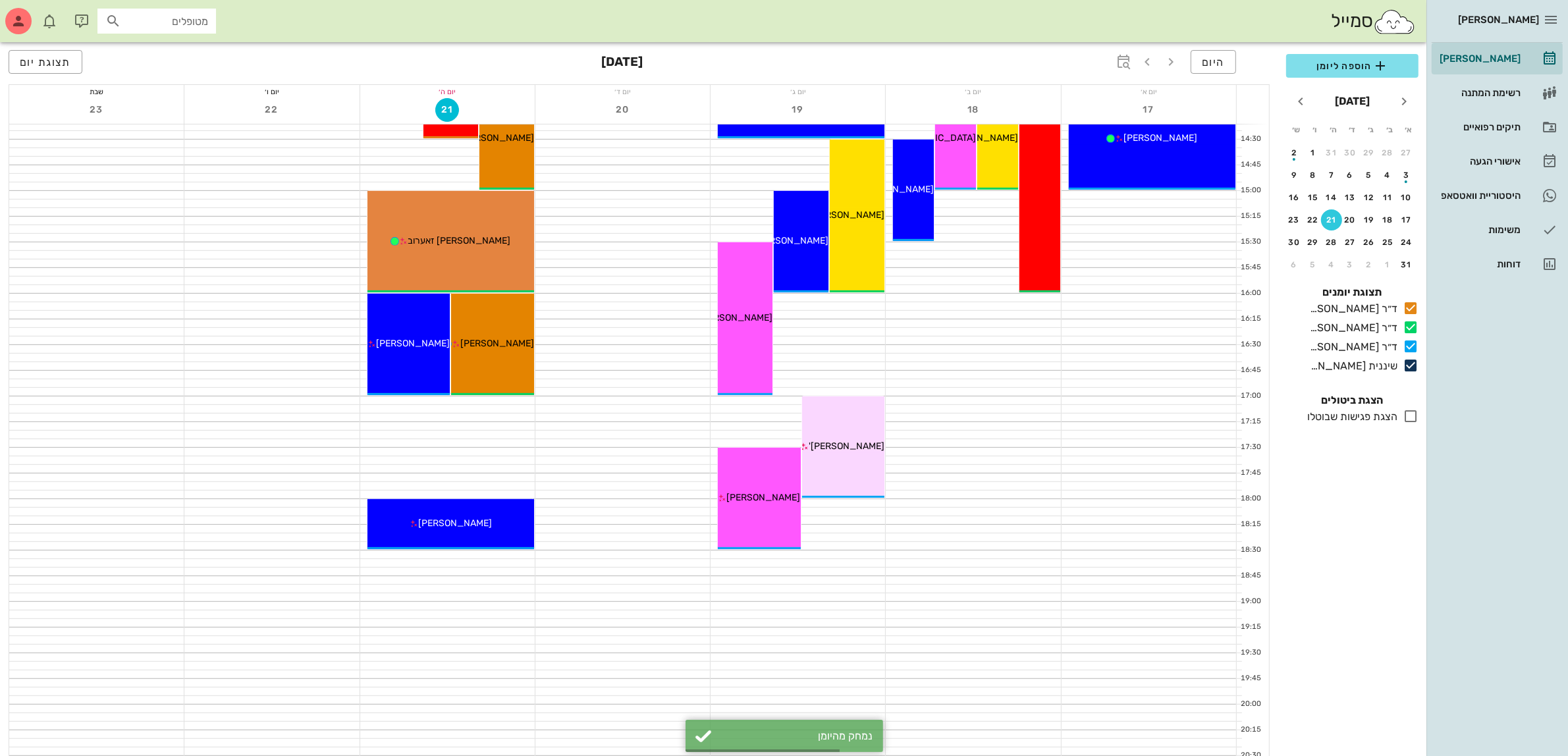
scroll to position [806, 0]
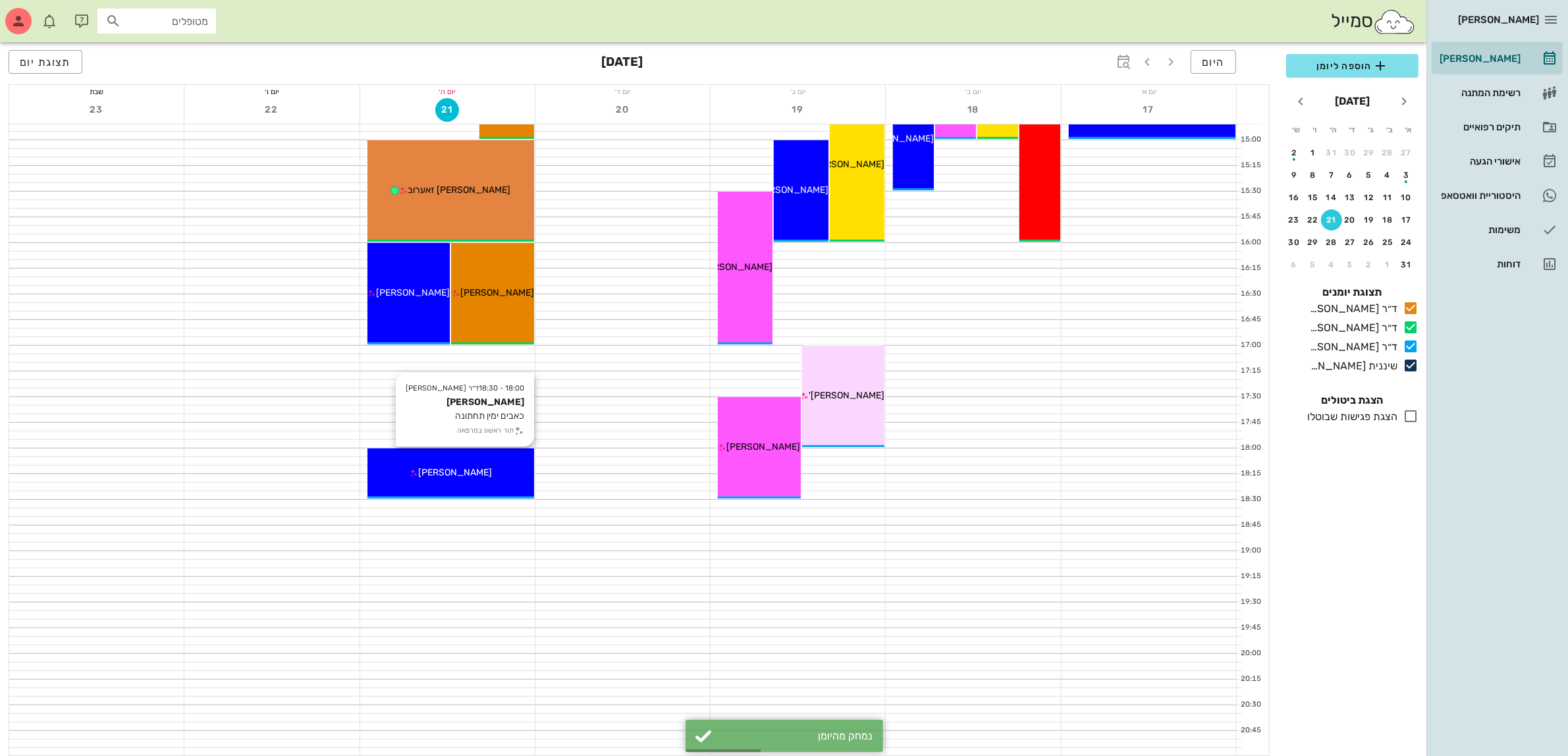
click at [471, 477] on div "[PERSON_NAME]" at bounding box center [451, 472] width 167 height 14
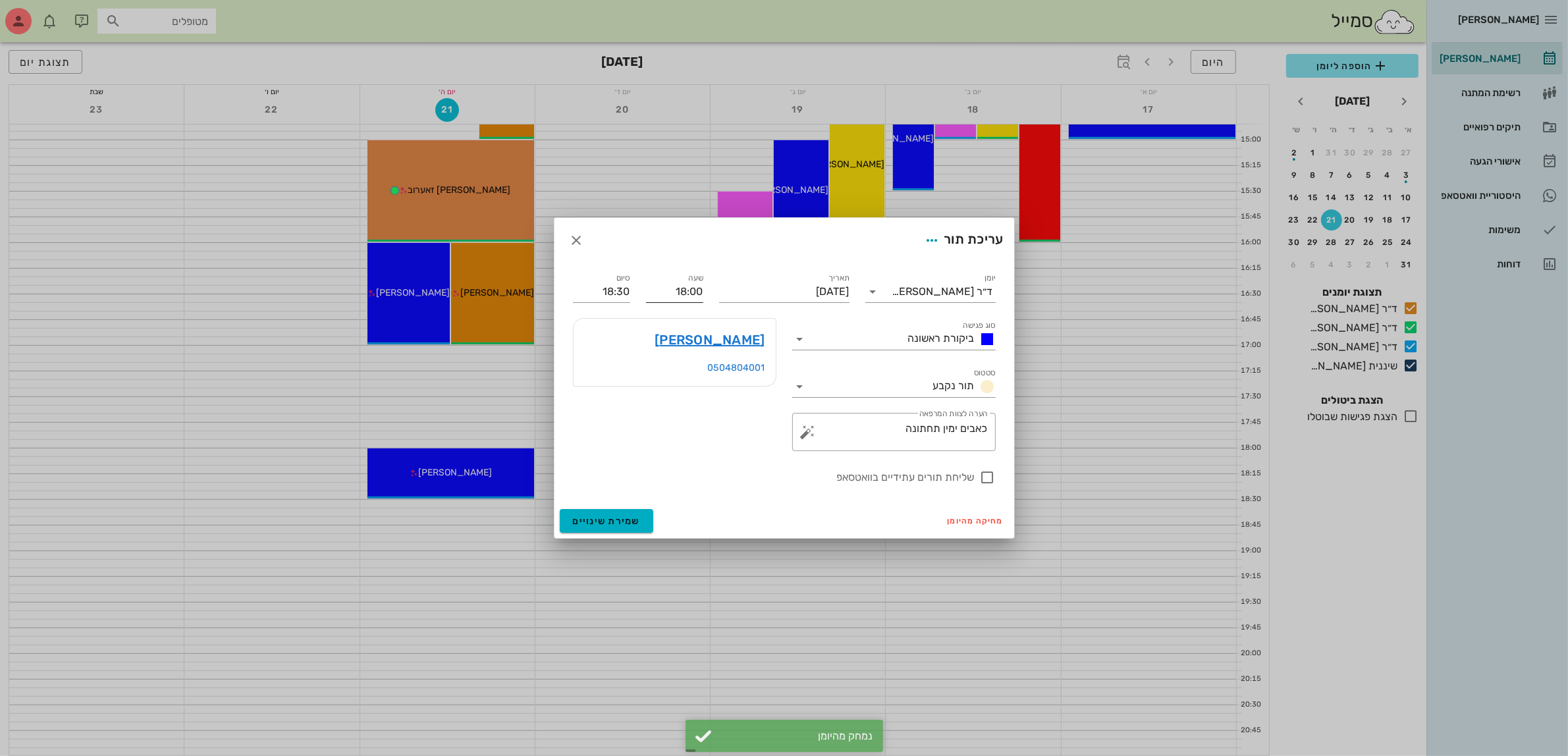
click at [698, 283] on label "שעה" at bounding box center [695, 278] width 15 height 10
click at [698, 283] on input "18:00" at bounding box center [674, 291] width 57 height 21
drag, startPoint x: 673, startPoint y: 300, endPoint x: 731, endPoint y: 291, distance: 58.7
click at [731, 291] on div "יומן ד״ר [PERSON_NAME] סוג פגישה ביקורת ראשונה סטטוס תור נקבע תאריך [DATE] שעה …" at bounding box center [784, 378] width 439 height 230
type input "17:00"
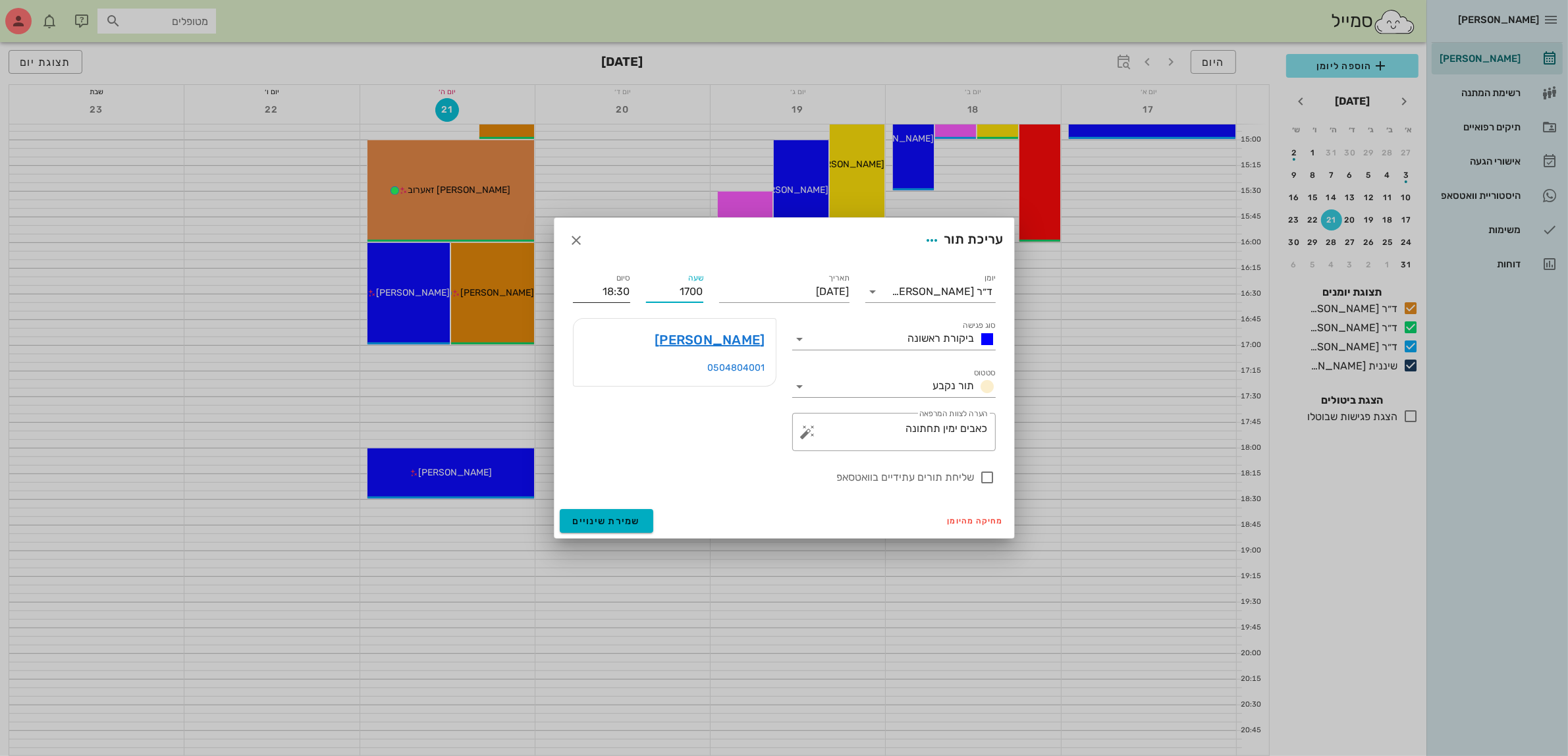
type input "17:30"
click at [626, 295] on input "17:30" at bounding box center [602, 291] width 57 height 21
click at [992, 474] on div at bounding box center [988, 477] width 23 height 23
checkbox input "true"
click at [598, 522] on span "שמירת שינויים" at bounding box center [607, 521] width 68 height 11
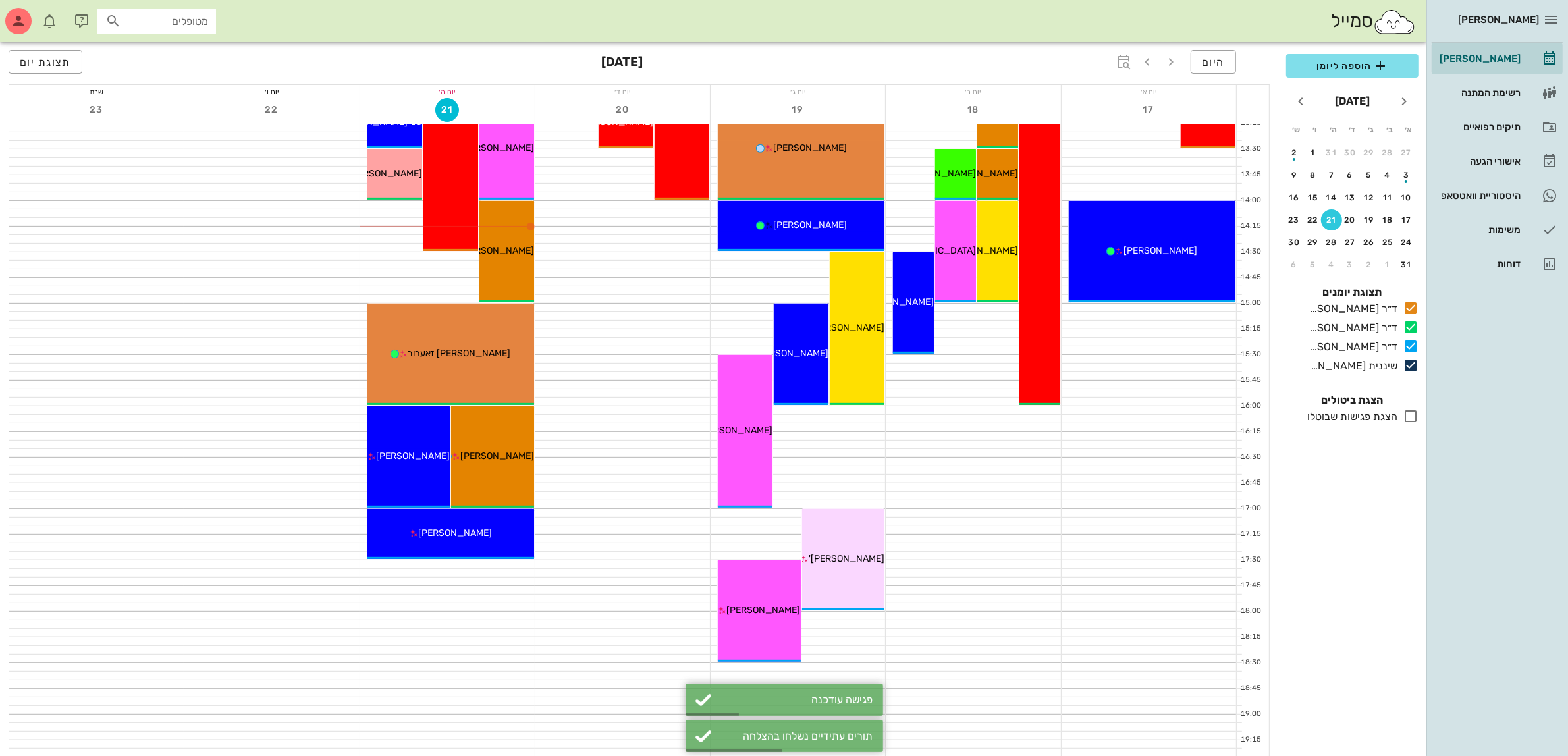
scroll to position [559, 0]
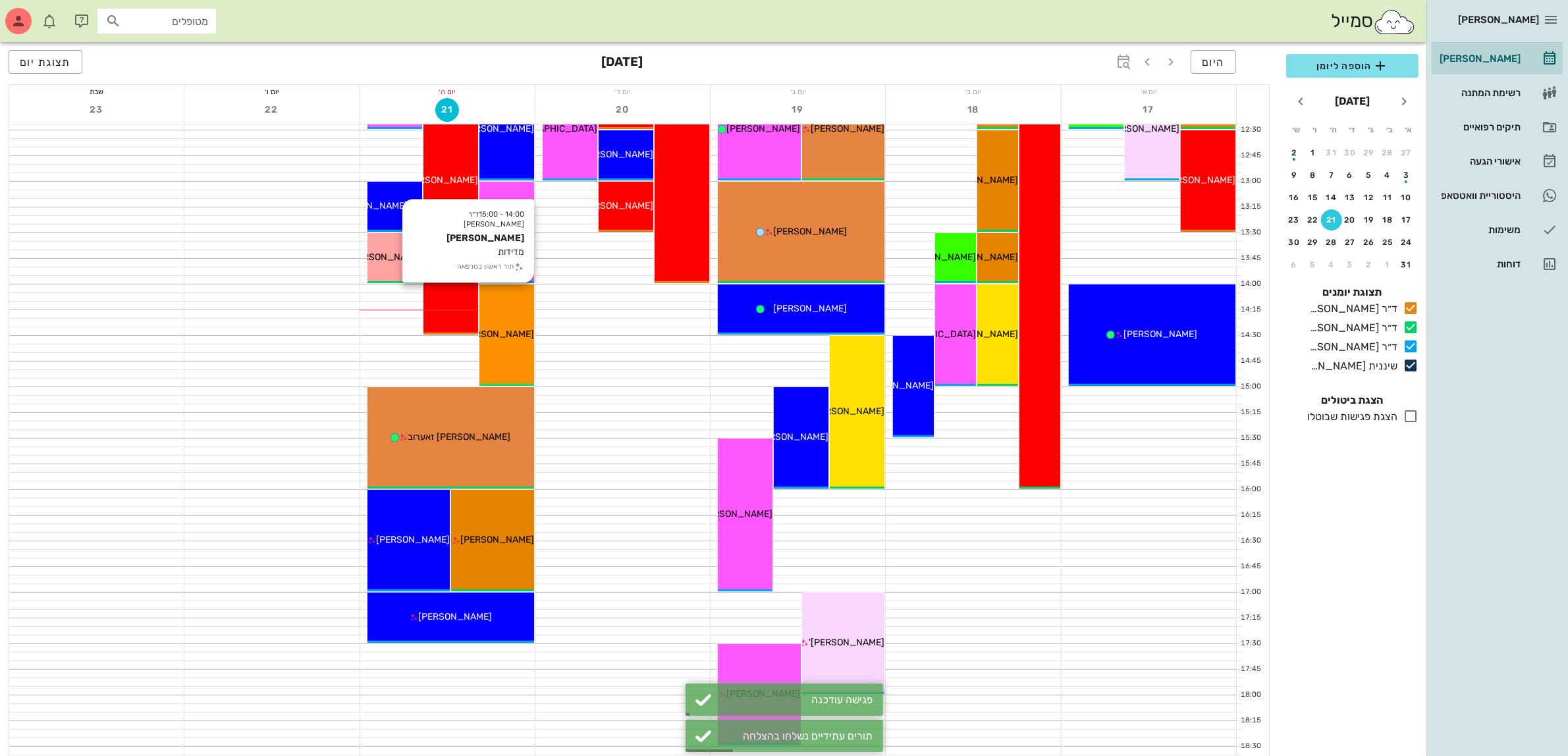
click at [489, 352] on div "14:00 - 15:00 ד״ר [PERSON_NAME] [PERSON_NAME] מדידות תור ראשון במרפאה [PERSON_N…" at bounding box center [506, 335] width 55 height 101
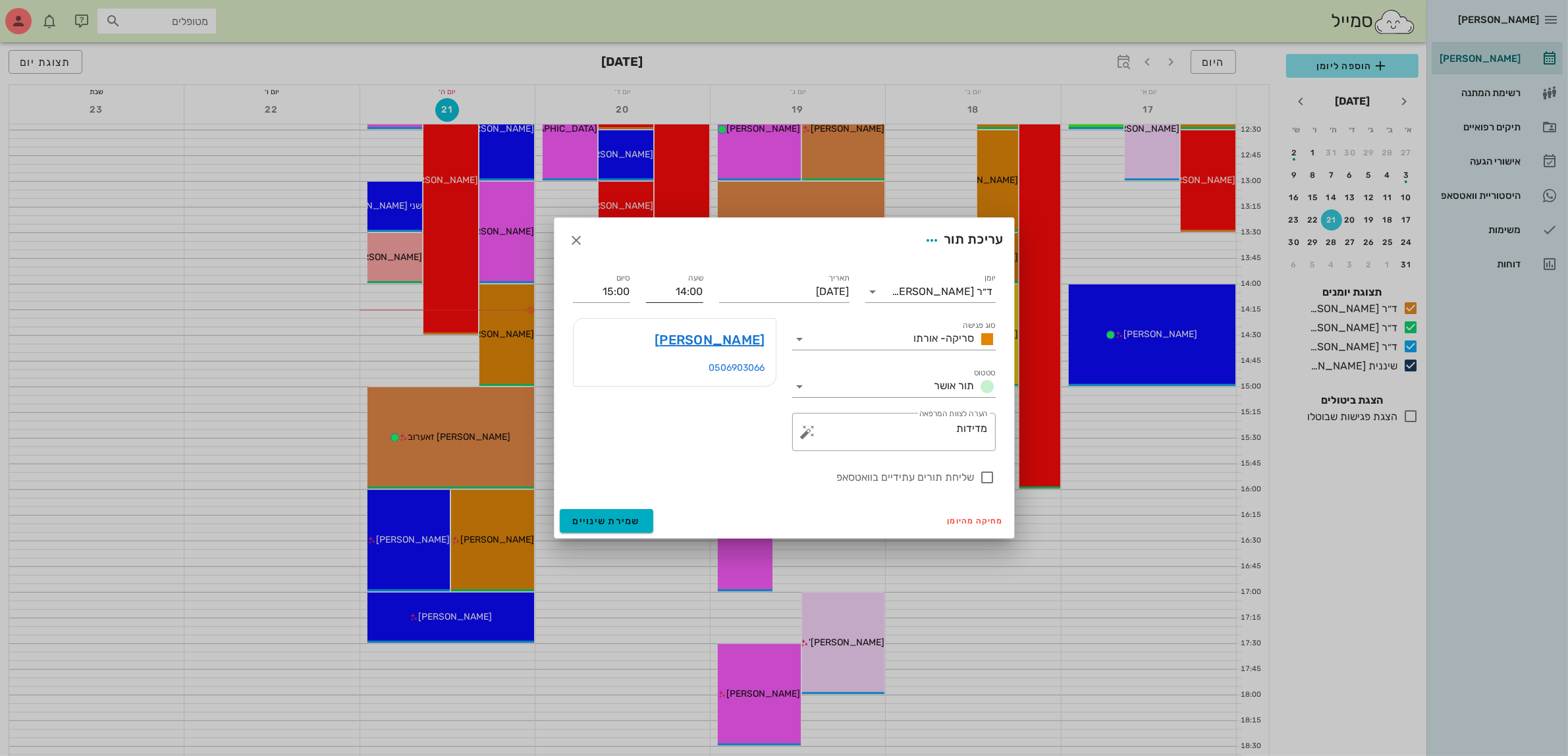
click at [696, 291] on input "14:00" at bounding box center [674, 291] width 57 height 21
click at [682, 390] on div "14:30" at bounding box center [674, 390] width 36 height 11
type input "14:30"
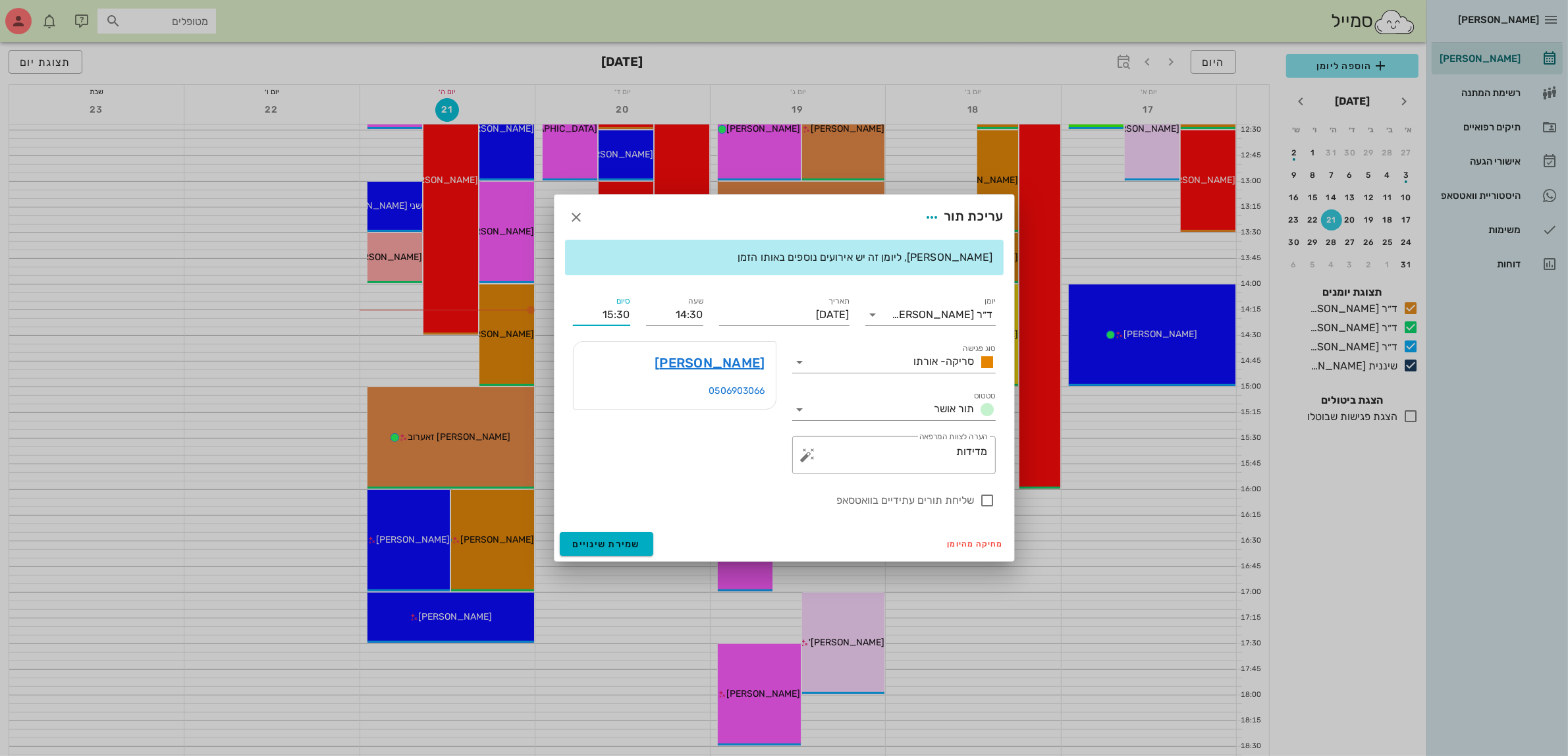
click at [621, 313] on input "15:30" at bounding box center [602, 315] width 57 height 21
click at [606, 356] on div "15:00 (30 דקות)" at bounding box center [566, 358] width 80 height 11
type input "15:00"
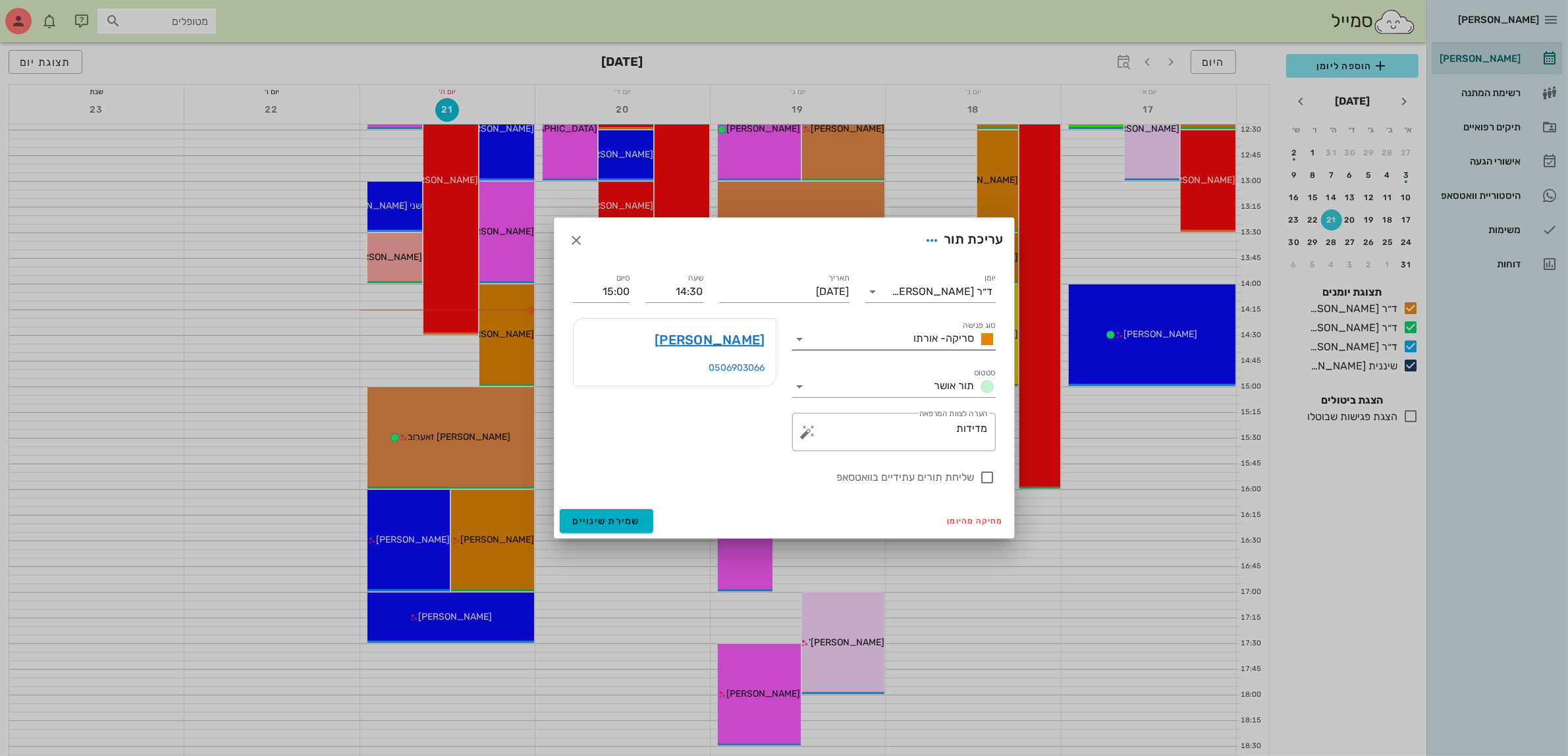
click at [926, 342] on span "סריקה- אורתו" at bounding box center [944, 338] width 61 height 13
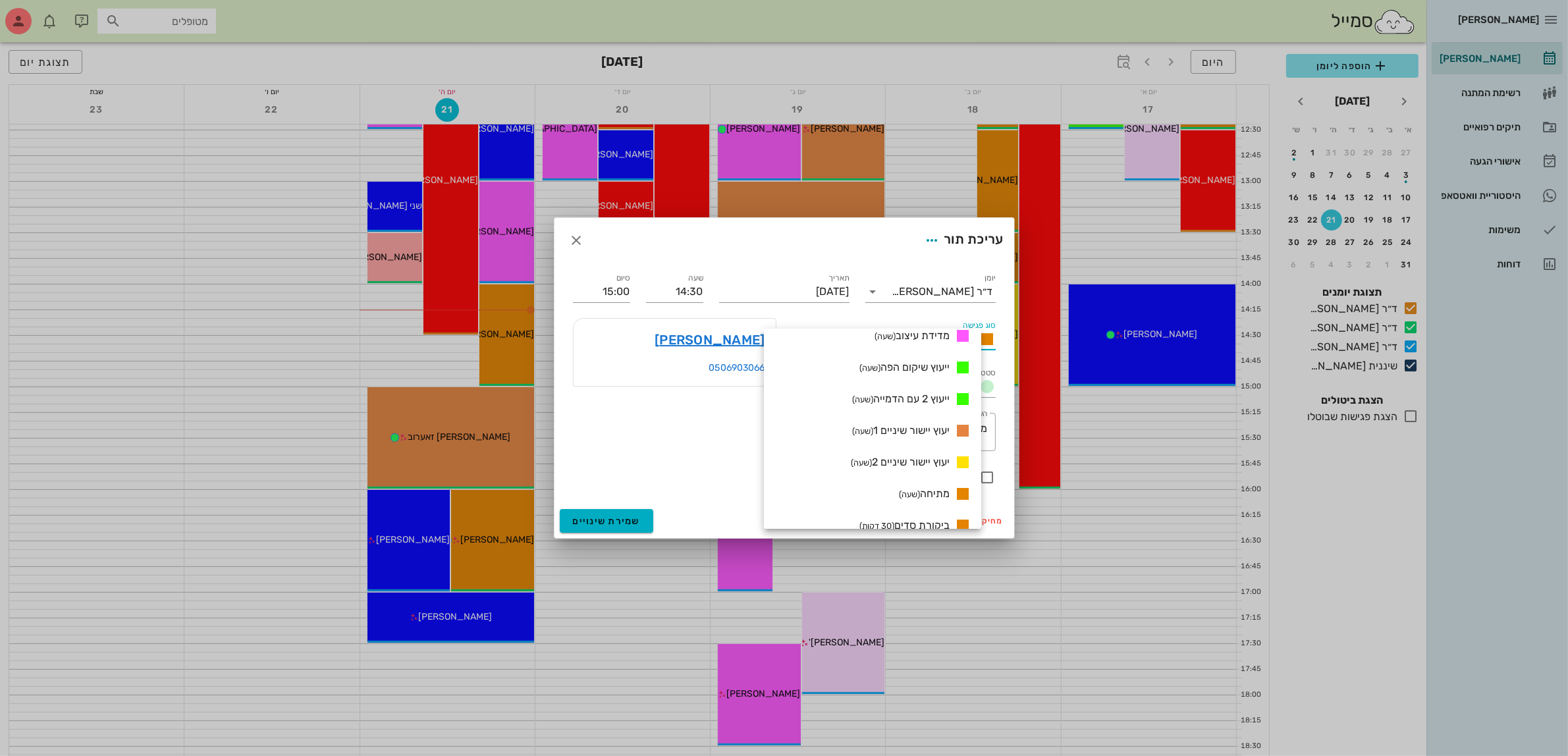
scroll to position [823, 0]
click at [925, 440] on span "ביקורת סדים (30 דקות)" at bounding box center [904, 442] width 90 height 13
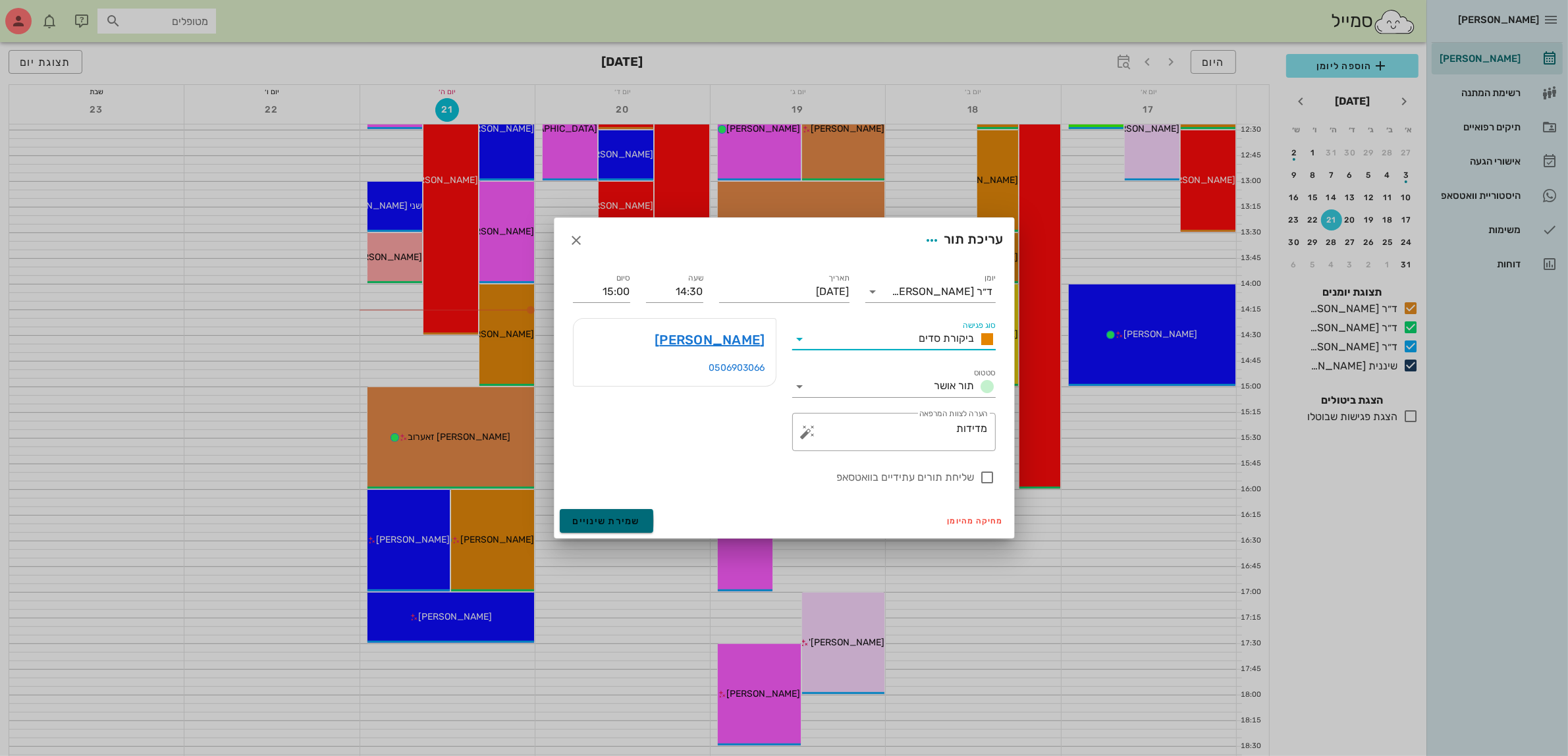
click at [616, 516] on span "שמירת שינויים" at bounding box center [607, 521] width 68 height 11
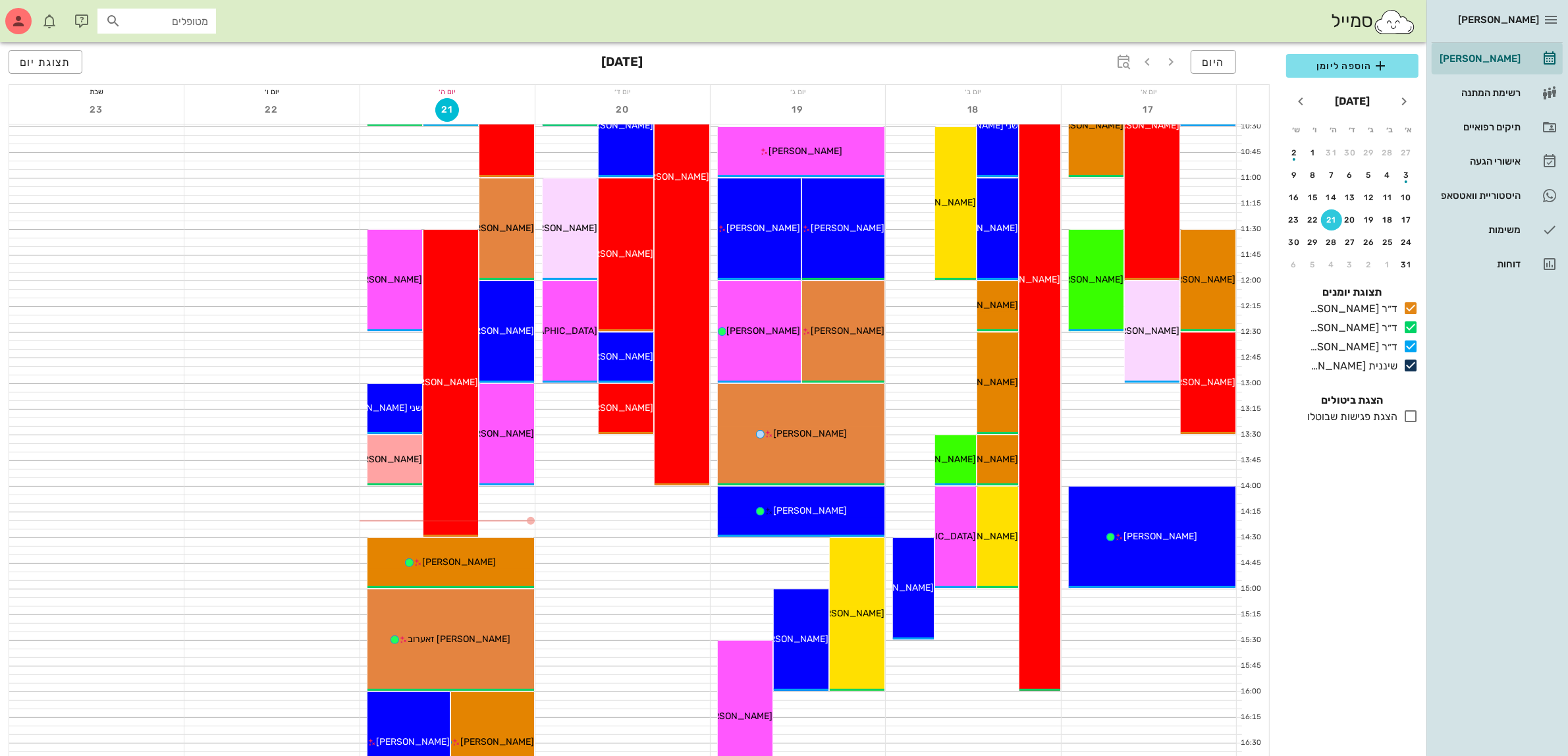
scroll to position [313, 0]
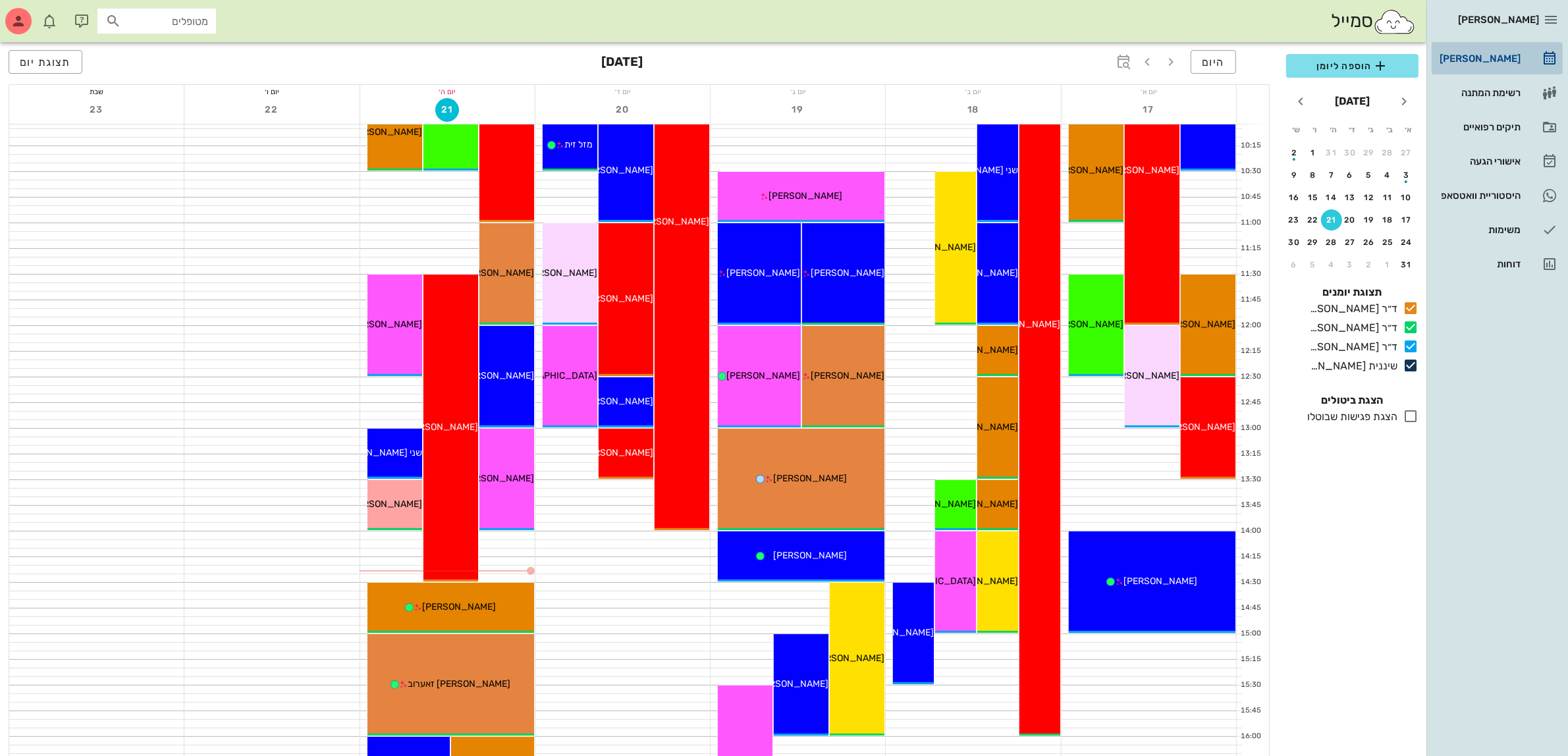
click at [1494, 51] on div "[PERSON_NAME]" at bounding box center [1478, 59] width 83 height 21
click at [1485, 123] on div "תיקים רפואיים" at bounding box center [1478, 127] width 83 height 11
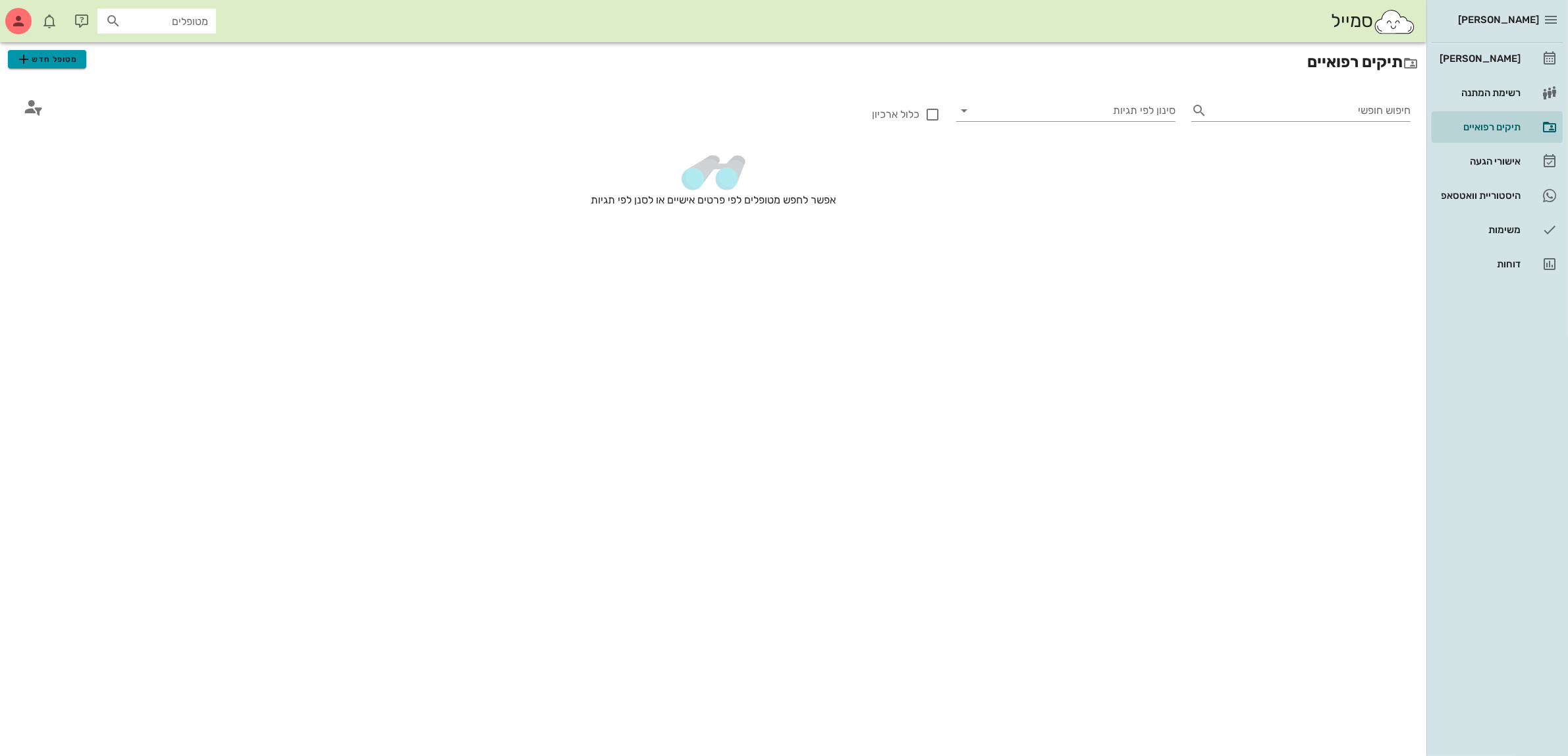
click at [53, 56] on span "מטופל חדש" at bounding box center [47, 59] width 62 height 16
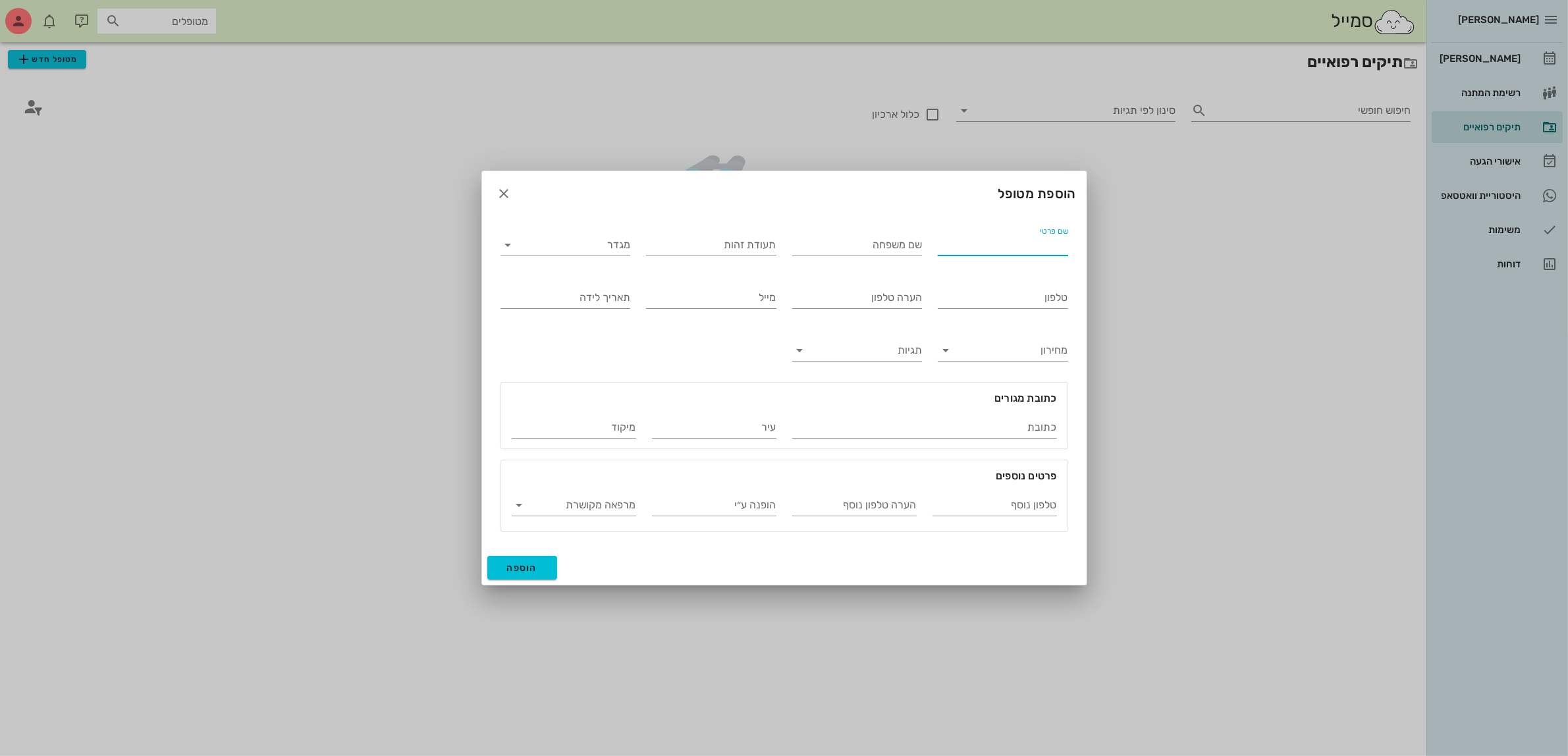
click at [1024, 245] on input "שם פרטי" at bounding box center [1003, 245] width 131 height 21
type input "[PERSON_NAME]"
click at [523, 245] on input "מגדר" at bounding box center [577, 245] width 110 height 21
click at [586, 285] on div "נקבה" at bounding box center [565, 287] width 109 height 13
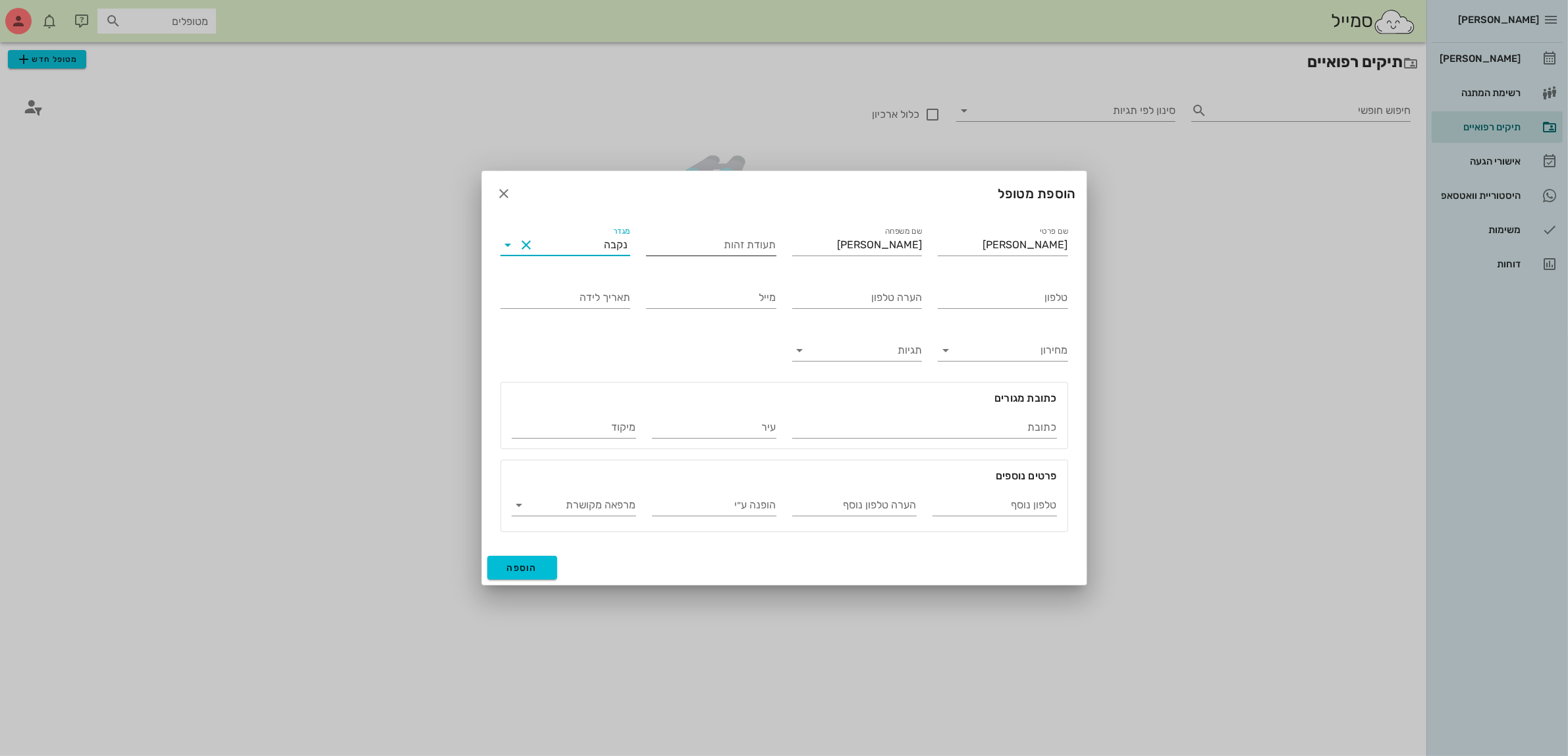
click at [707, 240] on input "תעודת זהות" at bounding box center [711, 245] width 131 height 21
type input "223686353"
click at [1038, 303] on input "טלפון" at bounding box center [1003, 297] width 131 height 21
type input "052-6797937"
click at [871, 300] on input "הערה טלפון" at bounding box center [858, 297] width 131 height 21
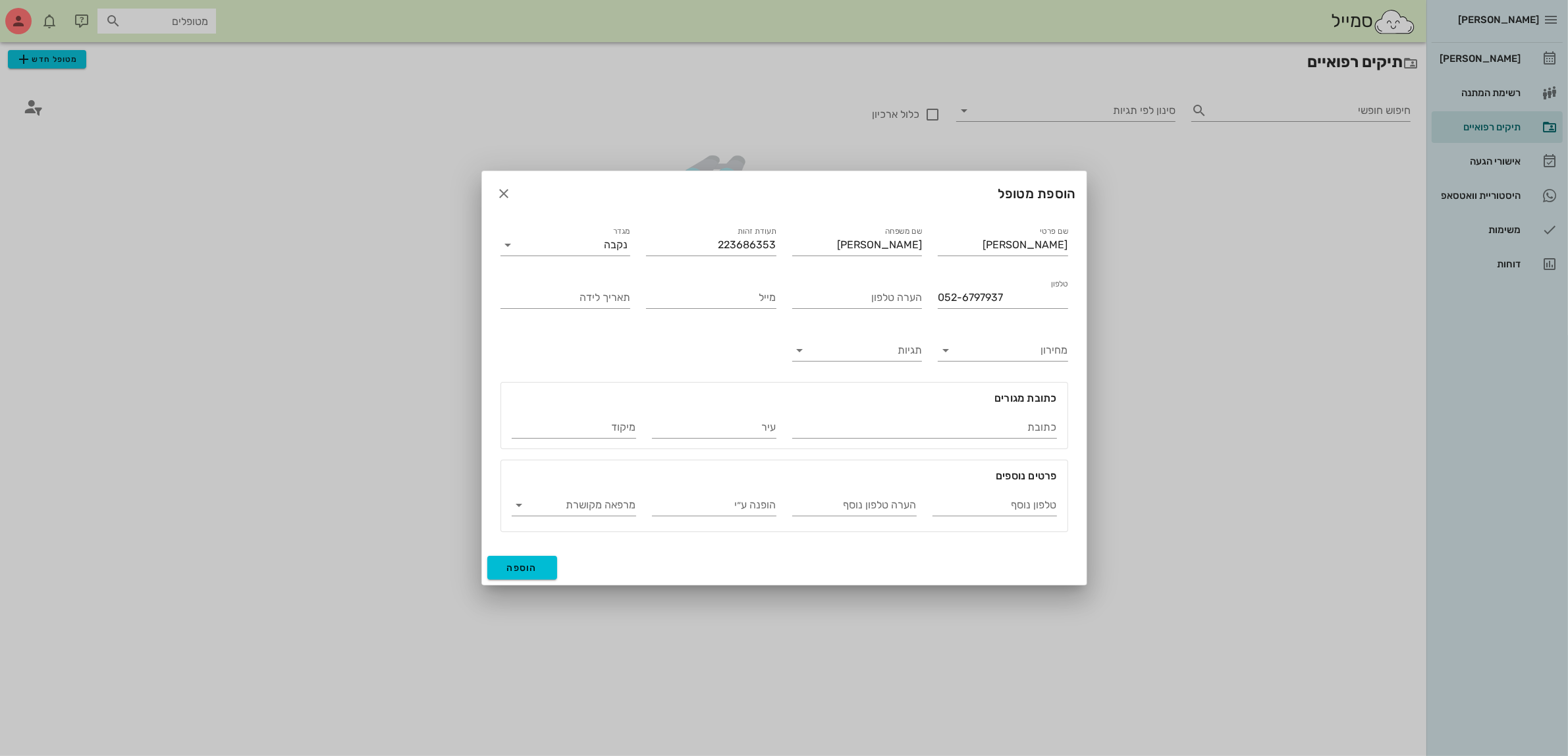
click at [805, 70] on div at bounding box center [784, 378] width 1568 height 756
click at [843, 293] on input "הערה טלפון" at bounding box center [858, 297] width 131 height 21
type input "ל"
type input "[PERSON_NAME] אמא שלה"
click at [520, 571] on span "הוספה" at bounding box center [522, 568] width 31 height 11
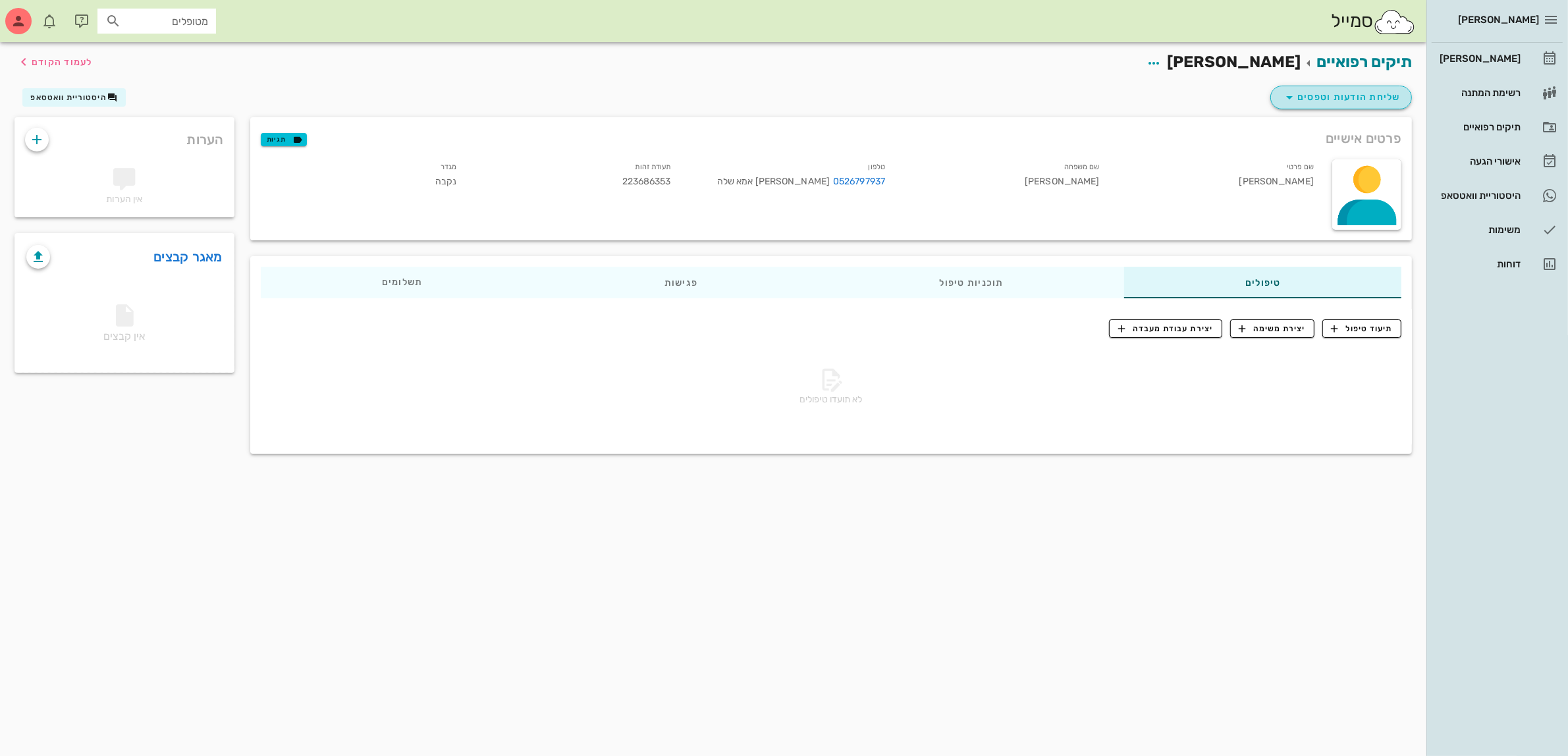
click at [1355, 95] on span "שליחת הודעות וטפסים" at bounding box center [1340, 97] width 119 height 16
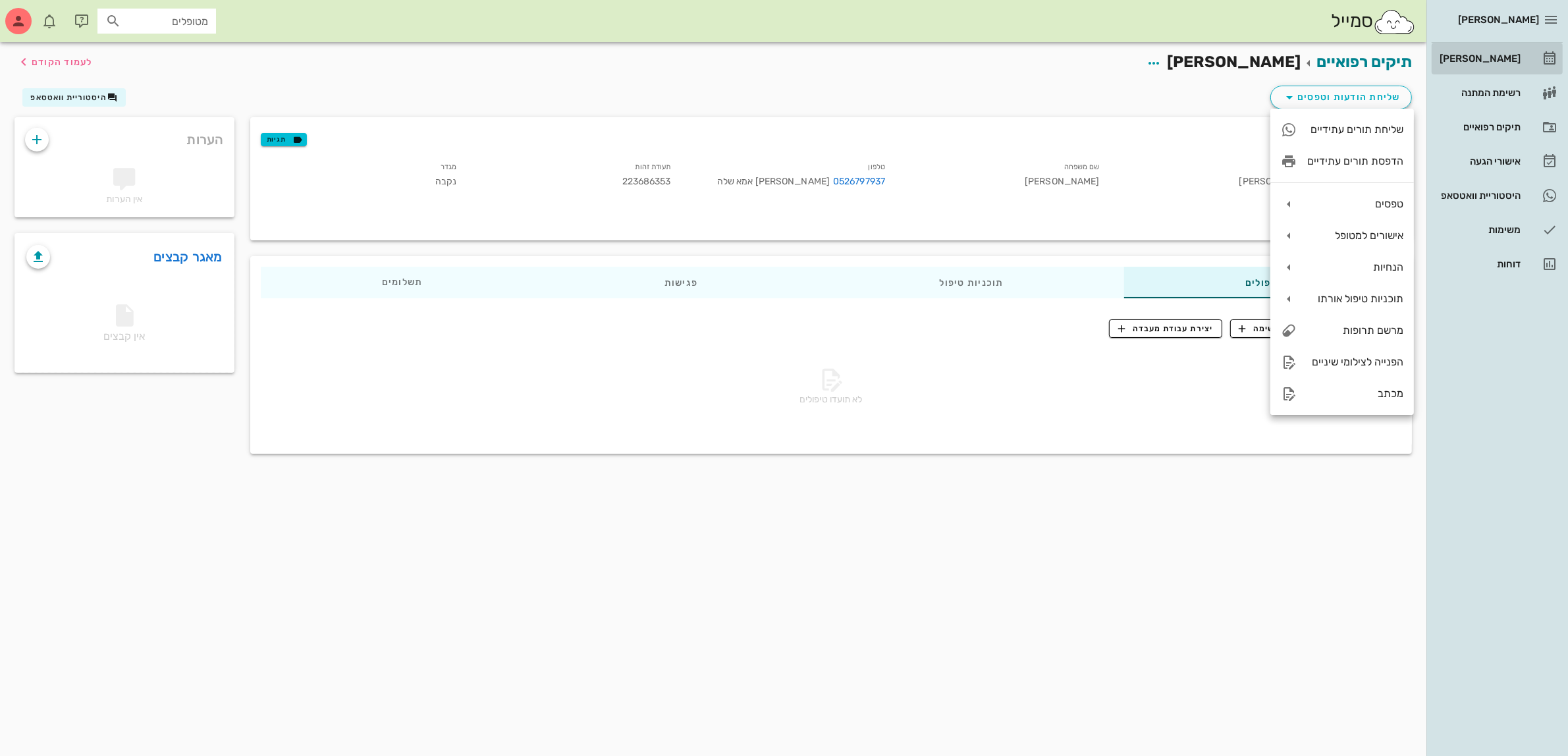
click at [1490, 59] on div "[PERSON_NAME]" at bounding box center [1478, 59] width 83 height 11
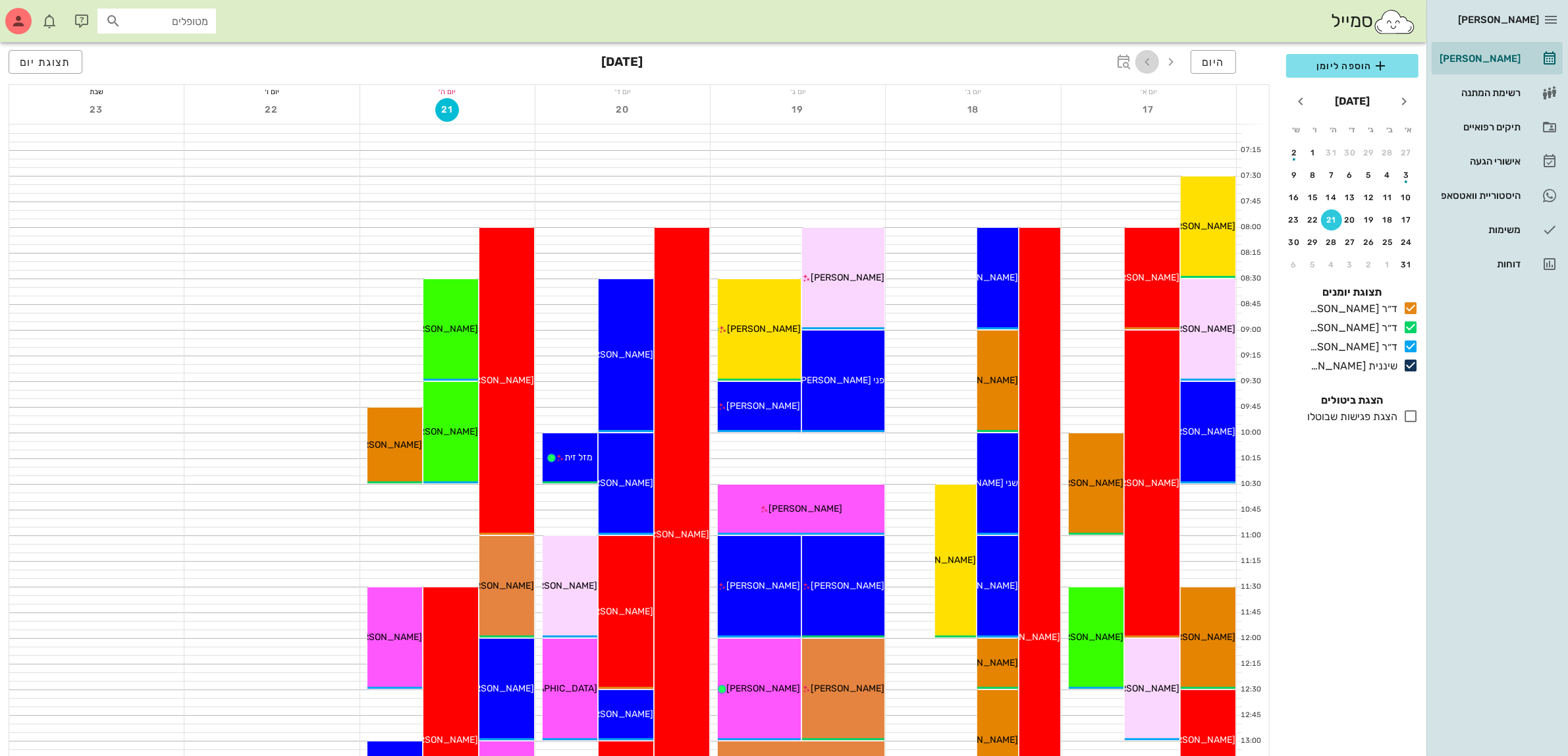
click at [1149, 66] on icon "button" at bounding box center [1147, 62] width 16 height 16
